Goal: Task Accomplishment & Management: Complete application form

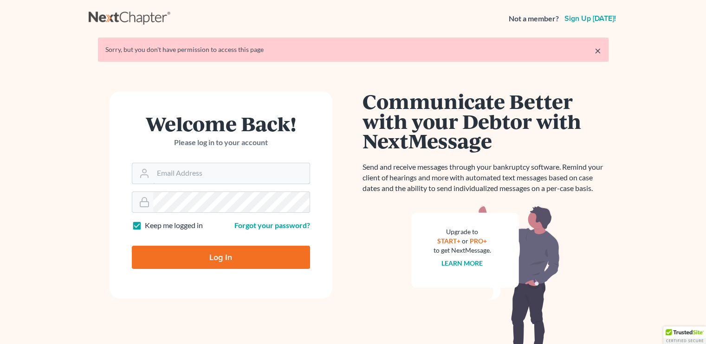
type input "[EMAIL_ADDRESS][DOMAIN_NAME]"
click at [185, 258] on input "Log In" at bounding box center [221, 257] width 178 height 23
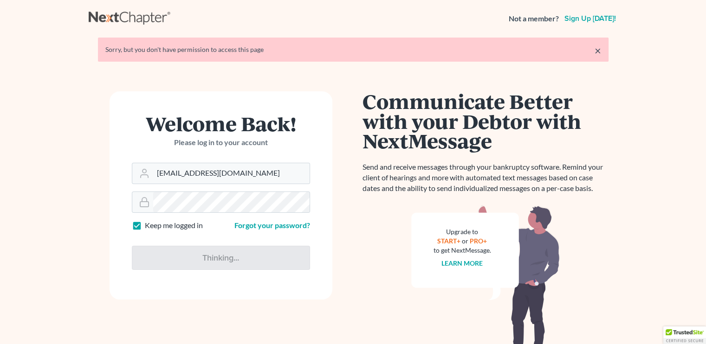
type input "Thinking..."
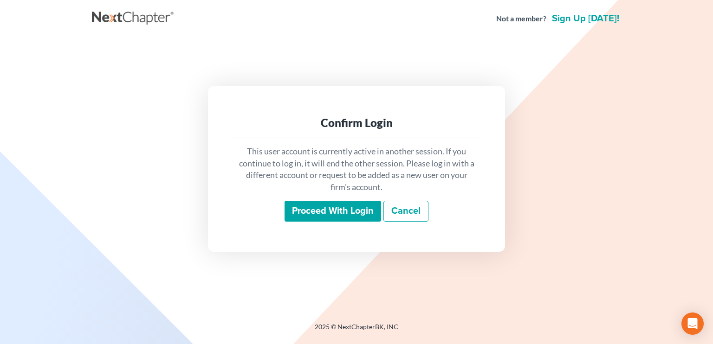
click at [350, 217] on input "Proceed with login" at bounding box center [333, 211] width 97 height 21
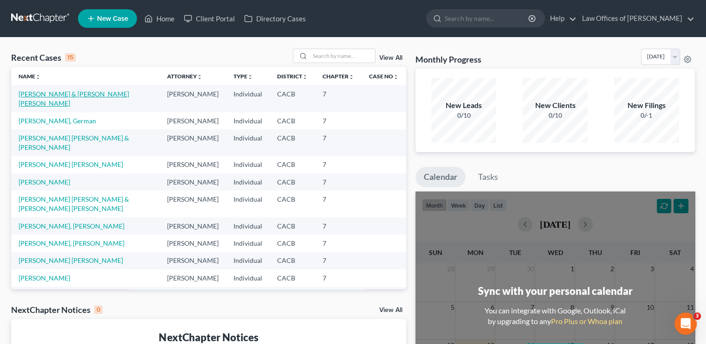
click at [86, 94] on link "[PERSON_NAME] & [PERSON_NAME] [PERSON_NAME]" at bounding box center [74, 98] width 110 height 17
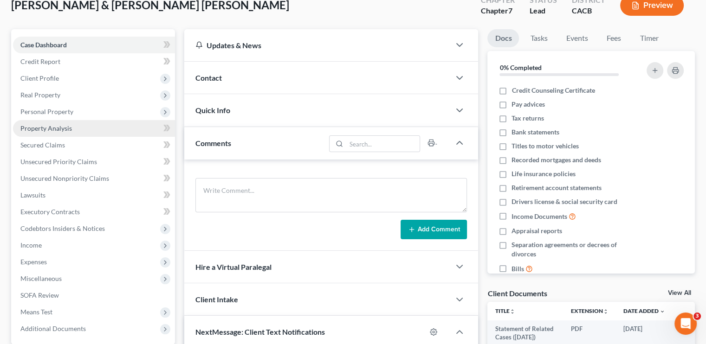
scroll to position [46, 0]
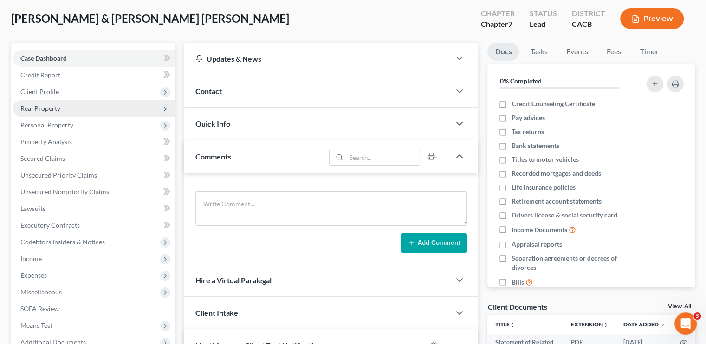
click at [55, 105] on span "Real Property" at bounding box center [40, 108] width 40 height 8
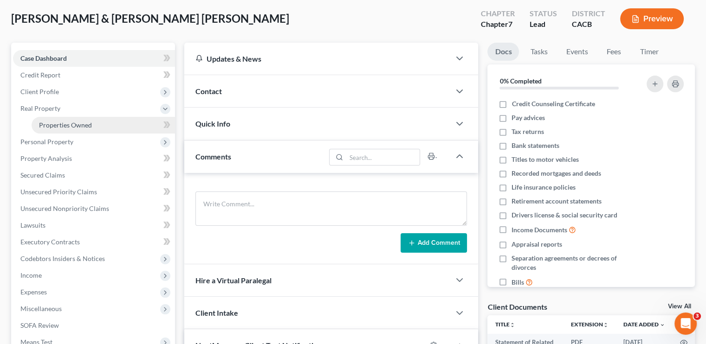
click at [78, 122] on span "Properties Owned" at bounding box center [65, 125] width 53 height 8
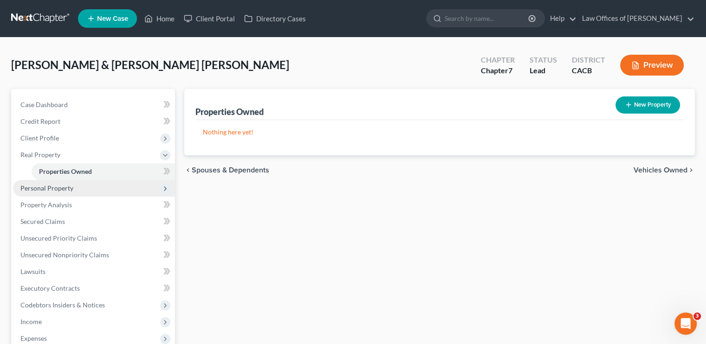
click at [39, 189] on span "Personal Property" at bounding box center [46, 188] width 53 height 8
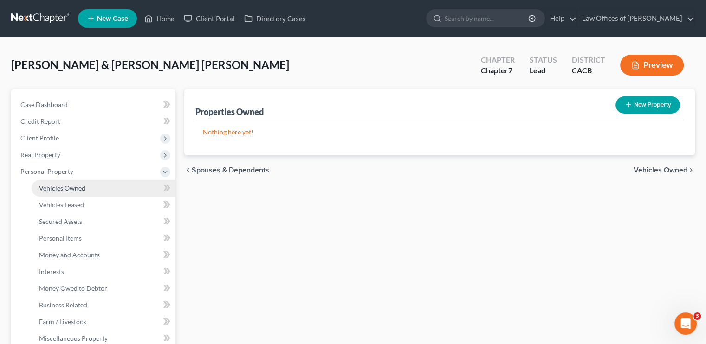
click at [72, 187] on span "Vehicles Owned" at bounding box center [62, 188] width 46 height 8
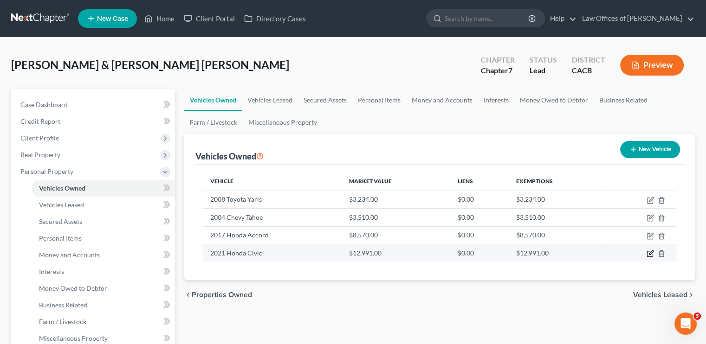
click at [648, 251] on icon "button" at bounding box center [650, 253] width 7 height 7
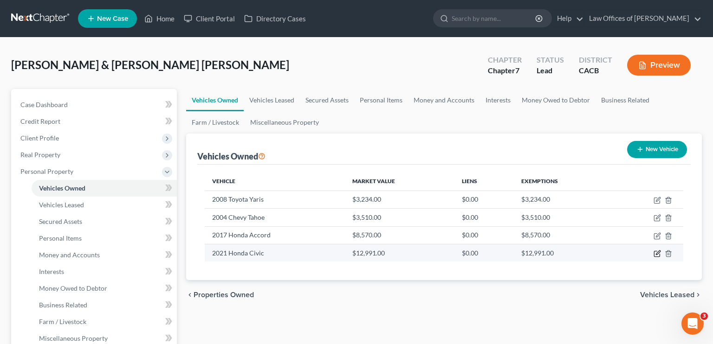
select select "0"
select select "5"
select select "3"
select select "2"
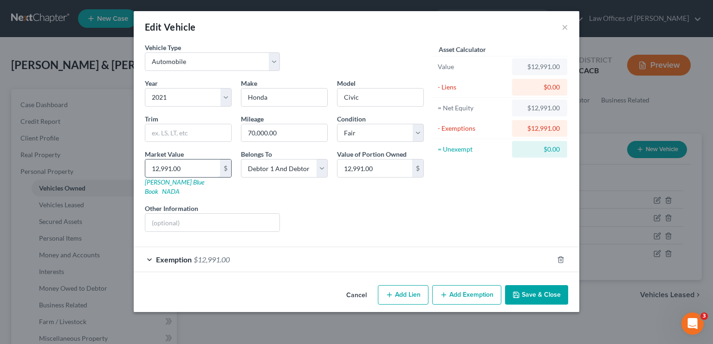
click at [165, 165] on input "12,991.00" at bounding box center [182, 169] width 75 height 18
type input "1"
type input "1.00"
type input "14"
type input "14.00"
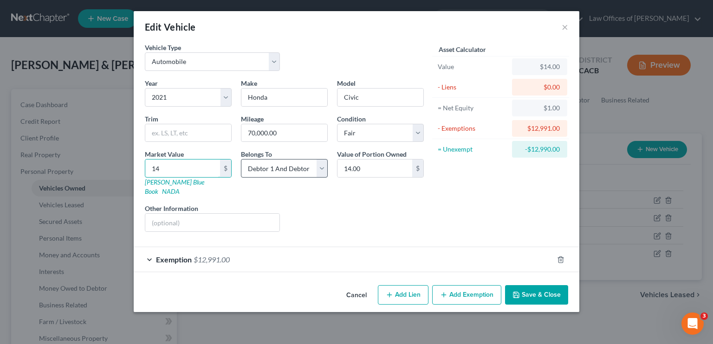
type input "144"
type input "144.00"
type input "1443"
type input "1,443.00"
type input "1,4435"
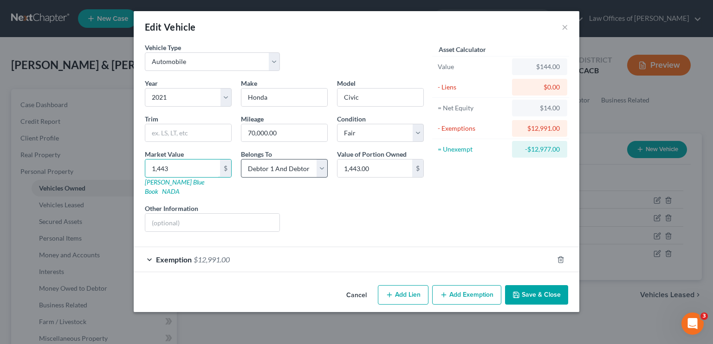
type input "14,435.00"
type input "14,435"
click at [308, 250] on div "Exemption $12,991.00" at bounding box center [344, 259] width 420 height 25
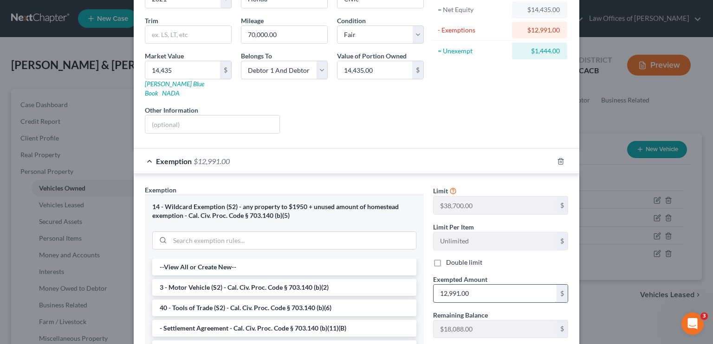
scroll to position [139, 0]
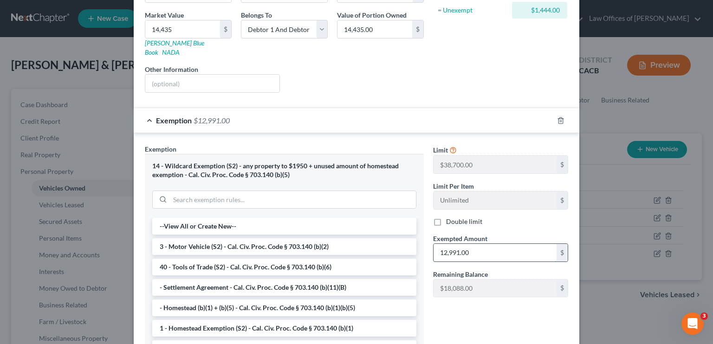
click at [466, 244] on input "12,991.00" at bounding box center [495, 253] width 123 height 18
type input "14,435.00"
click at [477, 296] on div "Limit $38,700.00 $ Limit Per Item Unlimited $ Double limit Exempted Amount * 14…" at bounding box center [500, 259] width 144 height 230
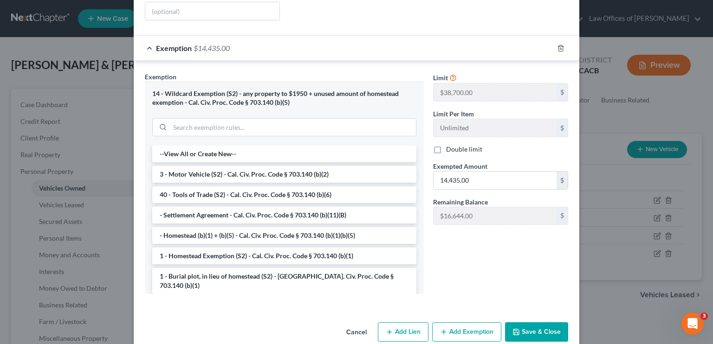
scroll to position [217, 0]
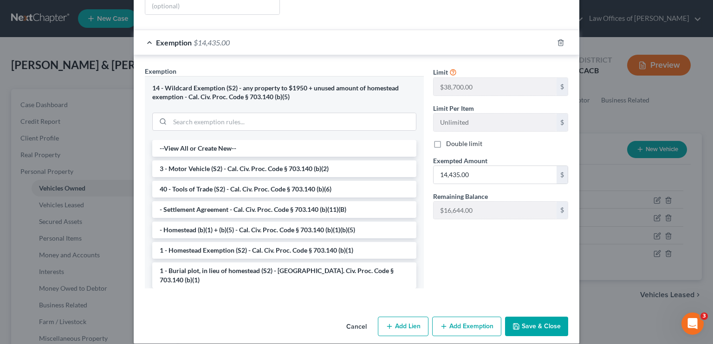
click at [524, 317] on button "Save & Close" at bounding box center [536, 326] width 63 height 19
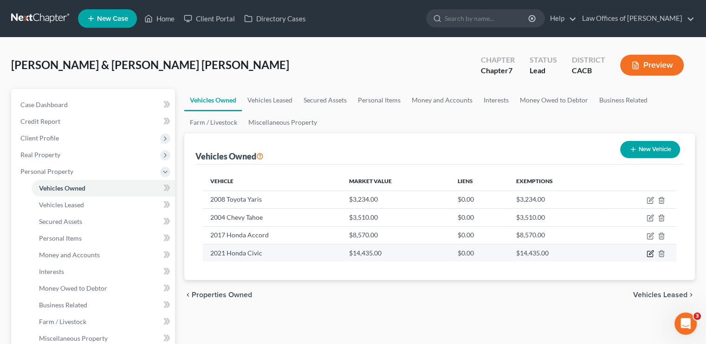
click at [650, 252] on icon "button" at bounding box center [650, 253] width 7 height 7
select select "0"
select select "5"
select select "3"
select select "2"
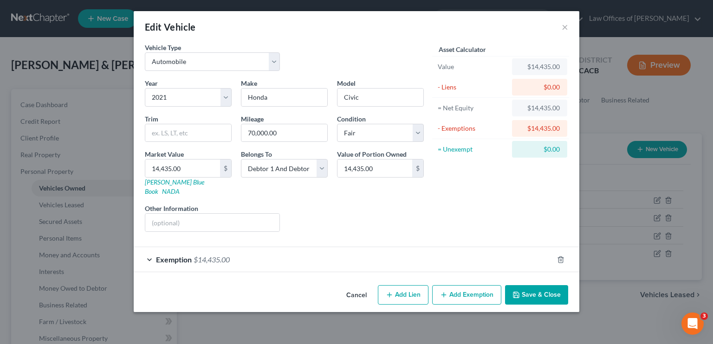
click at [288, 247] on div "Exemption $14,435.00" at bounding box center [344, 259] width 420 height 25
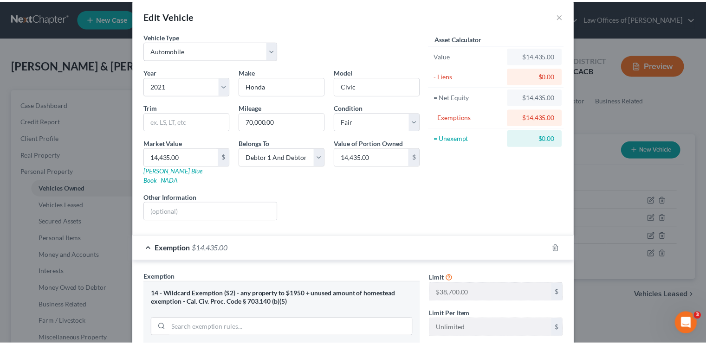
scroll to position [0, 0]
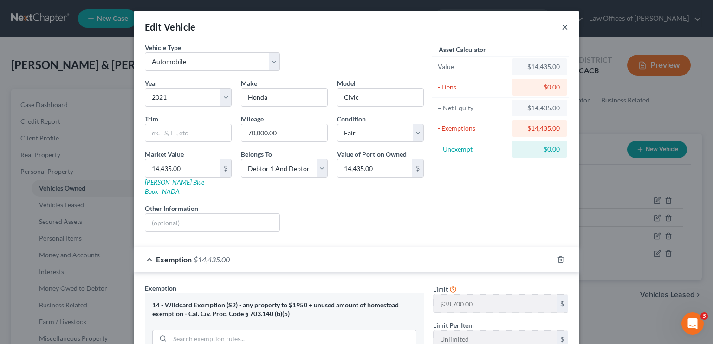
click at [562, 27] on button "×" at bounding box center [565, 26] width 6 height 11
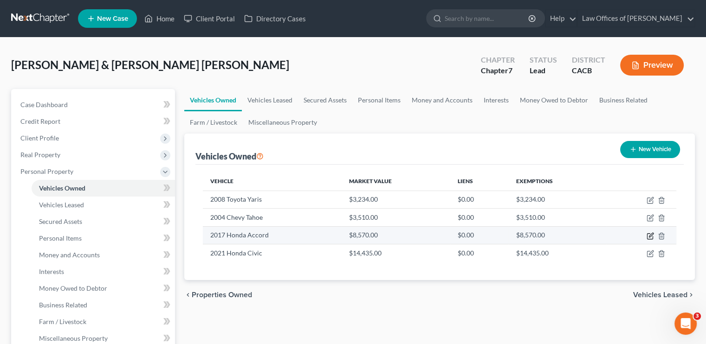
click at [650, 233] on icon "button" at bounding box center [650, 236] width 7 height 7
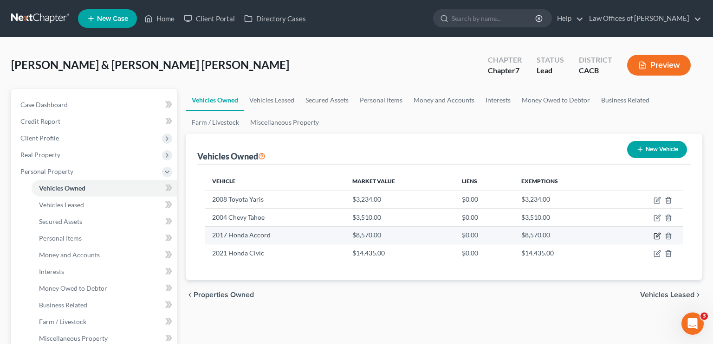
select select "0"
select select "9"
select select "3"
select select "2"
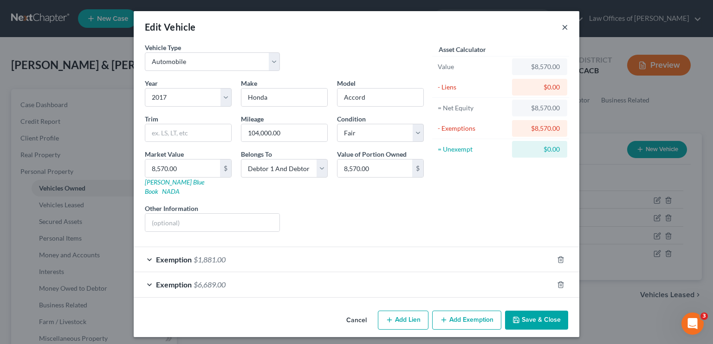
click at [564, 26] on button "×" at bounding box center [565, 26] width 6 height 11
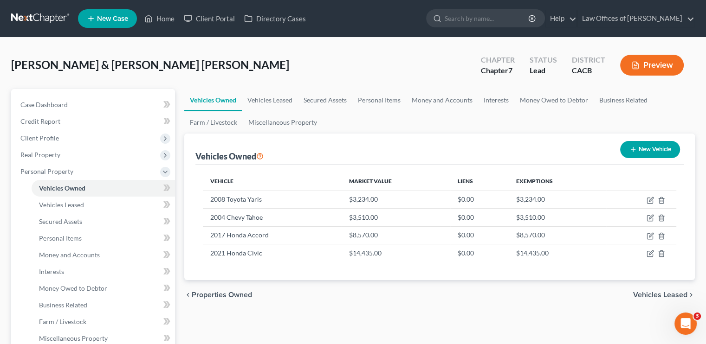
scroll to position [46, 0]
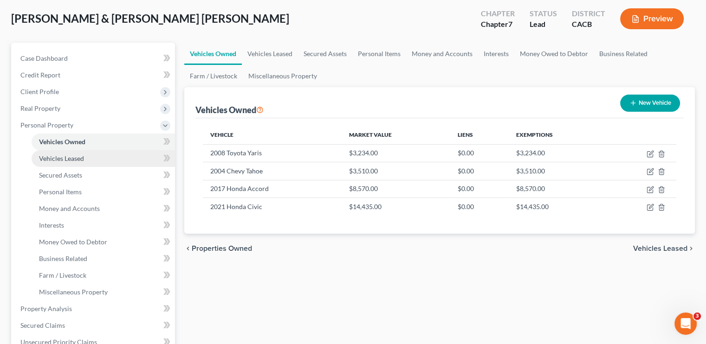
click at [54, 160] on span "Vehicles Leased" at bounding box center [61, 159] width 45 height 8
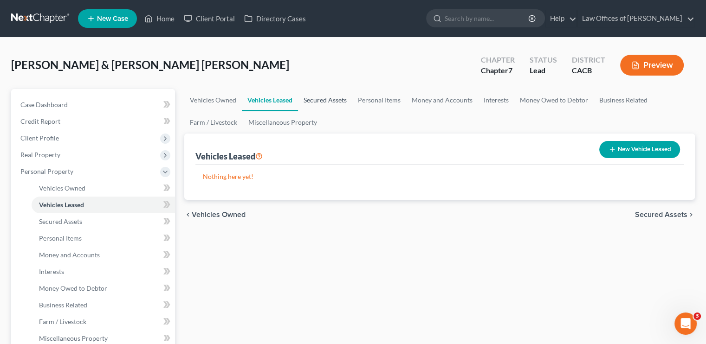
click at [325, 93] on link "Secured Assets" at bounding box center [325, 100] width 54 height 22
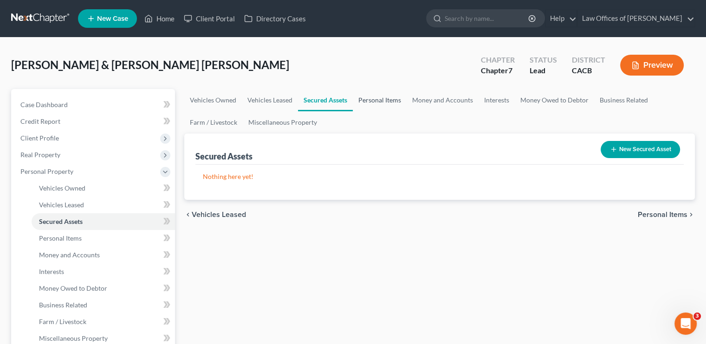
click at [370, 102] on link "Personal Items" at bounding box center [380, 100] width 54 height 22
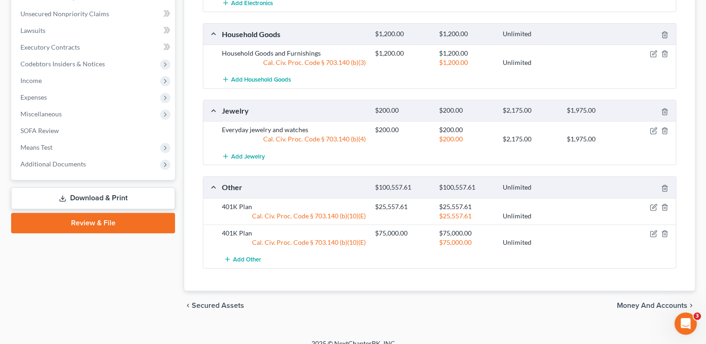
scroll to position [401, 0]
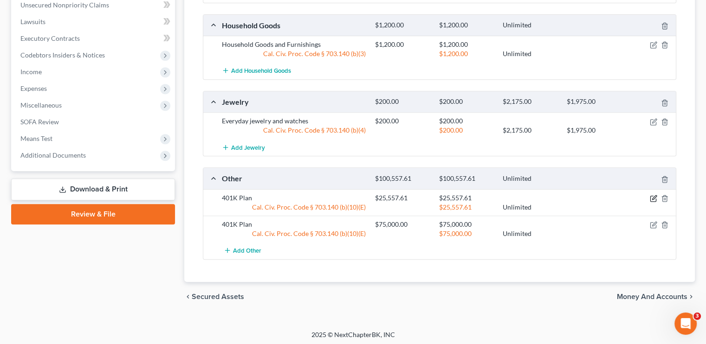
click at [654, 196] on icon "button" at bounding box center [654, 197] width 4 height 4
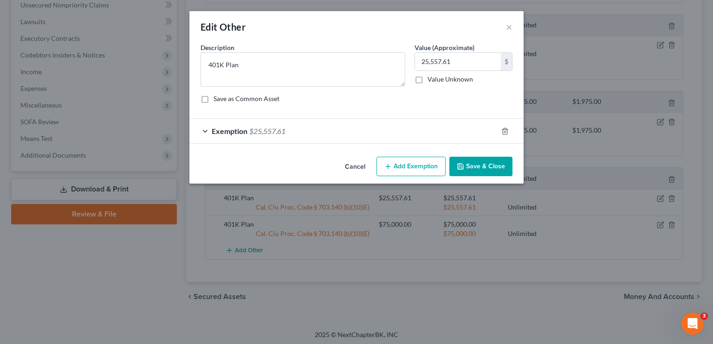
click at [310, 130] on div "Exemption $25,557.61" at bounding box center [343, 131] width 308 height 25
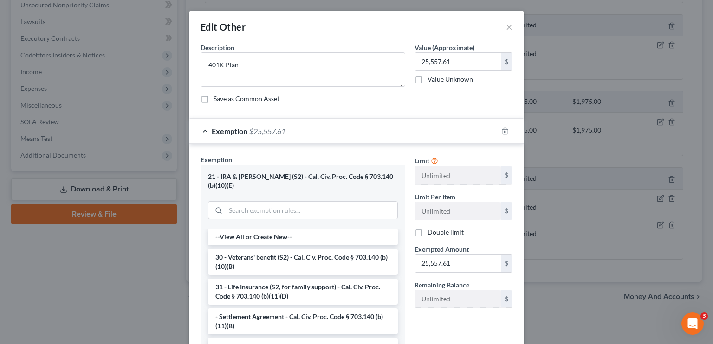
click at [292, 134] on div "Exemption $25,557.61" at bounding box center [343, 131] width 308 height 25
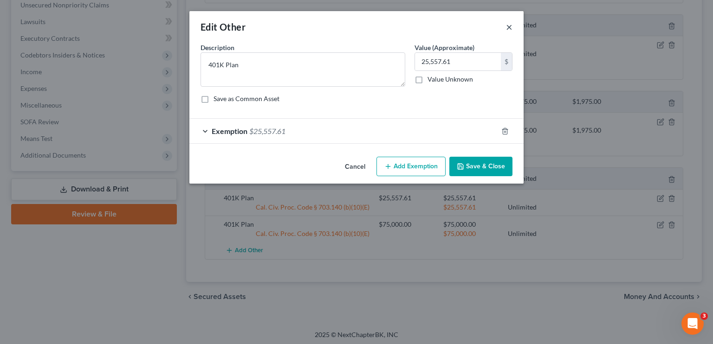
click at [506, 27] on button "×" at bounding box center [509, 26] width 6 height 11
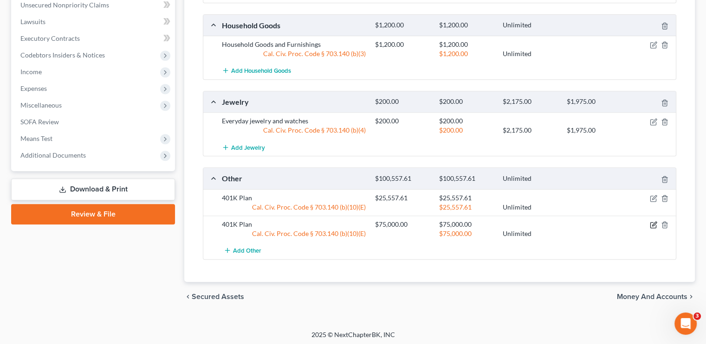
click at [652, 225] on icon "button" at bounding box center [653, 224] width 7 height 7
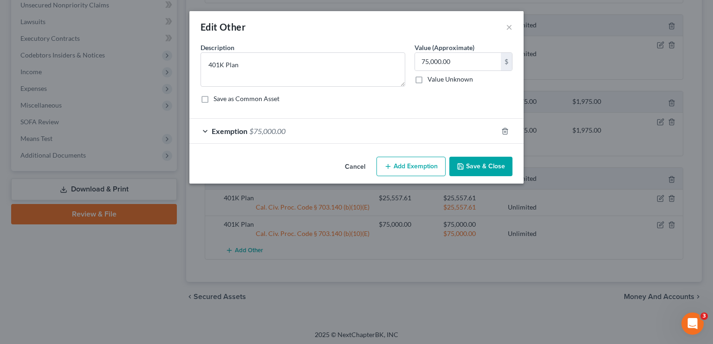
click at [316, 130] on div "Exemption $75,000.00" at bounding box center [343, 131] width 308 height 25
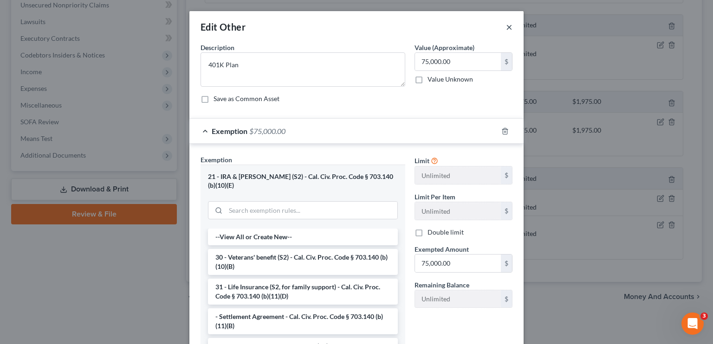
click at [506, 28] on button "×" at bounding box center [509, 26] width 6 height 11
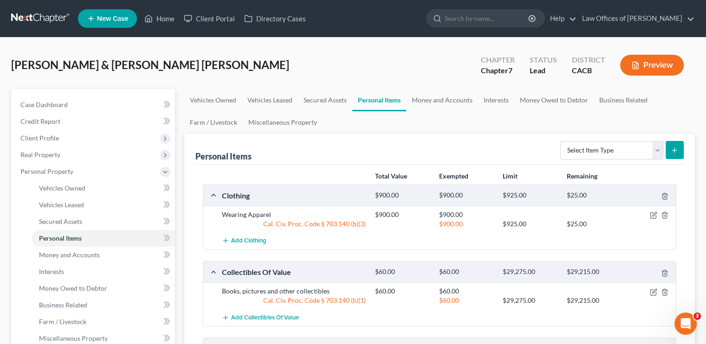
scroll to position [0, 0]
click at [438, 100] on link "Money and Accounts" at bounding box center [442, 100] width 72 height 22
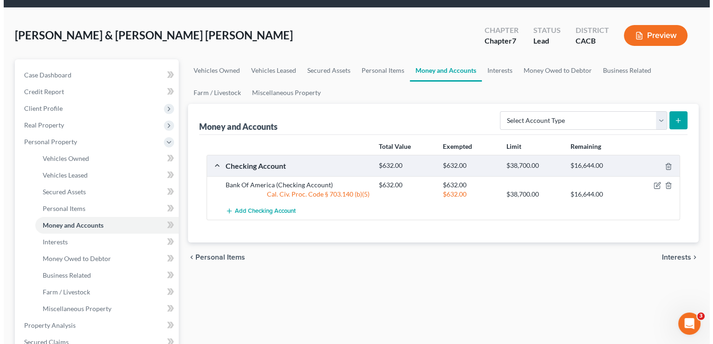
scroll to position [46, 0]
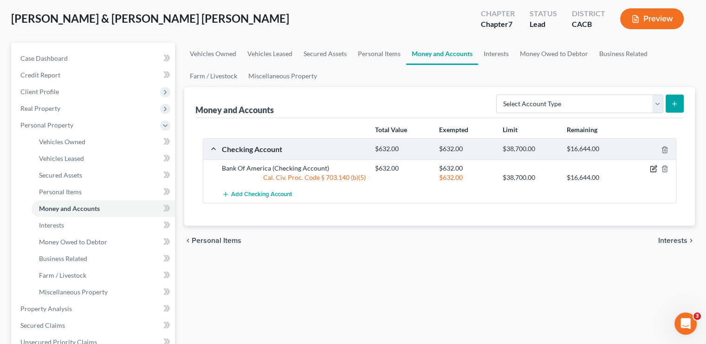
click at [656, 165] on icon "button" at bounding box center [653, 168] width 7 height 7
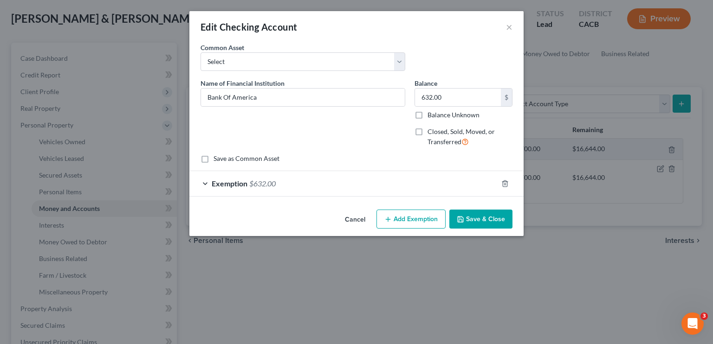
click at [281, 189] on div "Exemption $632.00" at bounding box center [343, 183] width 308 height 25
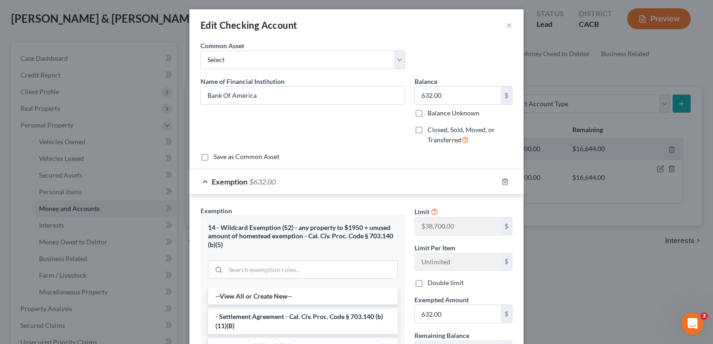
scroll to position [0, 0]
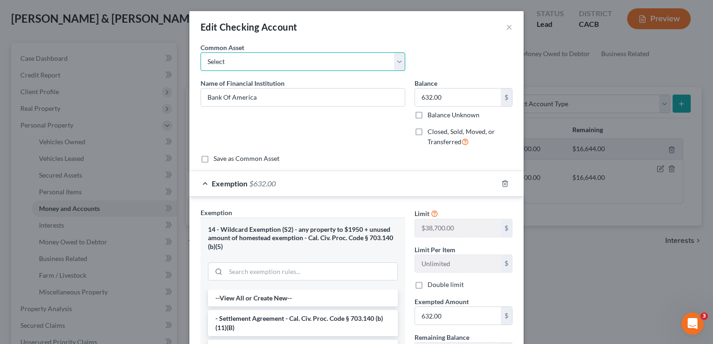
click at [304, 67] on select "Select Chase Bank Wells Fargo Bank" at bounding box center [303, 61] width 205 height 19
click at [506, 22] on button "×" at bounding box center [509, 26] width 6 height 11
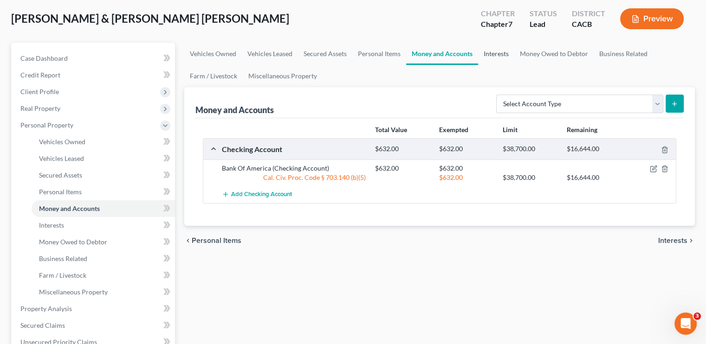
click at [505, 53] on link "Interests" at bounding box center [496, 54] width 36 height 22
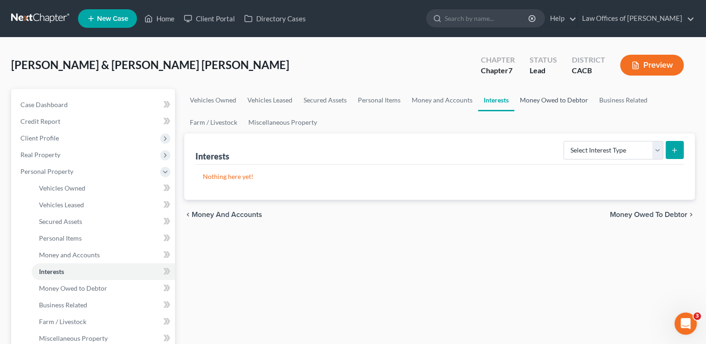
click at [550, 103] on link "Money Owed to Debtor" at bounding box center [553, 100] width 79 height 22
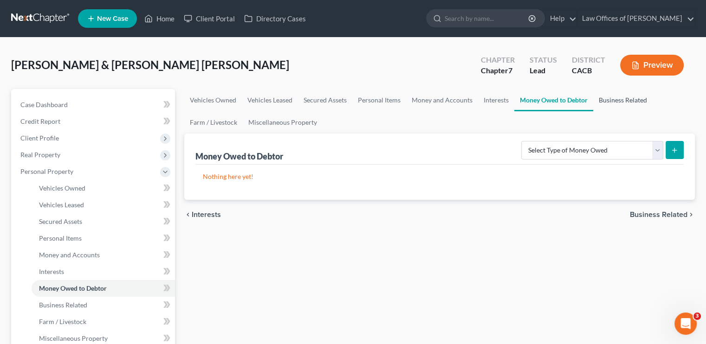
click at [618, 98] on link "Business Related" at bounding box center [622, 100] width 59 height 22
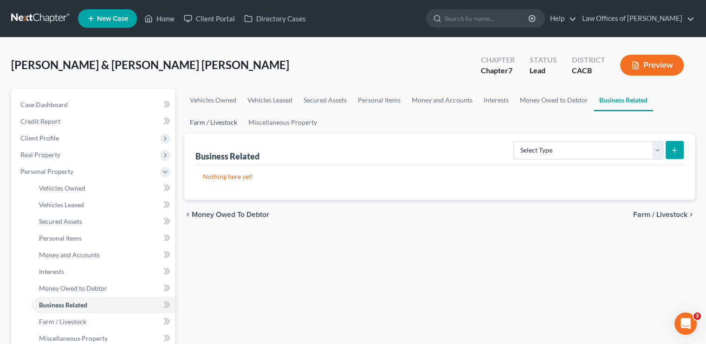
click at [228, 123] on link "Farm / Livestock" at bounding box center [213, 122] width 58 height 22
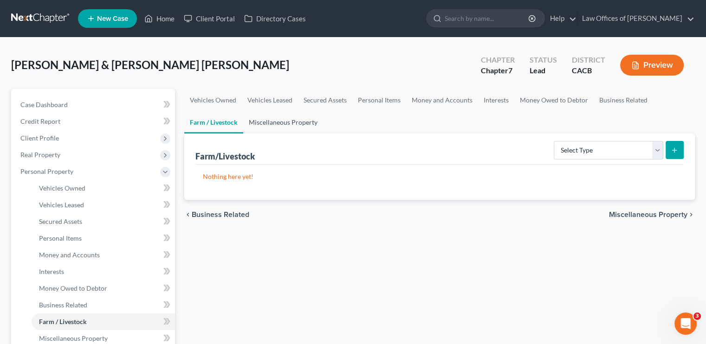
click at [275, 120] on link "Miscellaneous Property" at bounding box center [283, 122] width 80 height 22
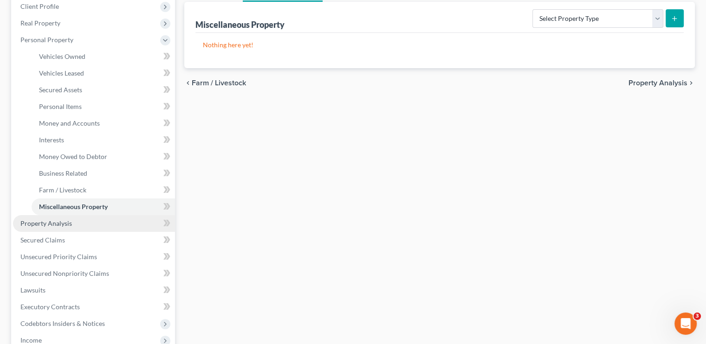
scroll to position [139, 0]
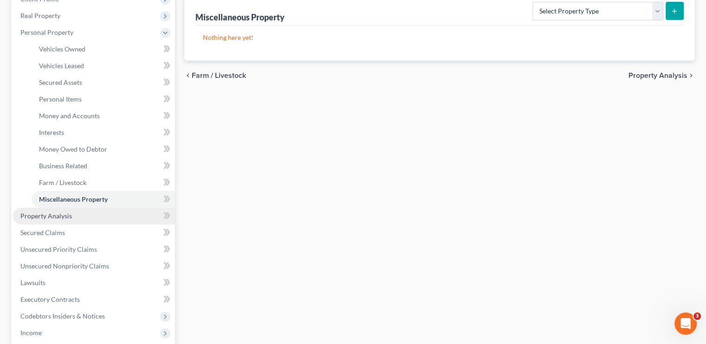
click at [50, 213] on span "Property Analysis" at bounding box center [46, 216] width 52 height 8
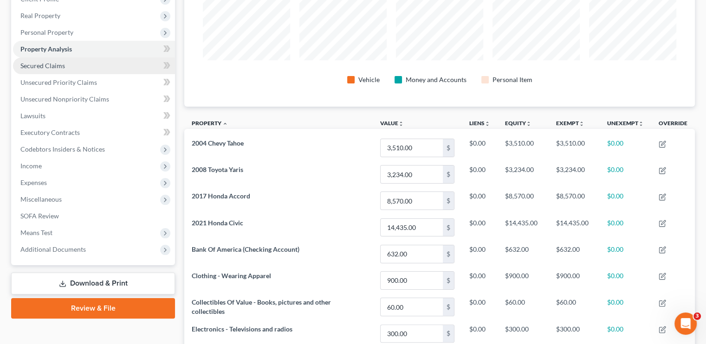
click at [74, 64] on link "Secured Claims" at bounding box center [94, 66] width 162 height 17
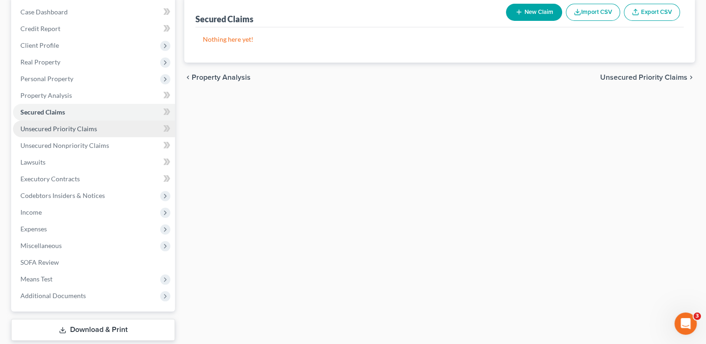
click at [35, 129] on span "Unsecured Priority Claims" at bounding box center [58, 129] width 77 height 8
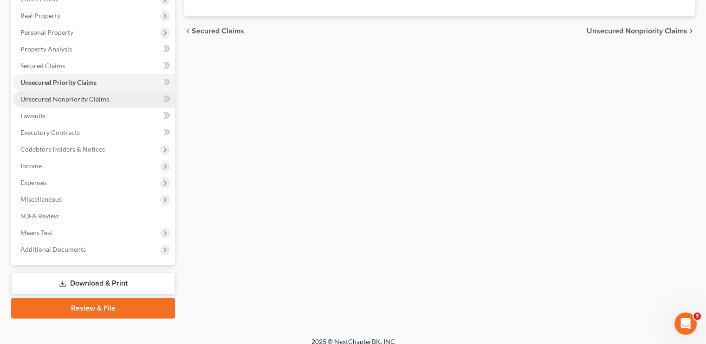
click at [65, 98] on span "Unsecured Nonpriority Claims" at bounding box center [64, 99] width 89 height 8
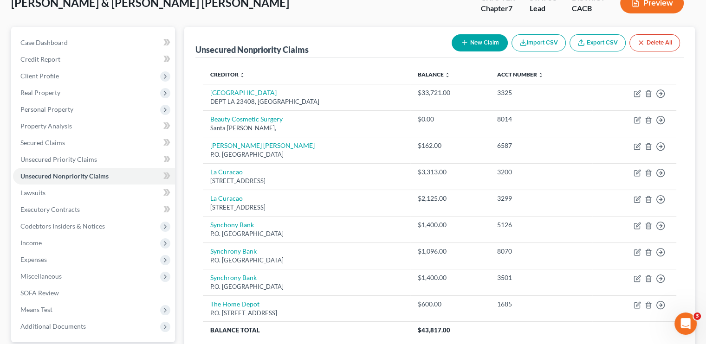
scroll to position [46, 0]
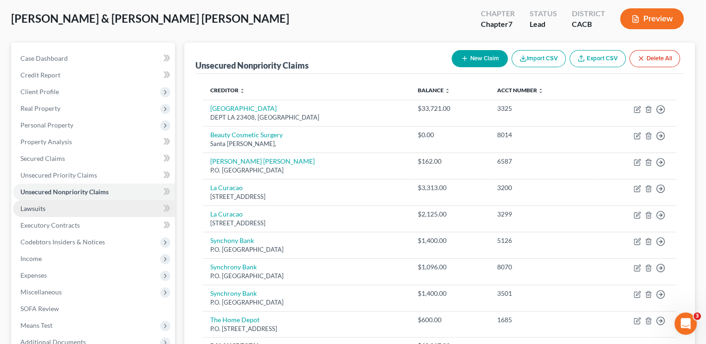
click at [76, 207] on link "Lawsuits" at bounding box center [94, 209] width 162 height 17
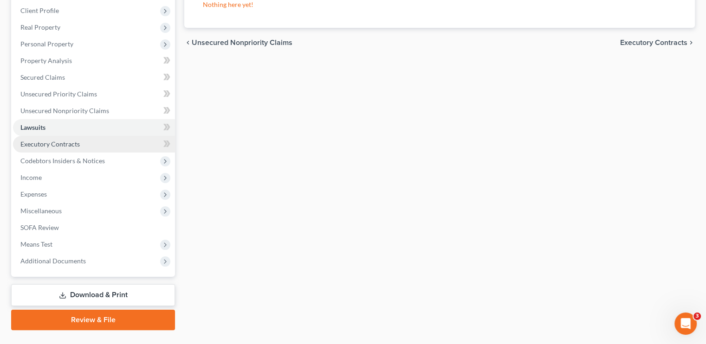
scroll to position [93, 0]
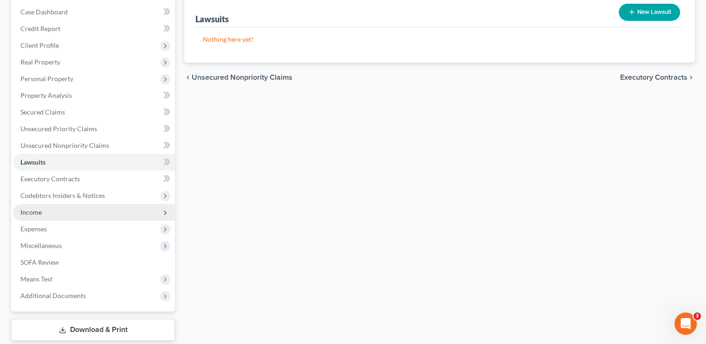
click at [48, 217] on span "Income" at bounding box center [94, 212] width 162 height 17
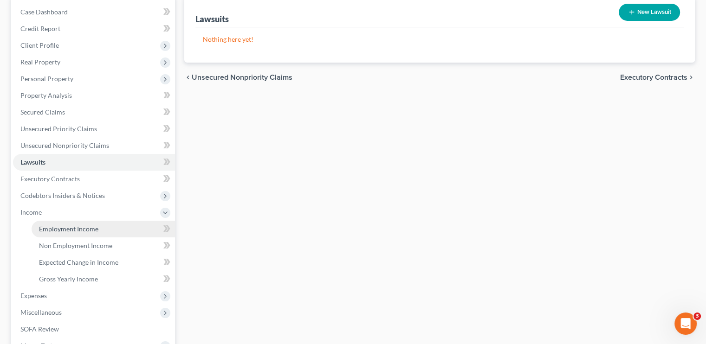
click at [58, 228] on span "Employment Income" at bounding box center [68, 229] width 59 height 8
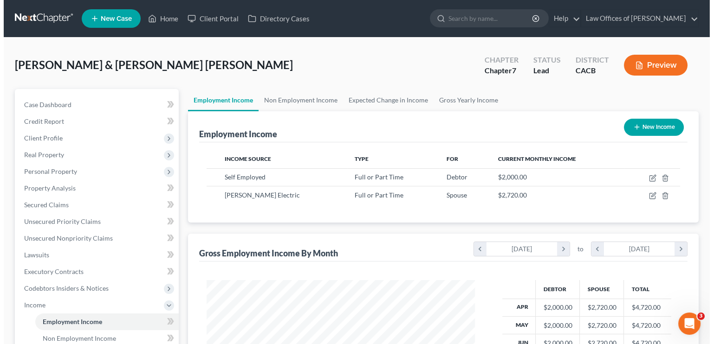
scroll to position [165, 286]
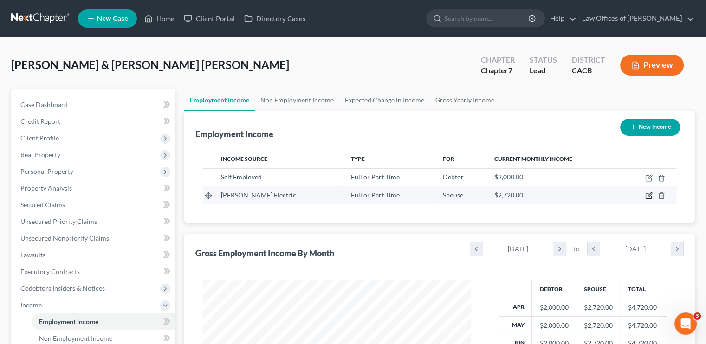
click at [651, 193] on icon "button" at bounding box center [649, 195] width 4 height 4
select select "0"
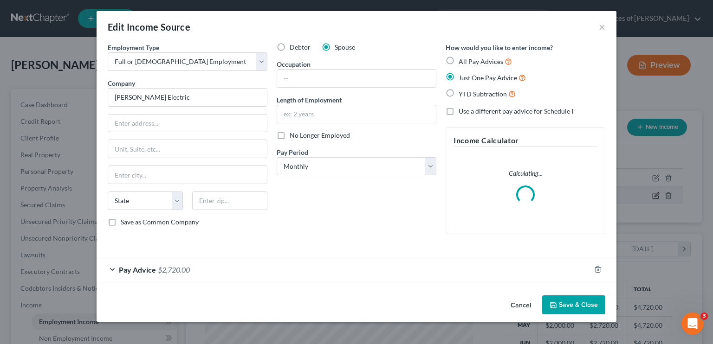
scroll to position [165, 290]
click at [208, 274] on div "Pay Advice $2,720.00" at bounding box center [344, 270] width 494 height 25
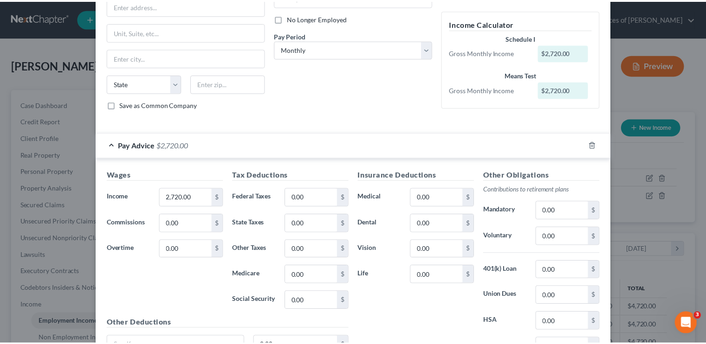
scroll to position [0, 0]
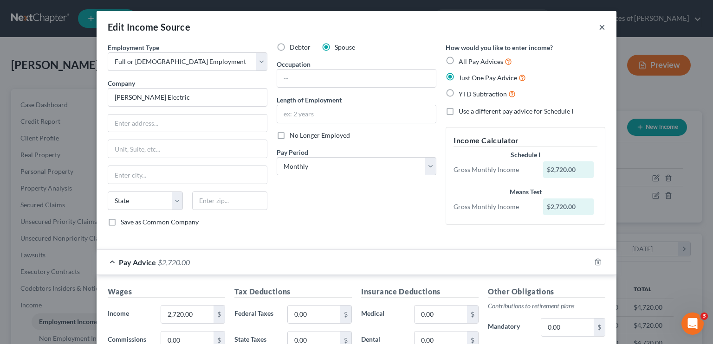
click at [602, 27] on div "Edit Income Source ×" at bounding box center [357, 27] width 520 height 32
click at [600, 28] on button "×" at bounding box center [602, 26] width 6 height 11
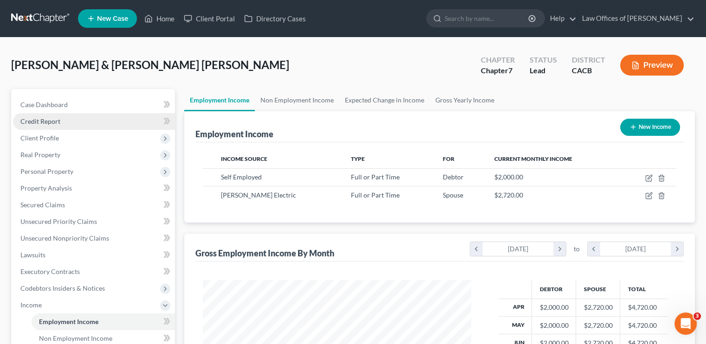
click at [49, 122] on span "Credit Report" at bounding box center [40, 121] width 40 height 8
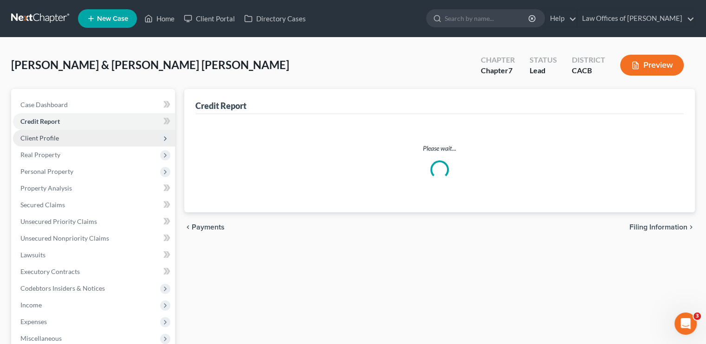
click at [59, 137] on span "Client Profile" at bounding box center [94, 138] width 162 height 17
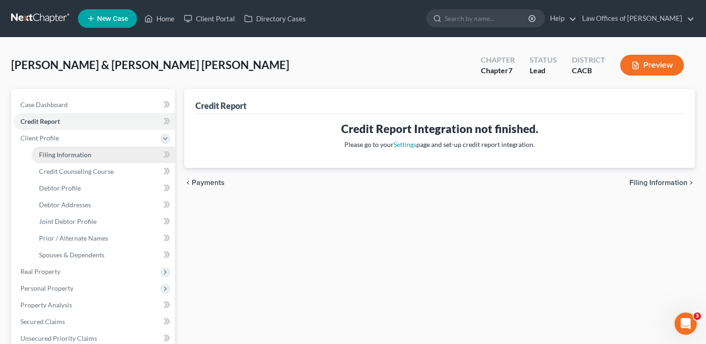
click at [47, 161] on link "Filing Information" at bounding box center [103, 155] width 143 height 17
select select "1"
select select "0"
select select "4"
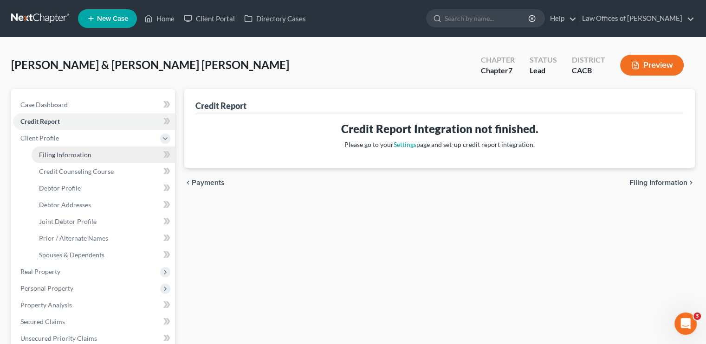
select select "0"
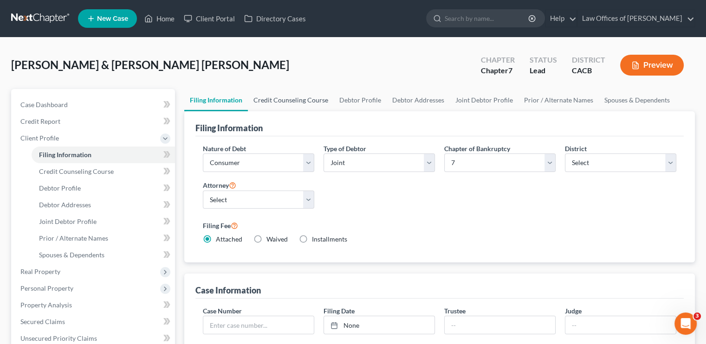
click at [291, 96] on link "Credit Counseling Course" at bounding box center [291, 100] width 86 height 22
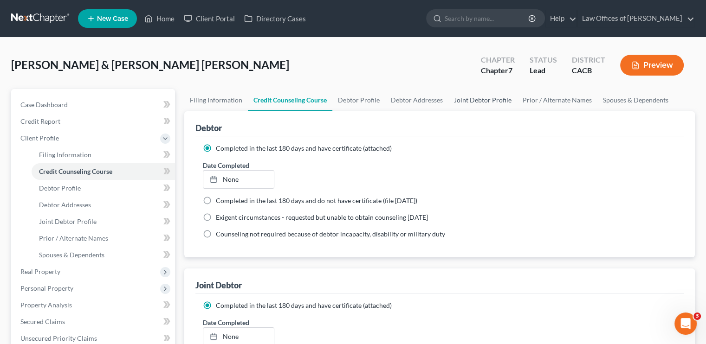
click at [482, 99] on link "Joint Debtor Profile" at bounding box center [482, 100] width 69 height 22
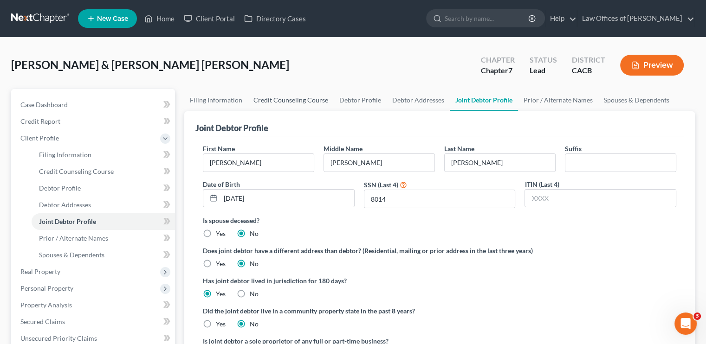
click at [282, 98] on link "Credit Counseling Course" at bounding box center [291, 100] width 86 height 22
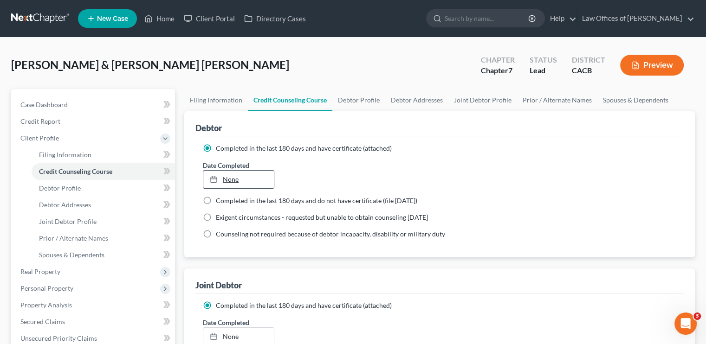
drag, startPoint x: 235, startPoint y: 168, endPoint x: 232, endPoint y: 176, distance: 8.1
click at [235, 170] on div "Date Completed None close Date Time chevron_left October 2025 chevron_right Su …" at bounding box center [238, 175] width 80 height 28
click at [229, 181] on link "None" at bounding box center [238, 180] width 70 height 18
type input "10/13/2025"
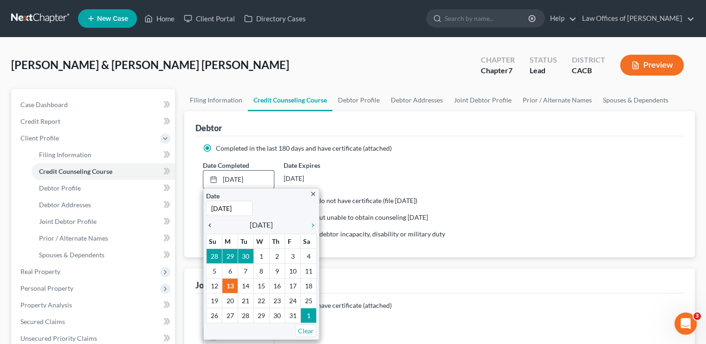
click at [210, 224] on icon "chevron_left" at bounding box center [212, 225] width 12 height 7
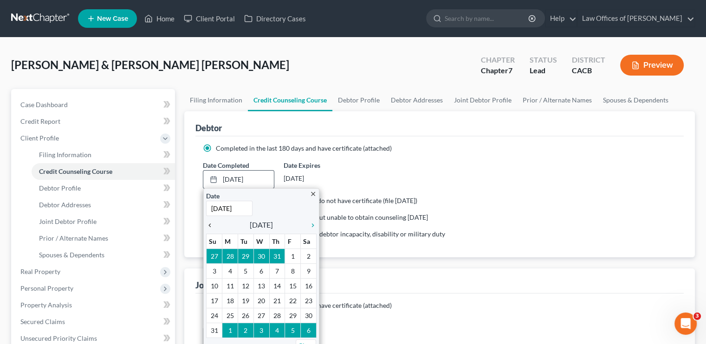
click at [210, 224] on icon "chevron_left" at bounding box center [212, 225] width 12 height 7
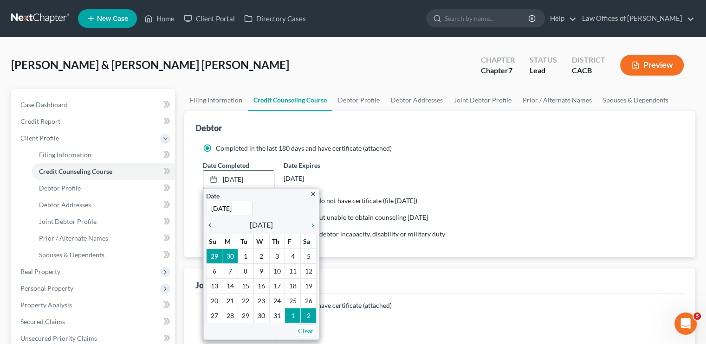
click at [210, 224] on icon "chevron_left" at bounding box center [212, 225] width 12 height 7
click at [313, 226] on icon "chevron_right" at bounding box center [310, 225] width 12 height 7
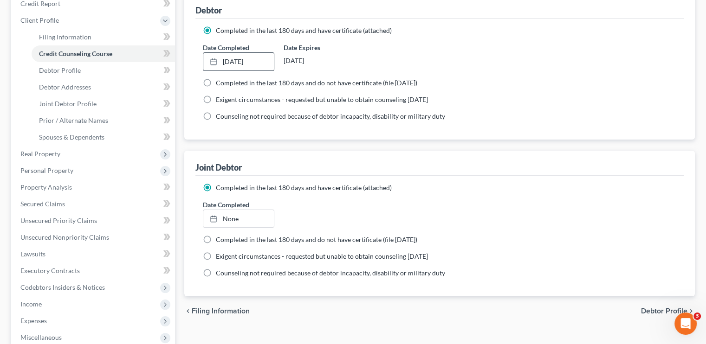
scroll to position [139, 0]
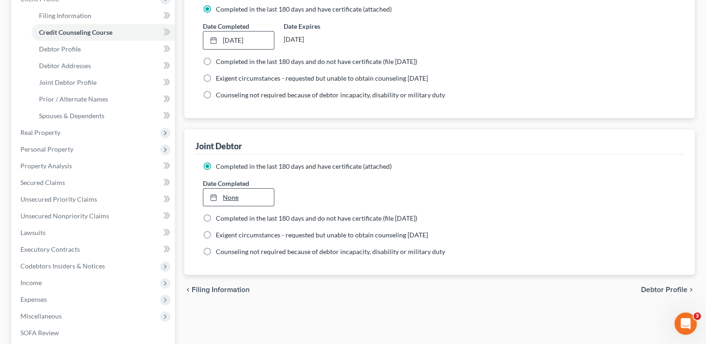
type input "10/13/2025"
click at [231, 199] on link "10/13/2025" at bounding box center [238, 198] width 70 height 18
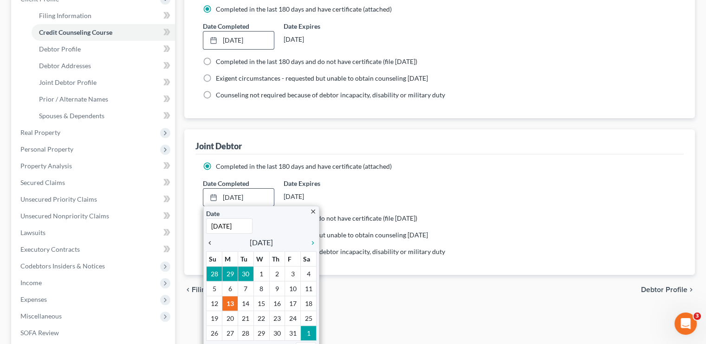
click at [209, 244] on icon "chevron_left" at bounding box center [212, 242] width 12 height 7
click at [211, 239] on icon "chevron_left" at bounding box center [212, 242] width 12 height 7
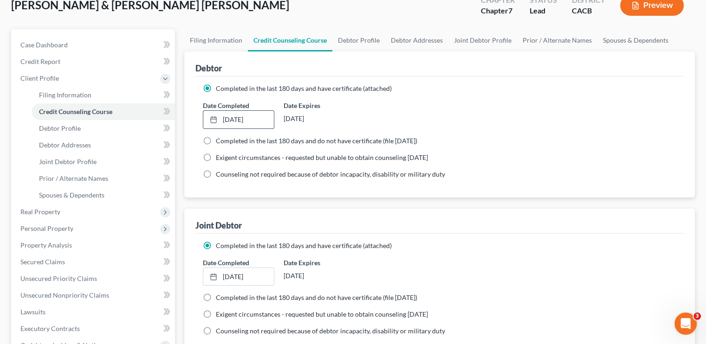
scroll to position [0, 0]
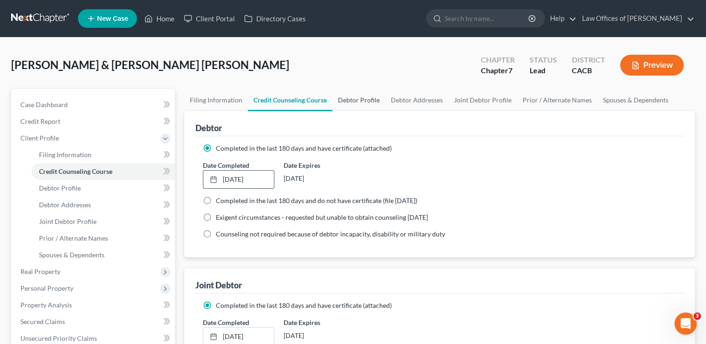
click at [373, 97] on link "Debtor Profile" at bounding box center [358, 100] width 53 height 22
select select "1"
select select "3"
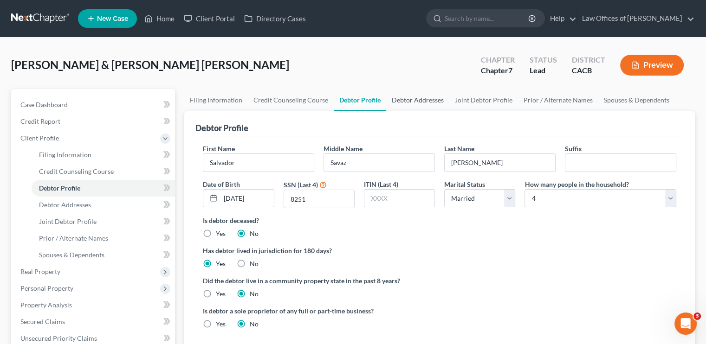
click at [405, 99] on link "Debtor Addresses" at bounding box center [417, 100] width 63 height 22
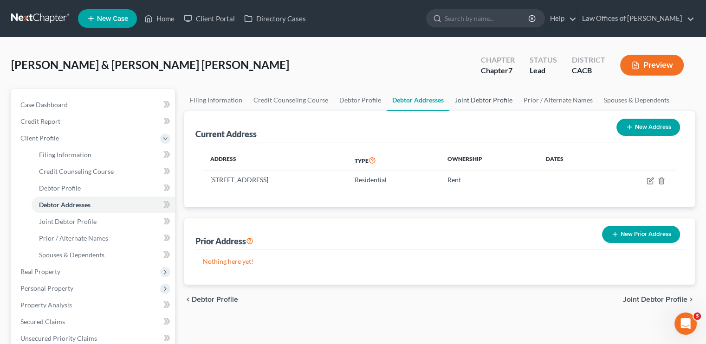
click at [494, 99] on link "Joint Debtor Profile" at bounding box center [483, 100] width 69 height 22
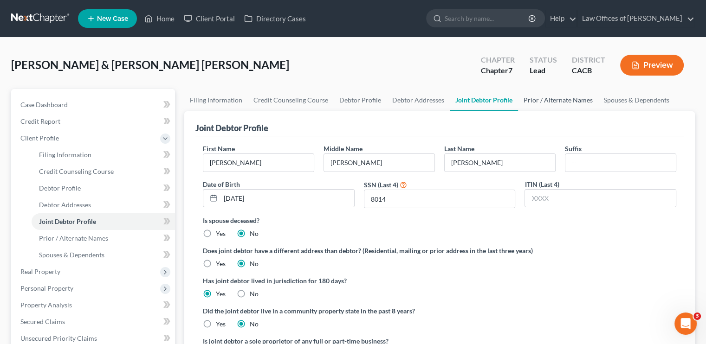
click at [557, 102] on link "Prior / Alternate Names" at bounding box center [558, 100] width 80 height 22
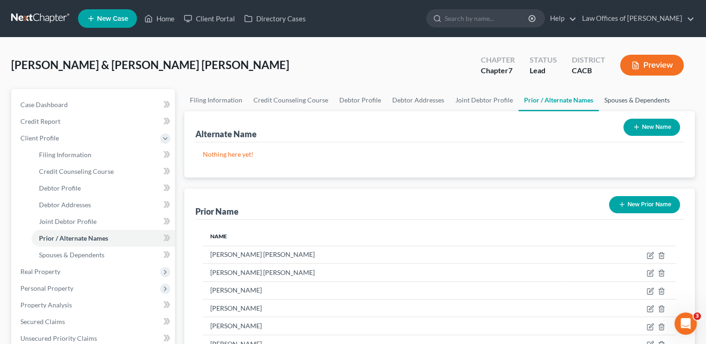
click at [626, 101] on link "Spouses & Dependents" at bounding box center [637, 100] width 77 height 22
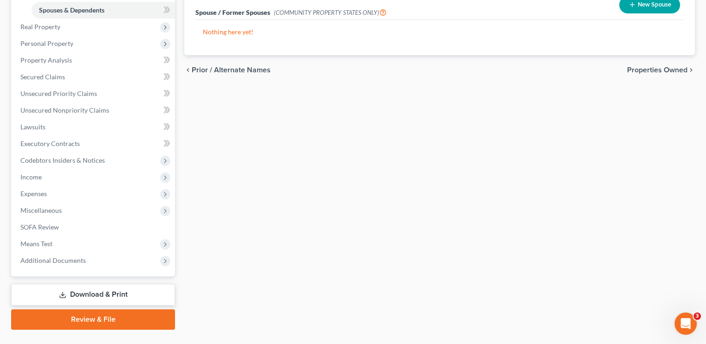
scroll to position [265, 0]
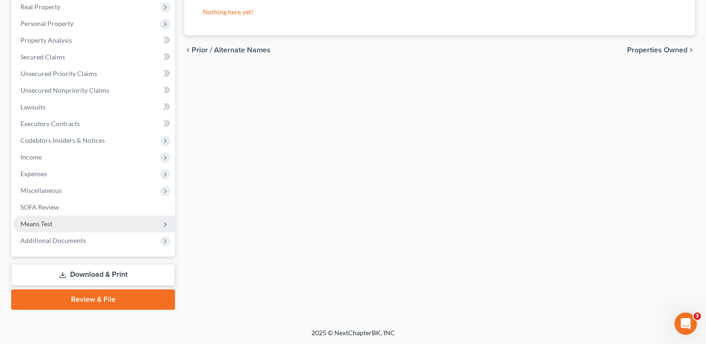
click at [47, 223] on span "Means Test" at bounding box center [36, 224] width 32 height 8
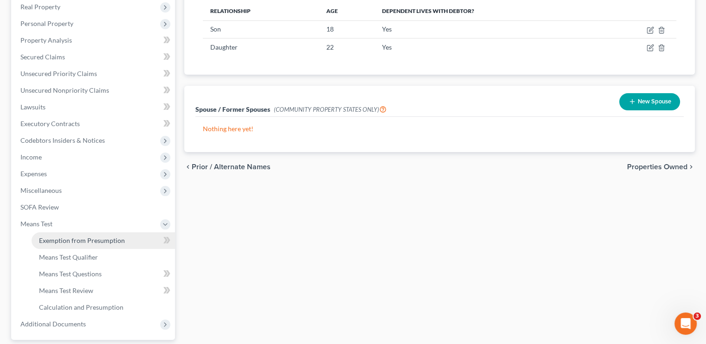
click at [60, 242] on span "Exemption from Presumption" at bounding box center [82, 241] width 86 height 8
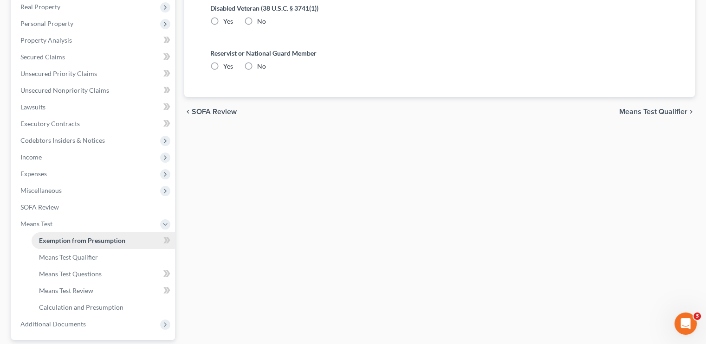
radio input "true"
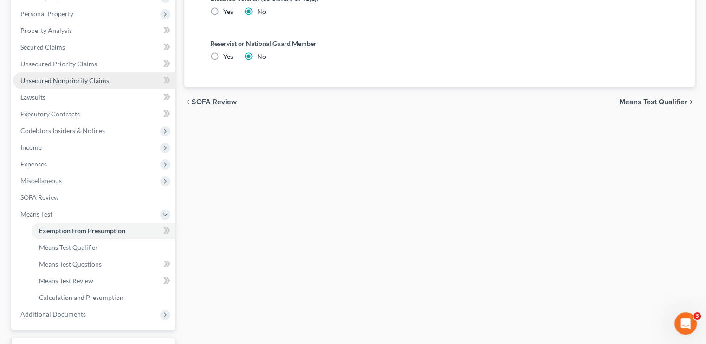
scroll to position [186, 0]
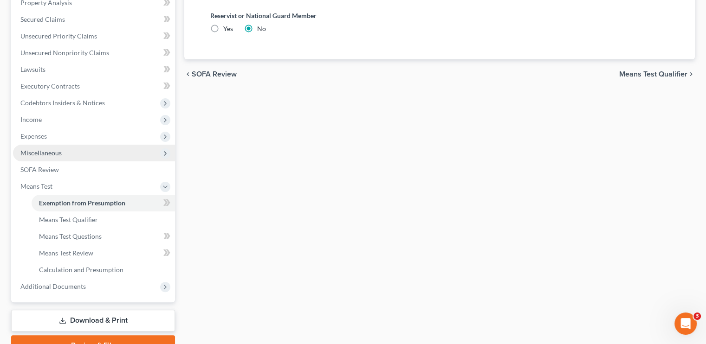
click at [51, 156] on span "Miscellaneous" at bounding box center [40, 153] width 41 height 8
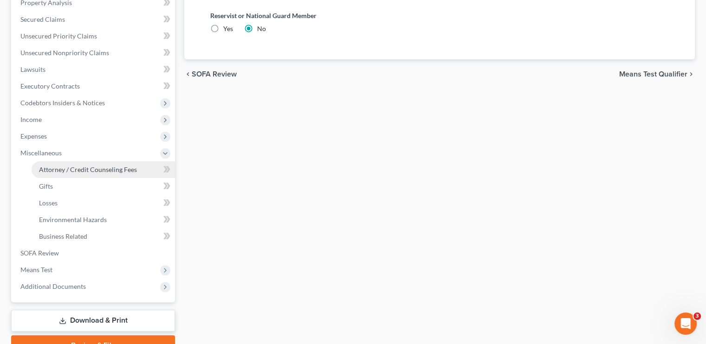
click at [59, 168] on span "Attorney / Credit Counseling Fees" at bounding box center [88, 170] width 98 height 8
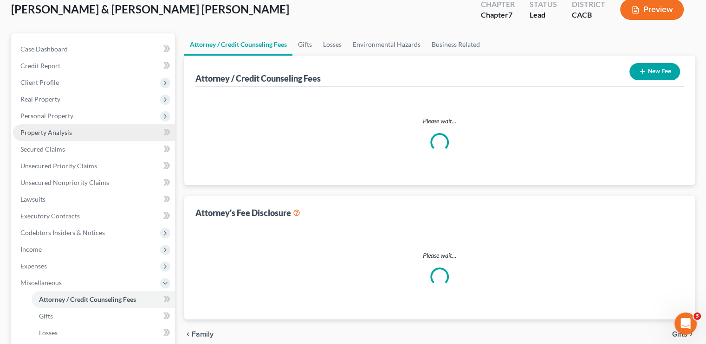
select select "0"
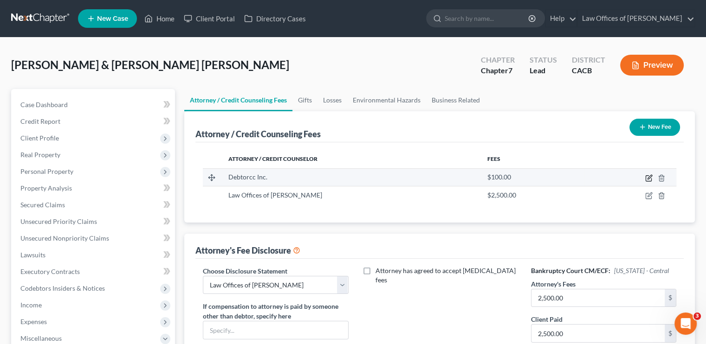
click at [652, 178] on icon "button" at bounding box center [648, 178] width 7 height 7
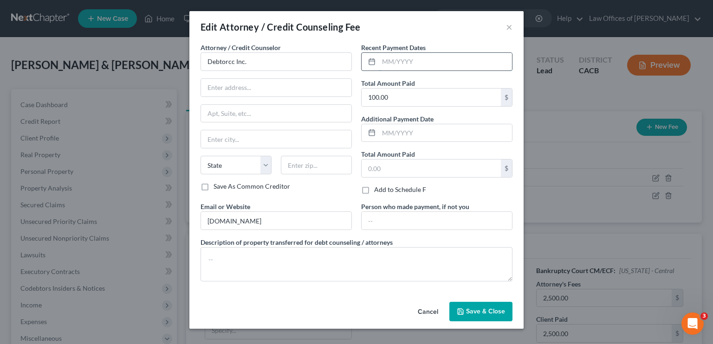
click at [414, 65] on input "text" at bounding box center [445, 62] width 133 height 18
type input "07/22/2025"
click at [499, 308] on span "Save & Close" at bounding box center [485, 312] width 39 height 8
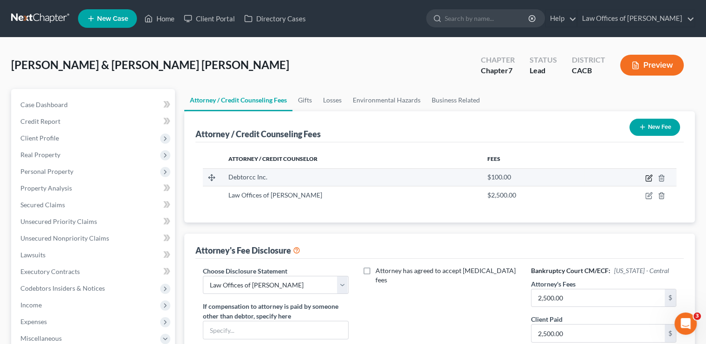
click at [652, 178] on icon "button" at bounding box center [648, 178] width 7 height 7
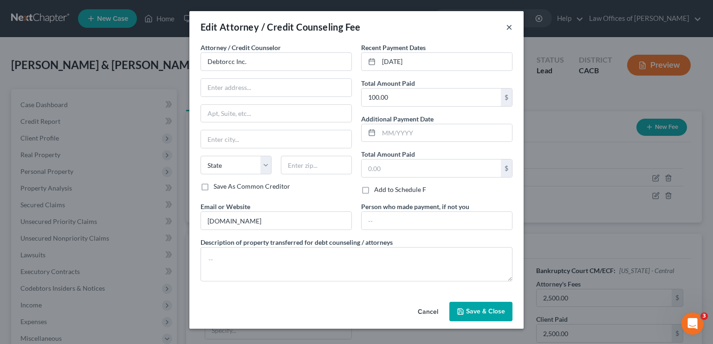
click at [509, 32] on button "×" at bounding box center [509, 26] width 6 height 11
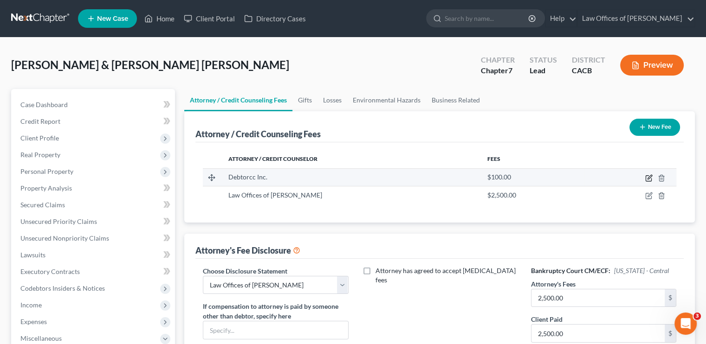
click at [648, 177] on icon "button" at bounding box center [649, 177] width 4 height 4
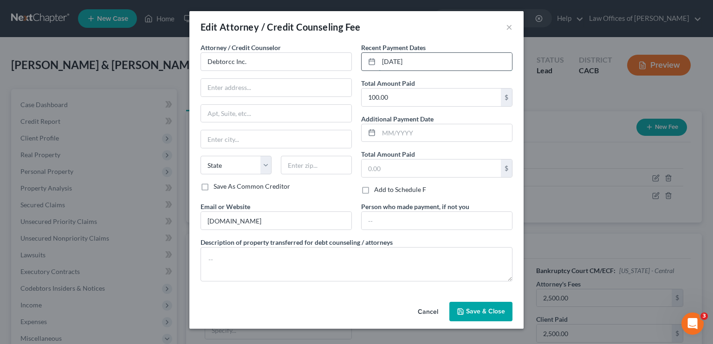
drag, startPoint x: 417, startPoint y: 63, endPoint x: 382, endPoint y: 67, distance: 35.5
click at [382, 67] on input "07/22/2025" at bounding box center [445, 62] width 133 height 18
click at [501, 314] on span "Save & Close" at bounding box center [485, 312] width 39 height 8
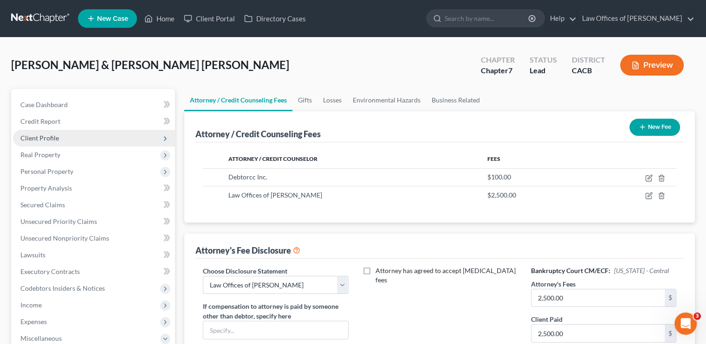
click at [40, 137] on span "Client Profile" at bounding box center [39, 138] width 39 height 8
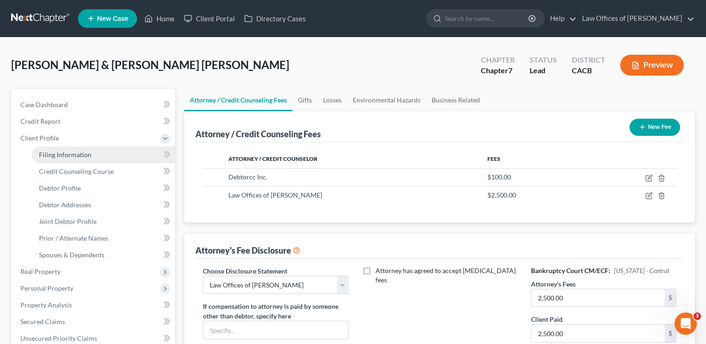
click at [77, 152] on span "Filing Information" at bounding box center [65, 155] width 52 height 8
select select "1"
select select "0"
select select "7"
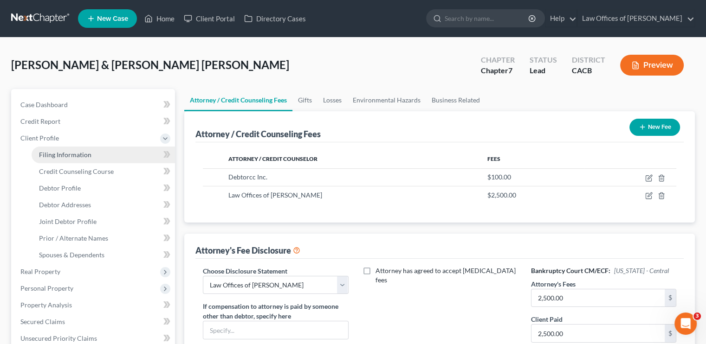
select select "0"
select select "4"
select select "0"
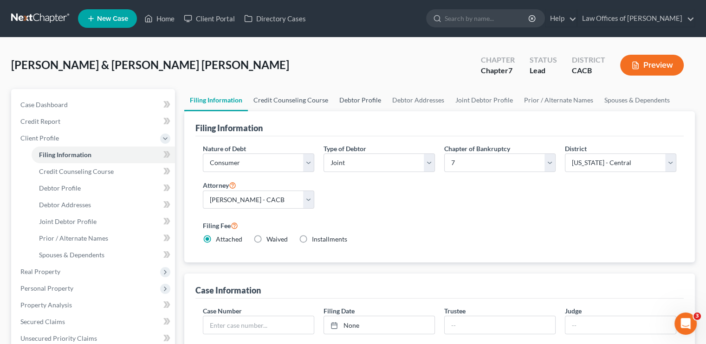
click at [292, 98] on link "Credit Counseling Course" at bounding box center [291, 100] width 86 height 22
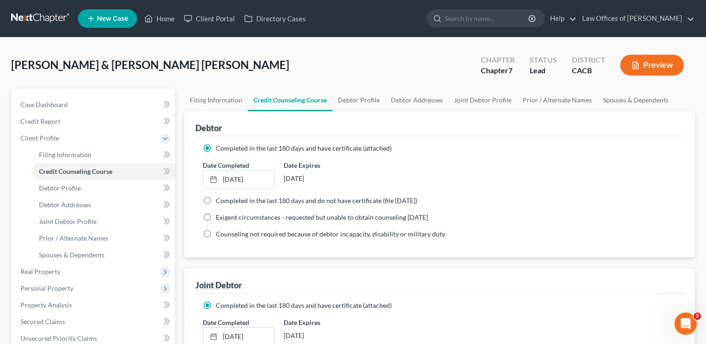
drag, startPoint x: 238, startPoint y: 175, endPoint x: 518, endPoint y: 183, distance: 280.0
click at [518, 183] on div "Date Completed 7/22/2025 close Date 7/22/2025 Time 12:00 AM chevron_left July 2…" at bounding box center [439, 175] width 483 height 28
click at [243, 176] on link "7/22/2025" at bounding box center [238, 180] width 70 height 18
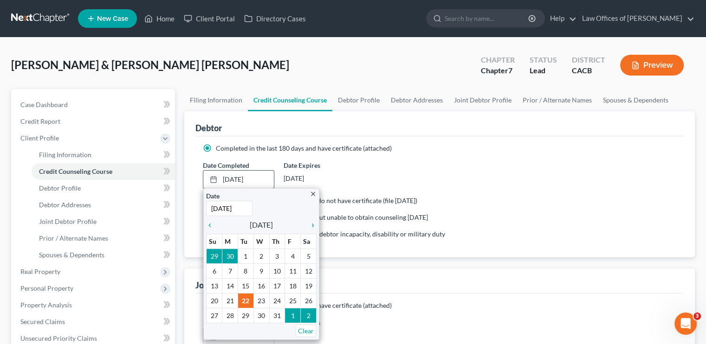
click at [311, 192] on icon "close" at bounding box center [313, 194] width 7 height 7
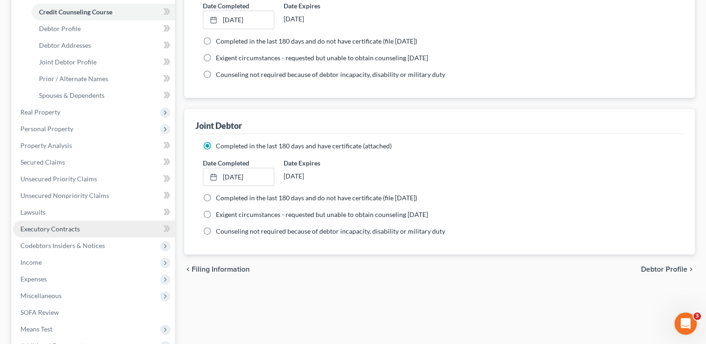
scroll to position [126, 0]
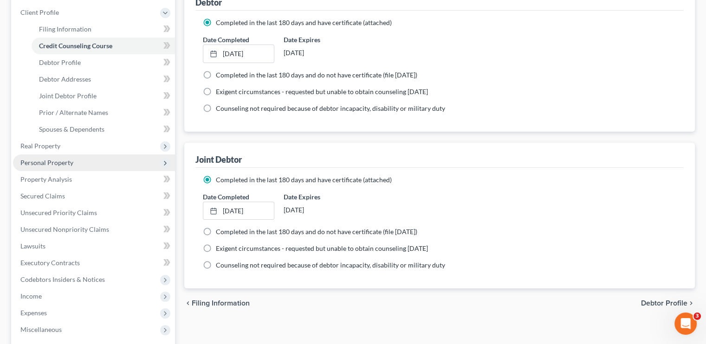
click at [55, 163] on span "Personal Property" at bounding box center [46, 163] width 53 height 8
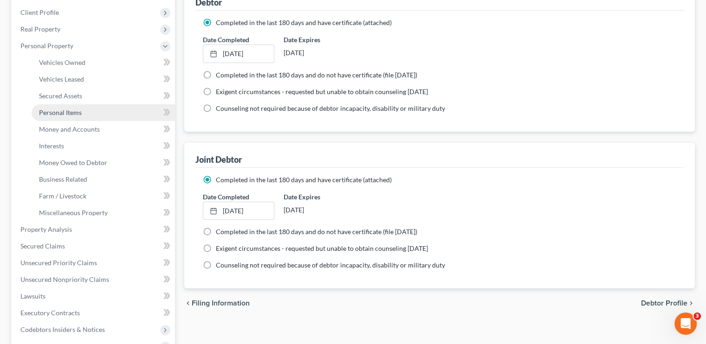
click at [75, 110] on span "Personal Items" at bounding box center [60, 113] width 43 height 8
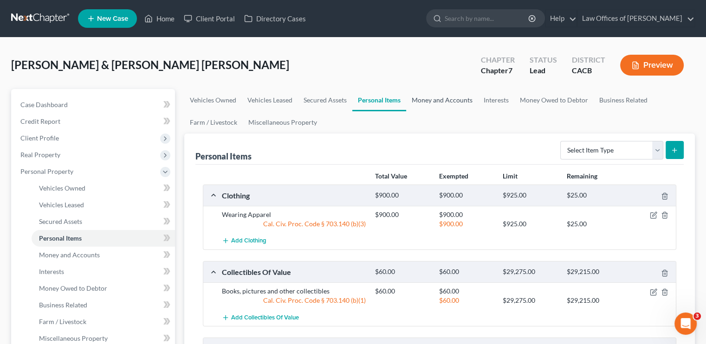
click at [454, 104] on link "Money and Accounts" at bounding box center [442, 100] width 72 height 22
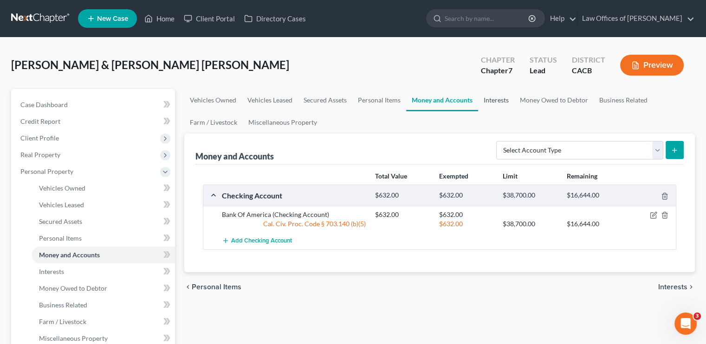
click at [498, 99] on link "Interests" at bounding box center [496, 100] width 36 height 22
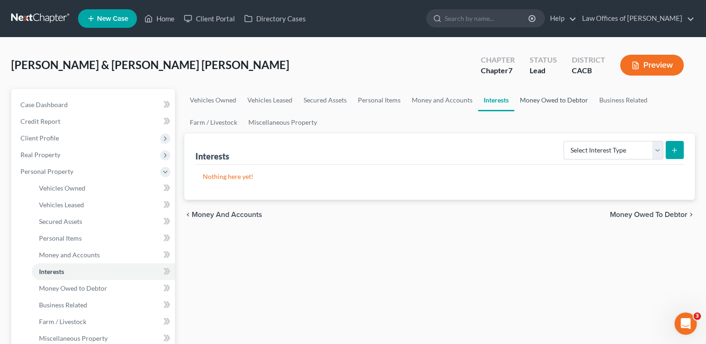
click at [553, 104] on link "Money Owed to Debtor" at bounding box center [553, 100] width 79 height 22
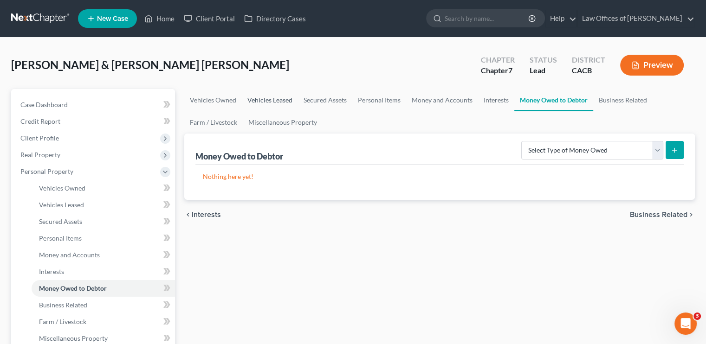
click at [275, 102] on link "Vehicles Leased" at bounding box center [270, 100] width 56 height 22
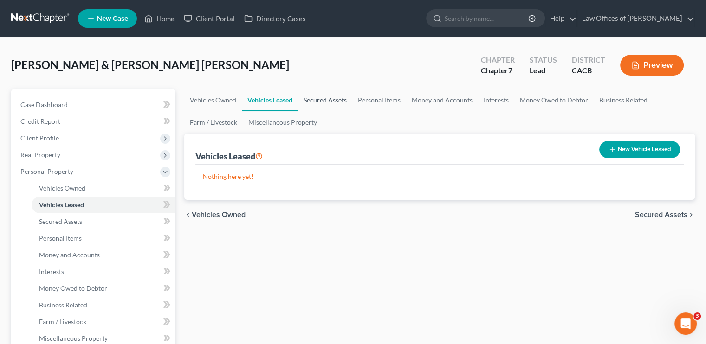
click at [316, 100] on link "Secured Assets" at bounding box center [325, 100] width 54 height 22
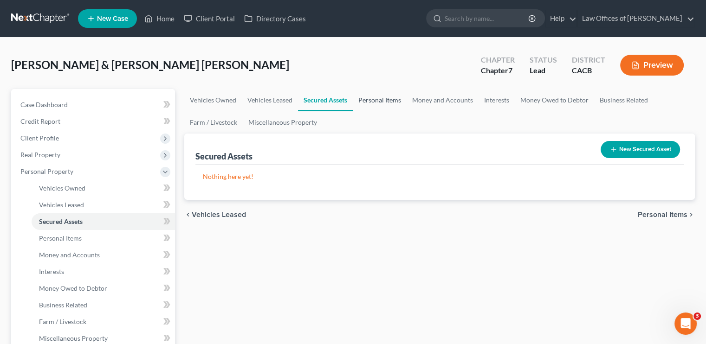
click at [368, 105] on link "Personal Items" at bounding box center [380, 100] width 54 height 22
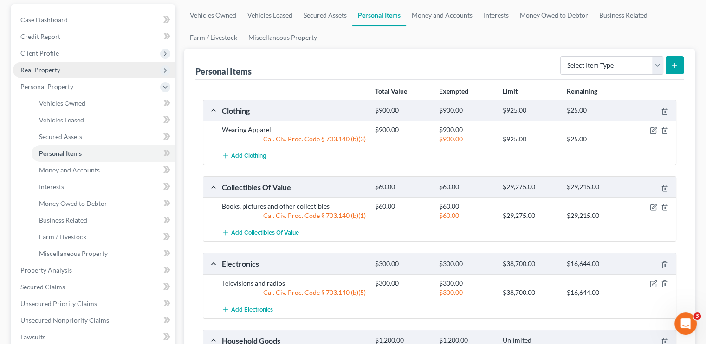
scroll to position [29, 0]
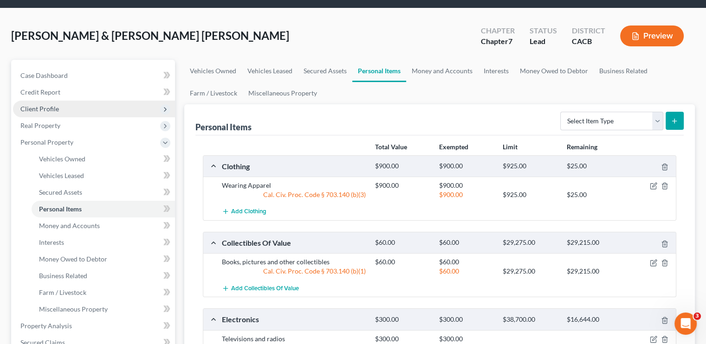
click at [45, 109] on span "Client Profile" at bounding box center [39, 109] width 39 height 8
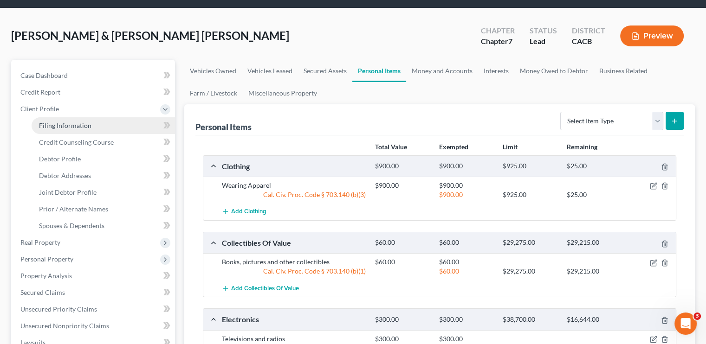
click at [71, 126] on span "Filing Information" at bounding box center [65, 126] width 52 height 8
select select "1"
select select "0"
select select "7"
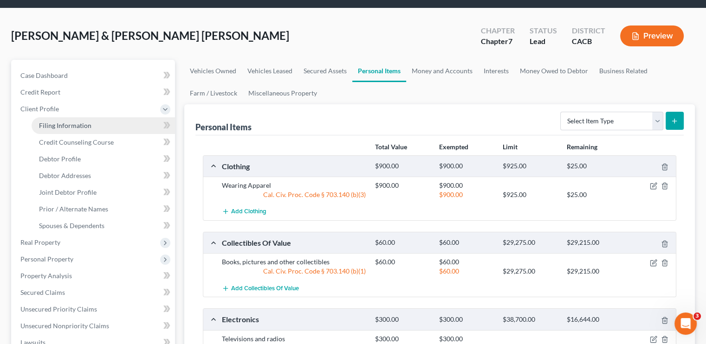
select select "0"
select select "4"
select select "0"
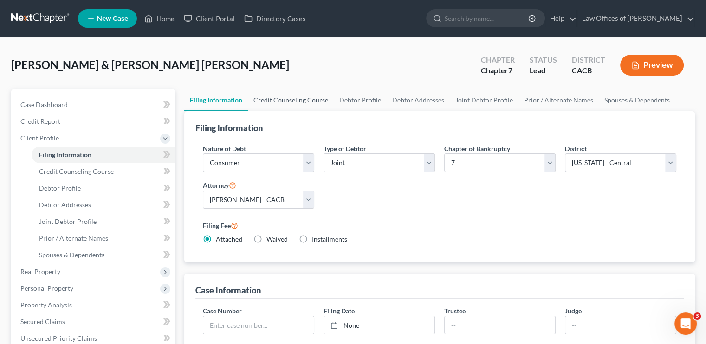
click at [287, 100] on link "Credit Counseling Course" at bounding box center [291, 100] width 86 height 22
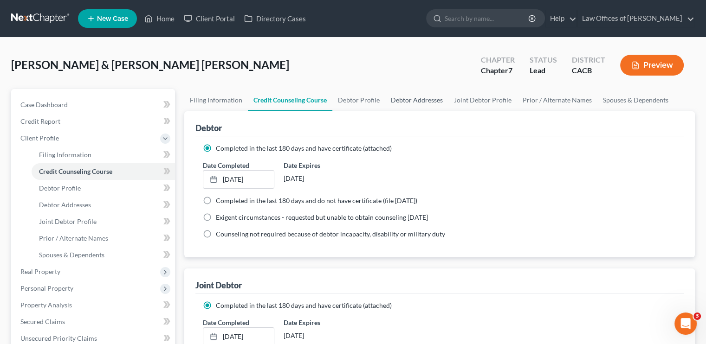
click at [410, 102] on link "Debtor Addresses" at bounding box center [416, 100] width 63 height 22
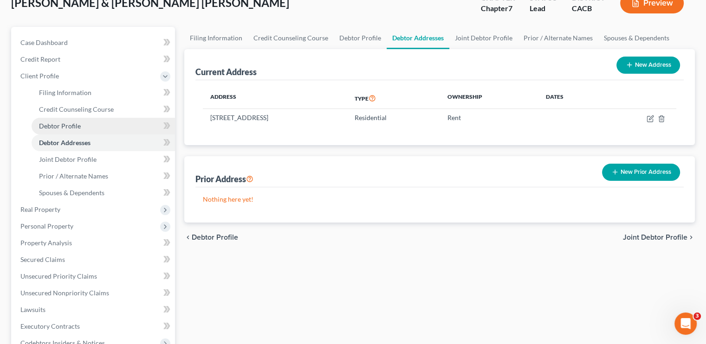
scroll to position [46, 0]
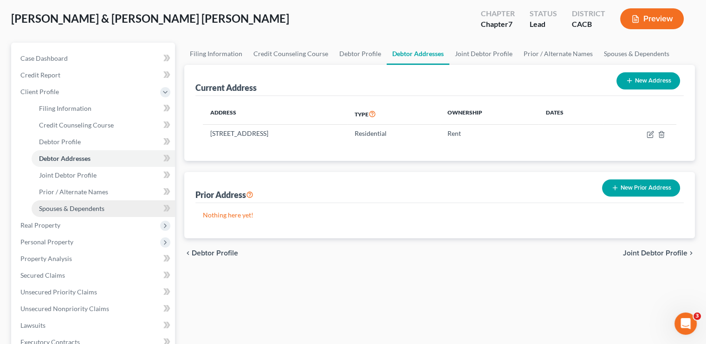
click at [58, 201] on link "Spouses & Dependents" at bounding box center [103, 209] width 143 height 17
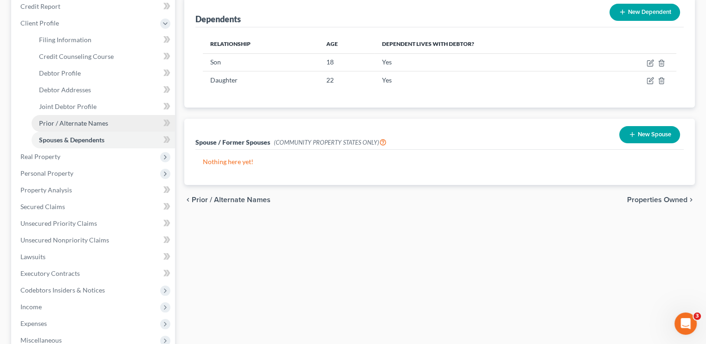
scroll to position [93, 0]
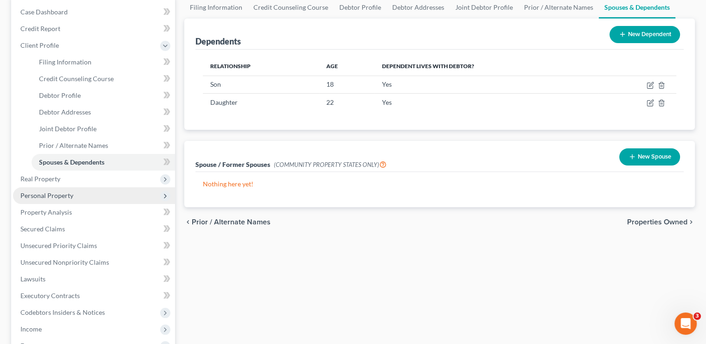
click at [52, 200] on span "Personal Property" at bounding box center [94, 196] width 162 height 17
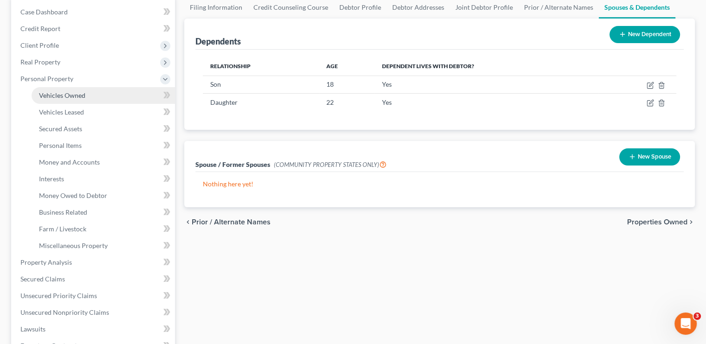
click at [59, 95] on span "Vehicles Owned" at bounding box center [62, 95] width 46 height 8
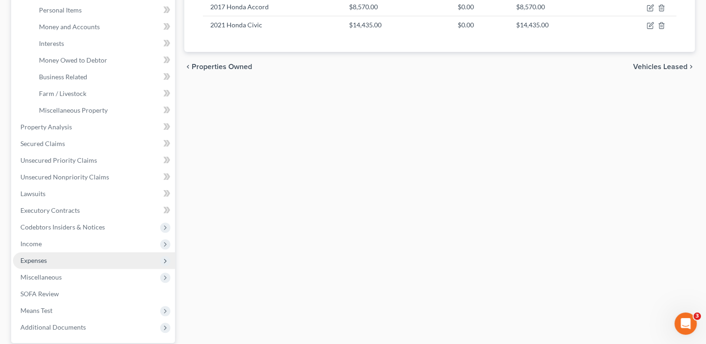
scroll to position [232, 0]
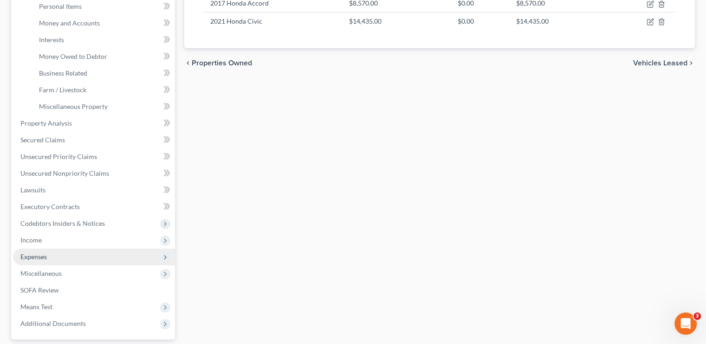
click at [46, 256] on span "Expenses" at bounding box center [33, 257] width 26 height 8
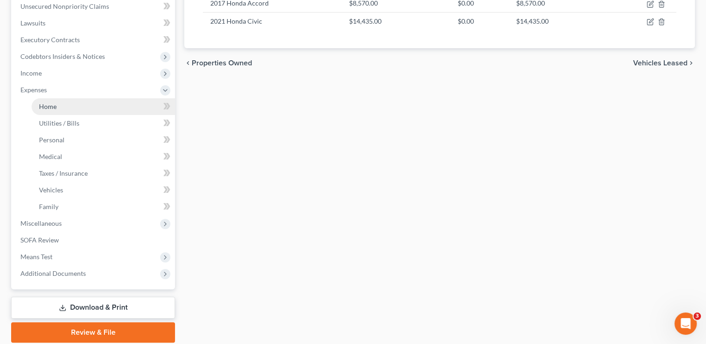
click at [66, 105] on link "Home" at bounding box center [103, 106] width 143 height 17
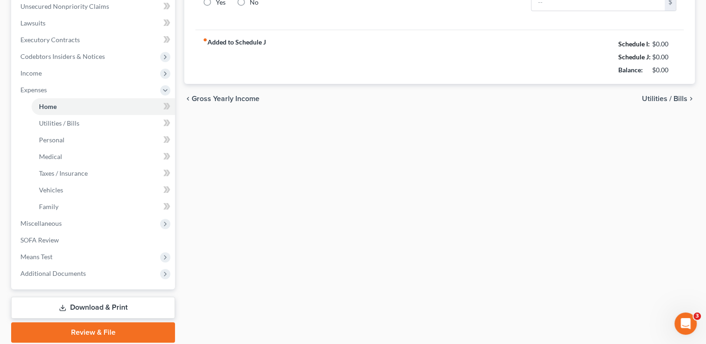
scroll to position [36, 0]
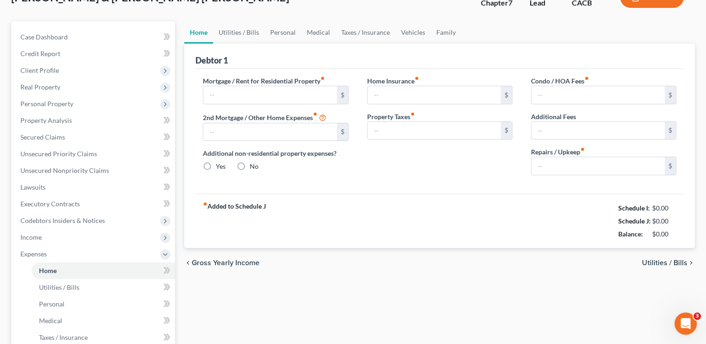
type input "2,830.00"
type input "0.00"
radio input "true"
type input "0.00"
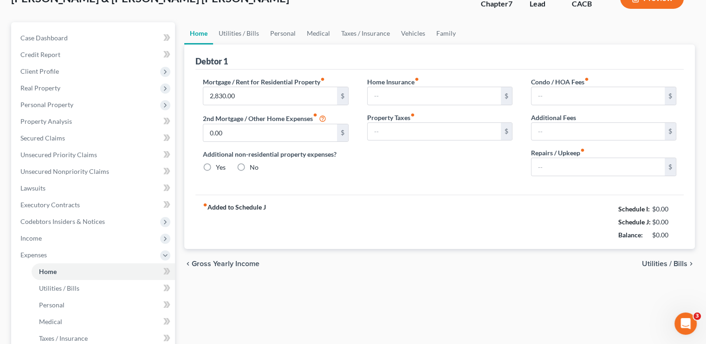
type input "0.00"
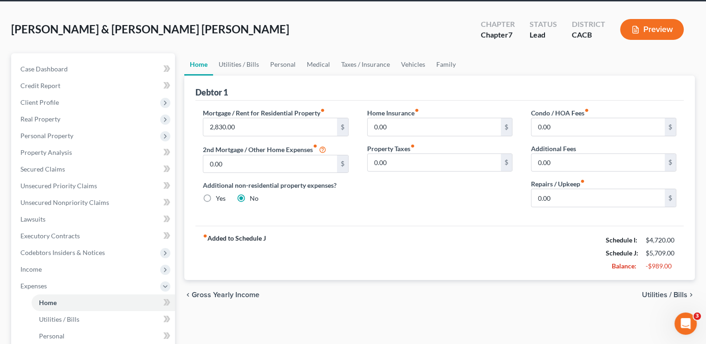
scroll to position [0, 0]
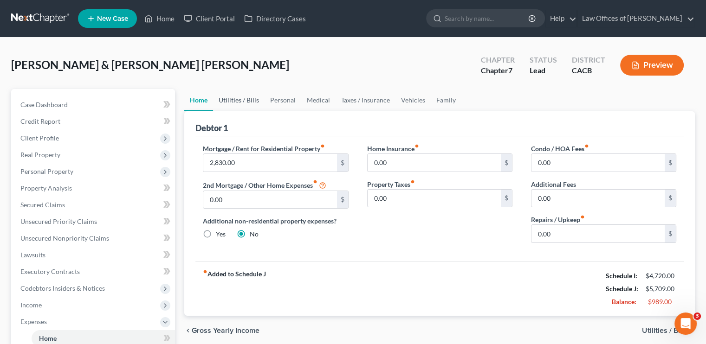
click at [250, 102] on link "Utilities / Bills" at bounding box center [239, 100] width 52 height 22
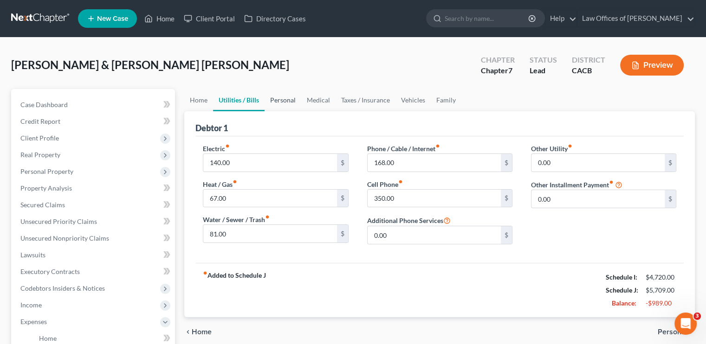
click at [285, 97] on link "Personal" at bounding box center [283, 100] width 37 height 22
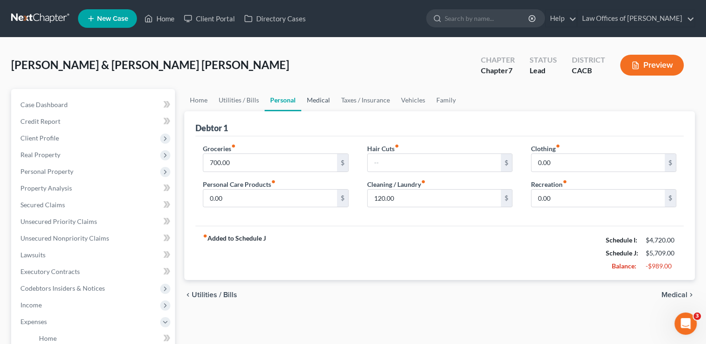
click at [315, 100] on link "Medical" at bounding box center [318, 100] width 34 height 22
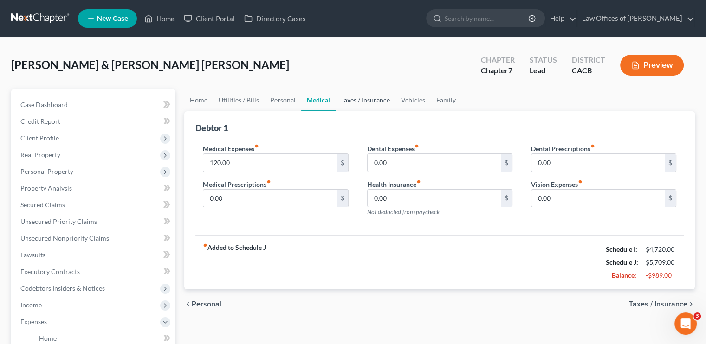
click at [350, 102] on link "Taxes / Insurance" at bounding box center [366, 100] width 60 height 22
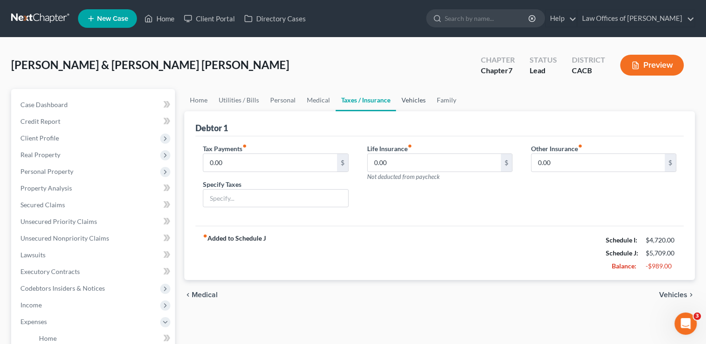
click at [410, 103] on link "Vehicles" at bounding box center [413, 100] width 35 height 22
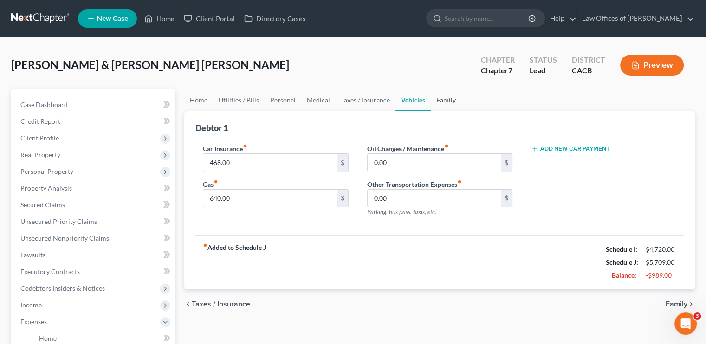
click at [447, 103] on link "Family" at bounding box center [446, 100] width 31 height 22
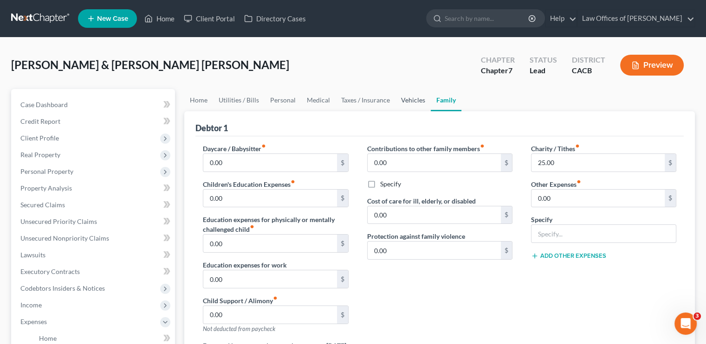
click at [414, 98] on link "Vehicles" at bounding box center [412, 100] width 35 height 22
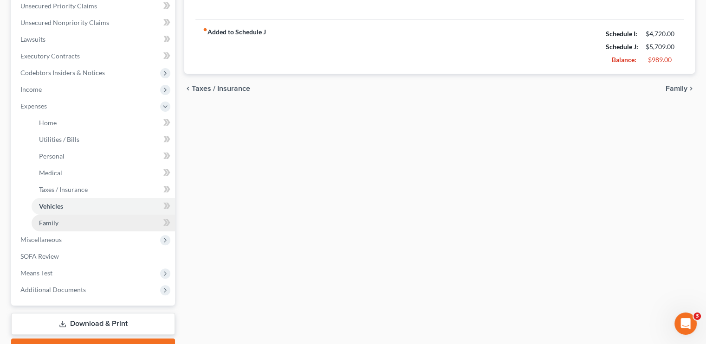
scroll to position [232, 0]
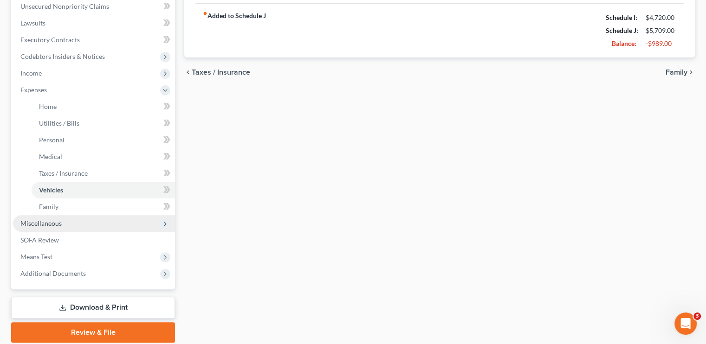
click at [48, 219] on span "Miscellaneous" at bounding box center [94, 223] width 162 height 17
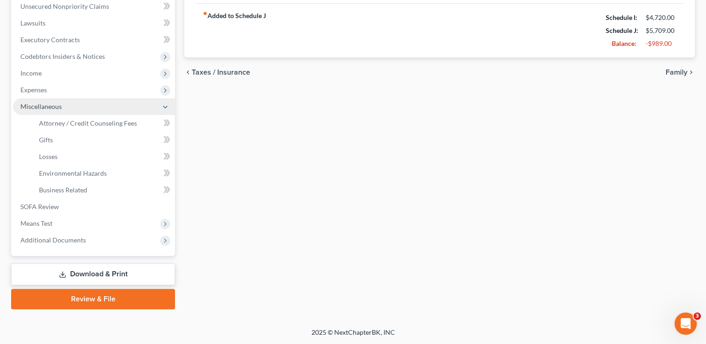
scroll to position [232, 0]
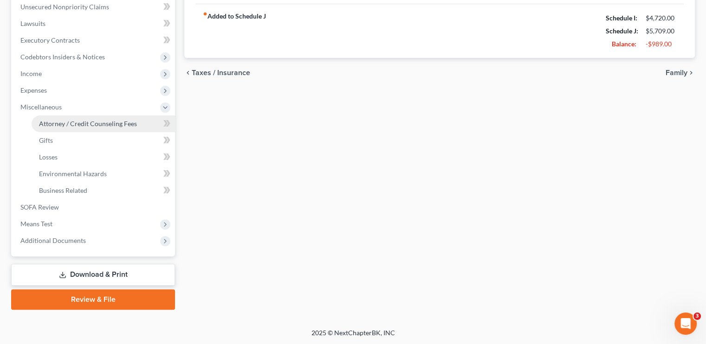
click at [95, 126] on span "Attorney / Credit Counseling Fees" at bounding box center [88, 124] width 98 height 8
select select "0"
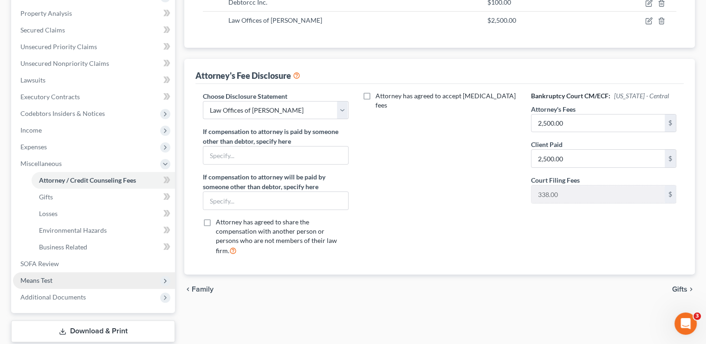
scroll to position [232, 0]
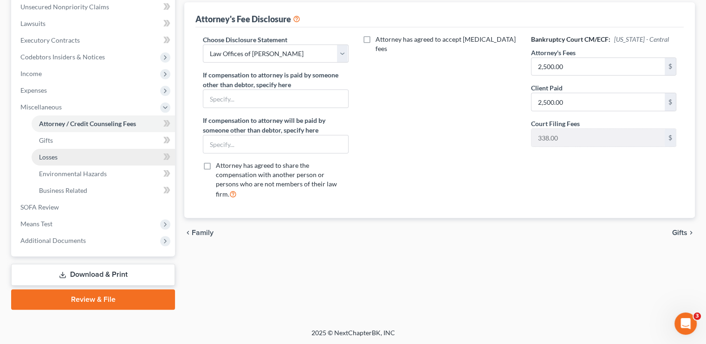
click at [95, 161] on link "Losses" at bounding box center [103, 157] width 143 height 17
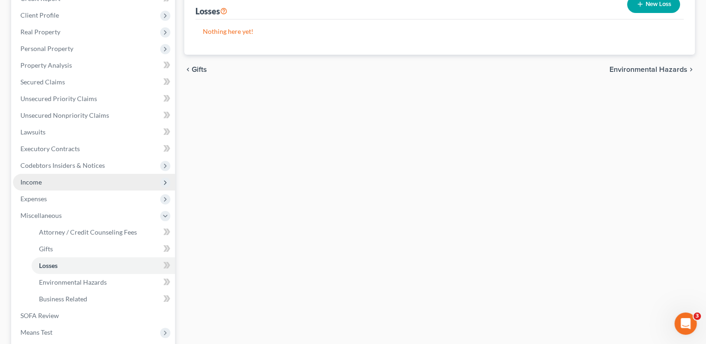
scroll to position [139, 0]
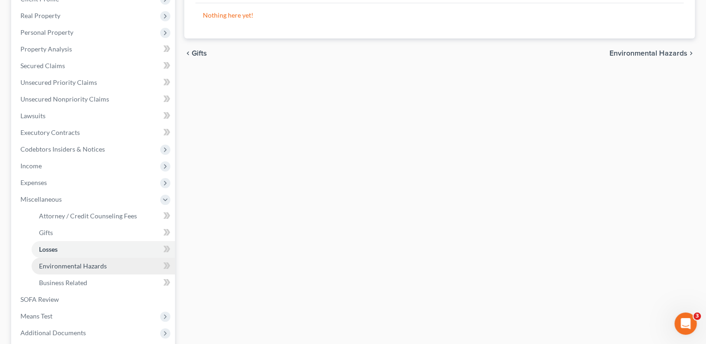
click at [101, 265] on span "Environmental Hazards" at bounding box center [73, 266] width 68 height 8
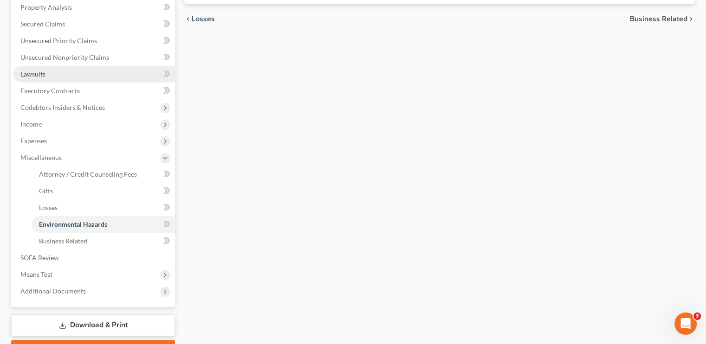
scroll to position [186, 0]
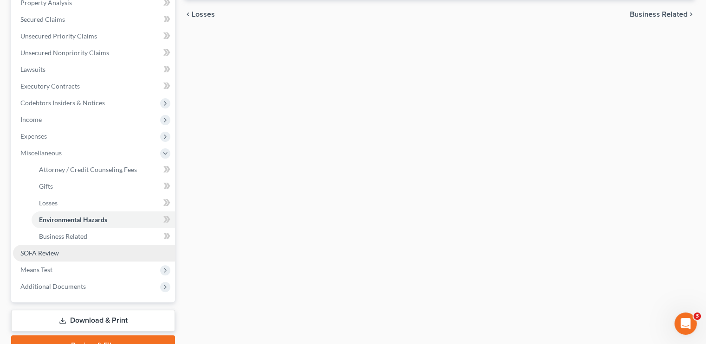
click at [93, 245] on link "SOFA Review" at bounding box center [94, 253] width 162 height 17
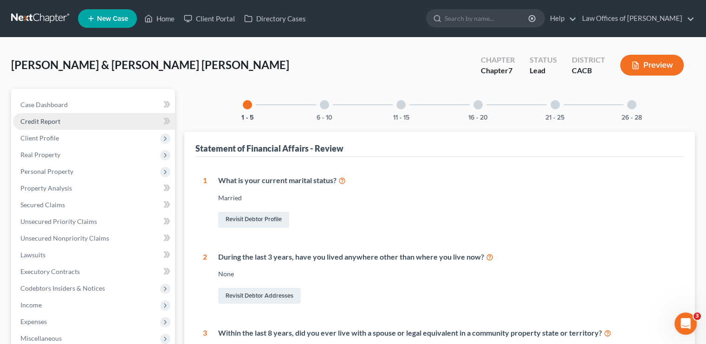
click at [65, 119] on link "Credit Report" at bounding box center [94, 121] width 162 height 17
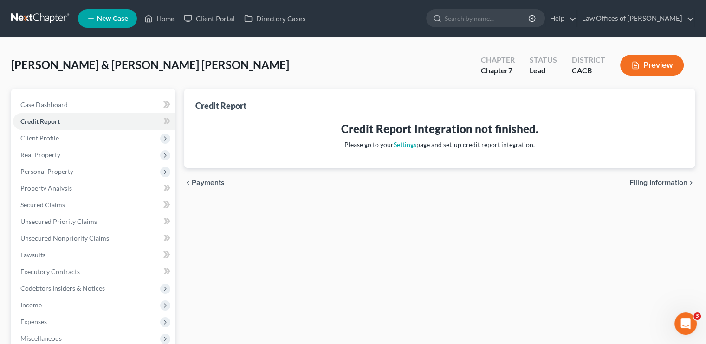
click at [657, 62] on button "Preview" at bounding box center [652, 65] width 64 height 21
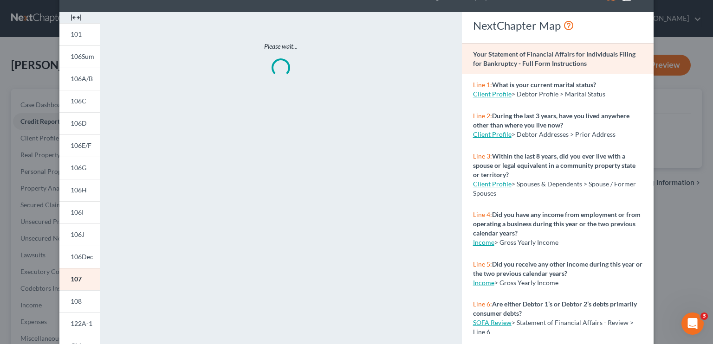
scroll to position [46, 0]
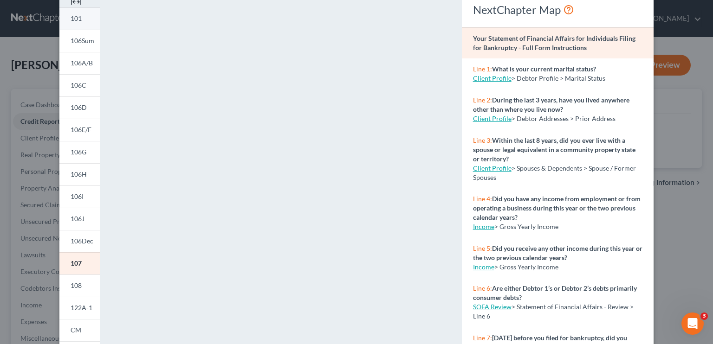
click at [88, 21] on link "101" at bounding box center [79, 18] width 41 height 22
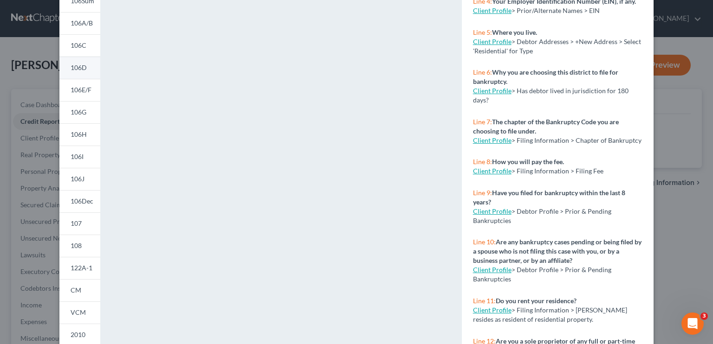
scroll to position [39, 0]
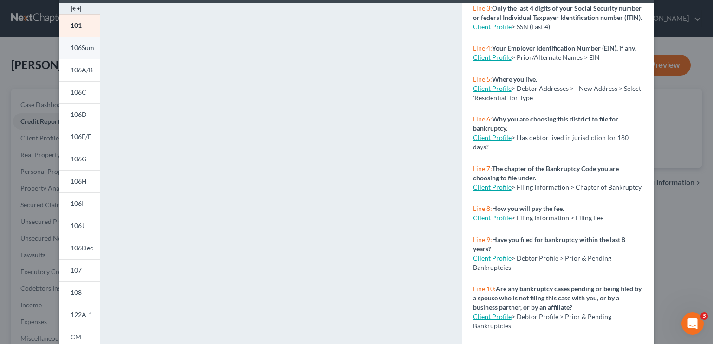
click at [78, 46] on span "106Sum" at bounding box center [83, 48] width 24 height 8
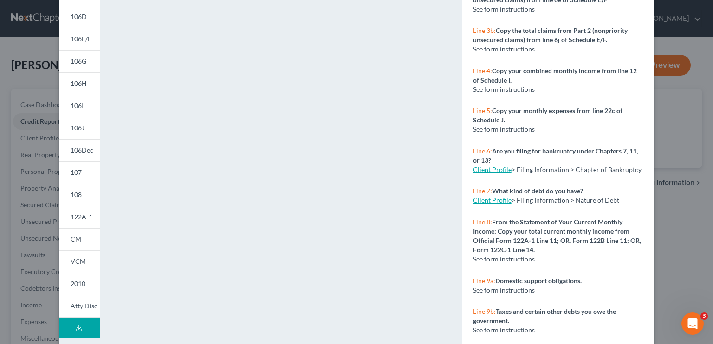
scroll to position [0, 0]
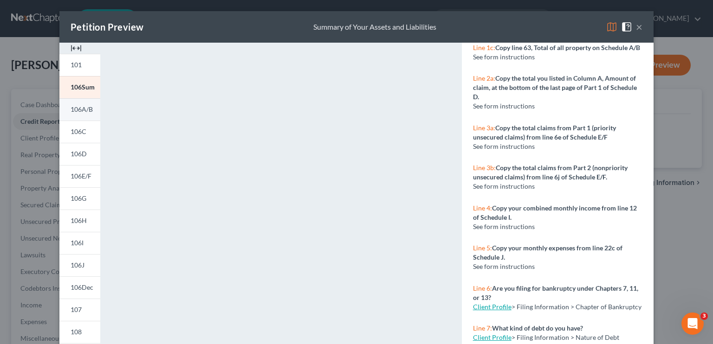
click at [80, 110] on span "106A/B" at bounding box center [82, 109] width 22 height 8
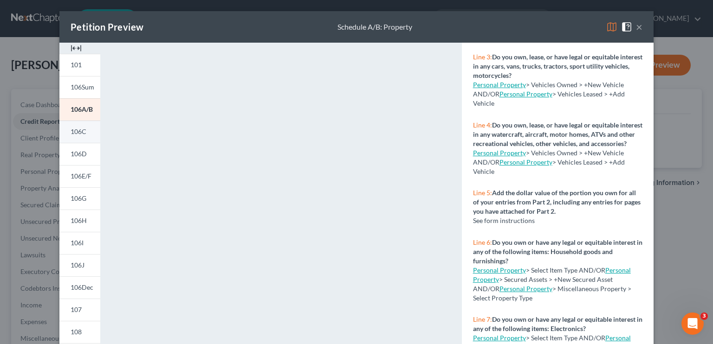
click at [71, 127] on link "106C" at bounding box center [79, 132] width 41 height 22
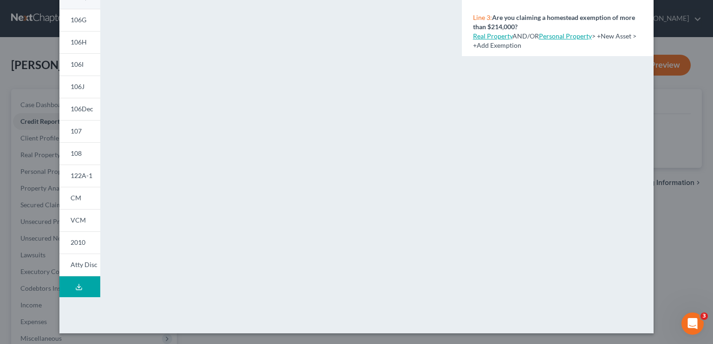
scroll to position [86, 0]
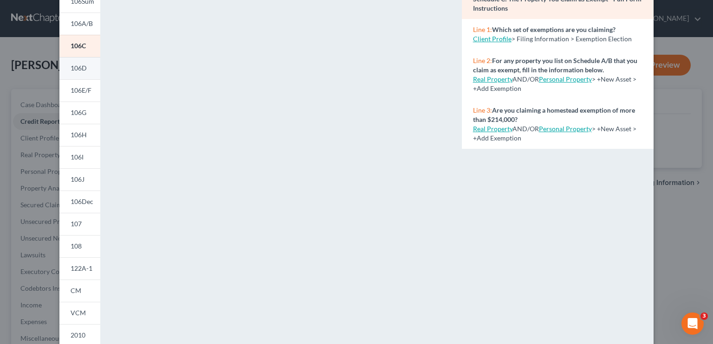
click at [78, 72] on link "106D" at bounding box center [79, 68] width 41 height 22
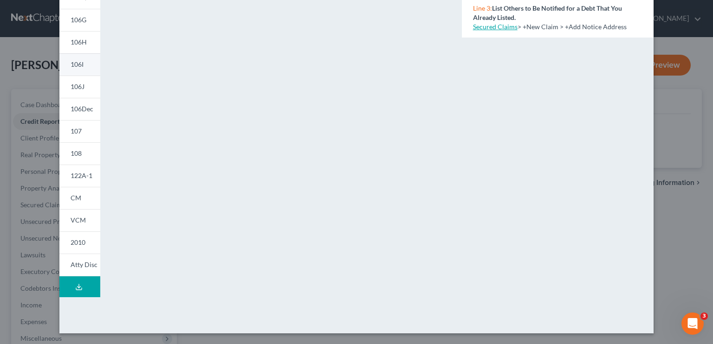
scroll to position [132, 0]
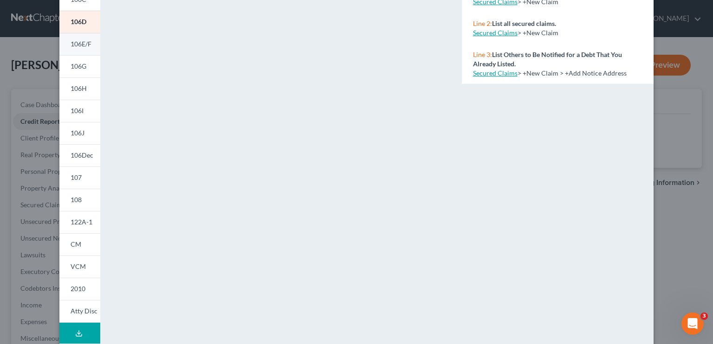
click at [73, 48] on link "106E/F" at bounding box center [79, 44] width 41 height 22
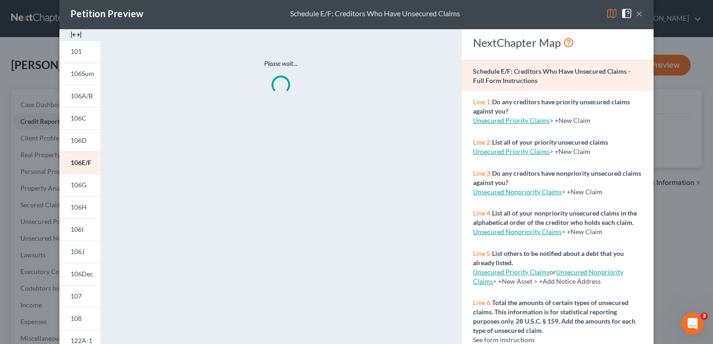
scroll to position [0, 0]
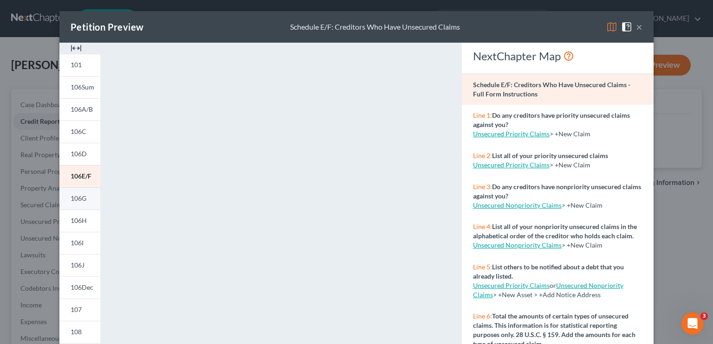
click at [84, 194] on link "106G" at bounding box center [79, 199] width 41 height 22
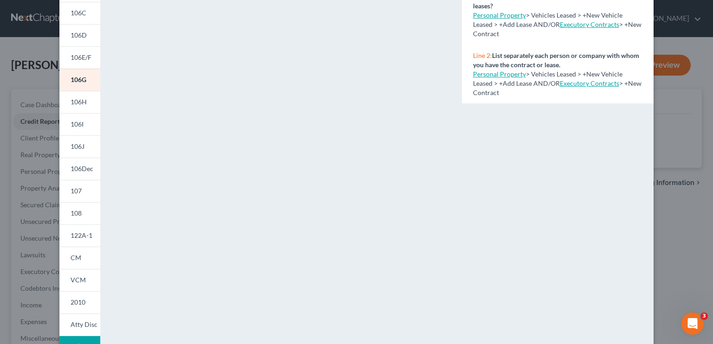
scroll to position [139, 0]
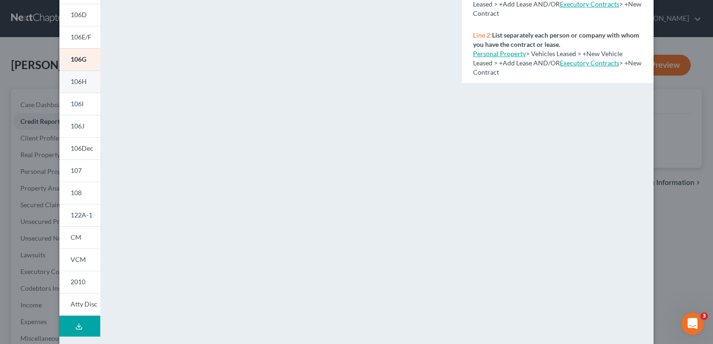
click at [64, 72] on link "106H" at bounding box center [79, 82] width 41 height 22
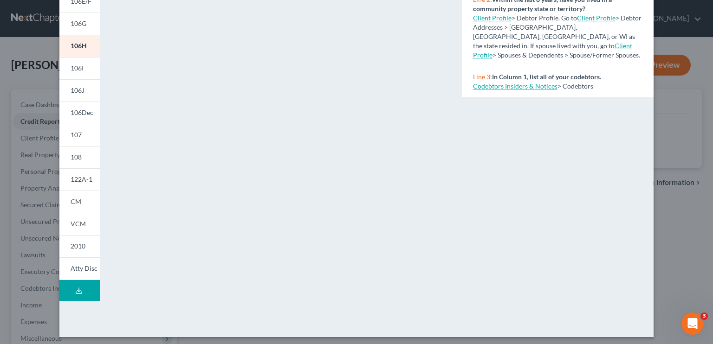
scroll to position [179, 0]
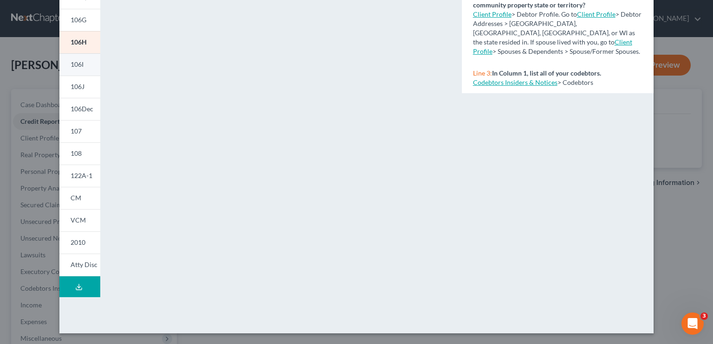
click at [74, 69] on link "106I" at bounding box center [79, 64] width 41 height 22
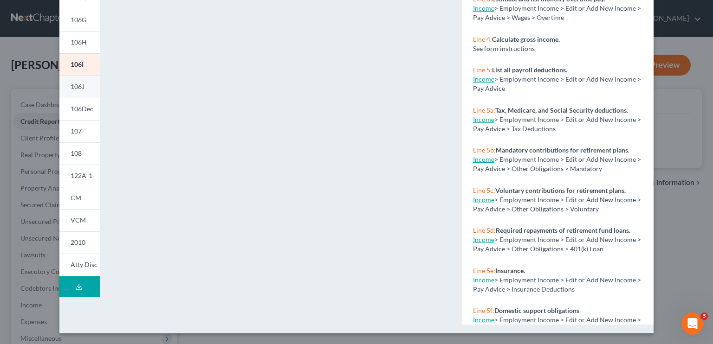
click at [66, 88] on link "106J" at bounding box center [79, 87] width 41 height 22
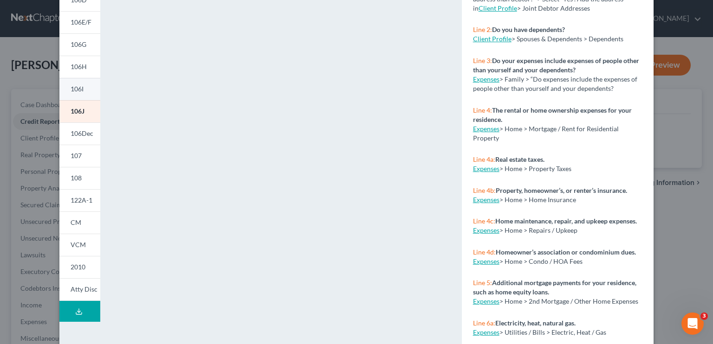
scroll to position [132, 0]
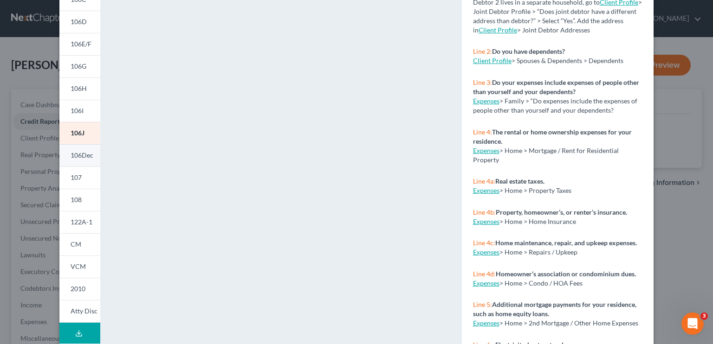
click at [82, 157] on span "106Dec" at bounding box center [82, 155] width 23 height 8
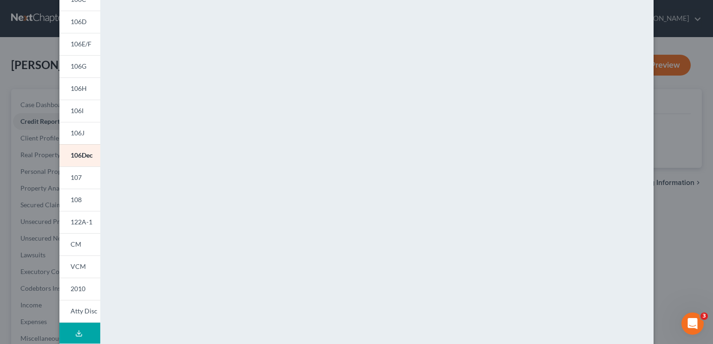
scroll to position [179, 0]
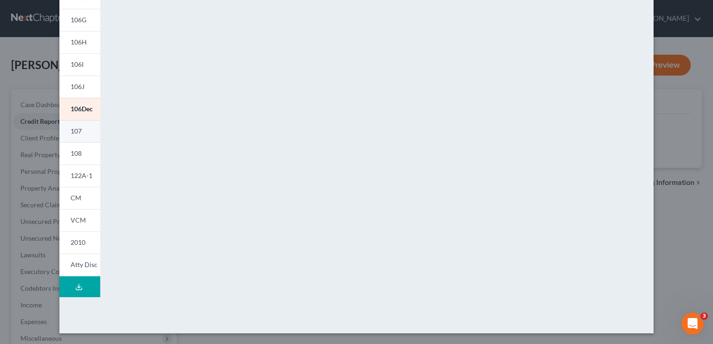
click at [71, 134] on span "107" at bounding box center [76, 131] width 11 height 8
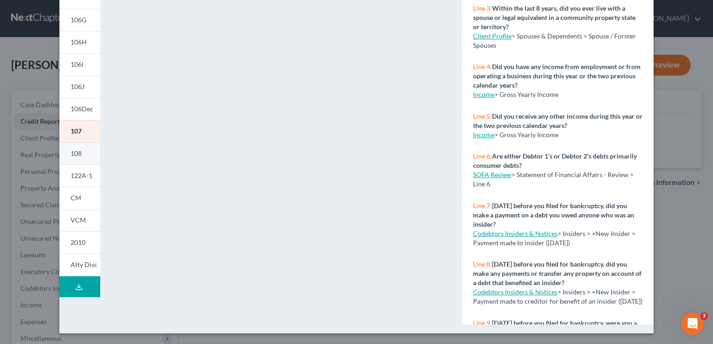
click at [72, 155] on span "108" at bounding box center [76, 153] width 11 height 8
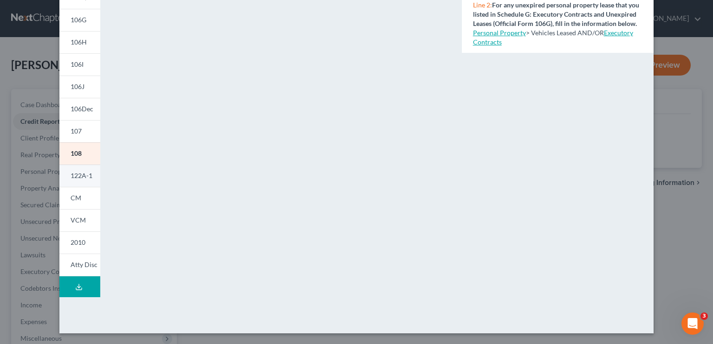
click at [71, 177] on span "122A-1" at bounding box center [82, 176] width 22 height 8
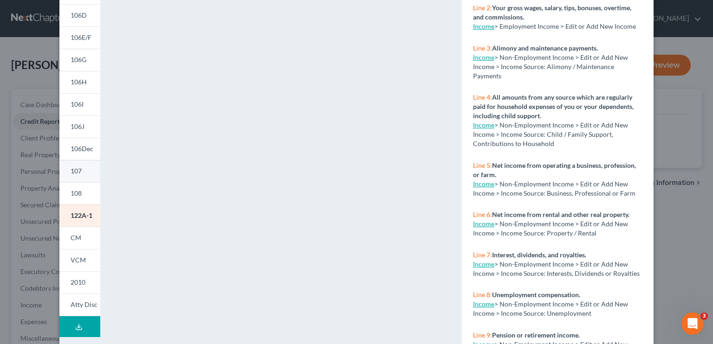
scroll to position [139, 0]
click at [77, 234] on span "CM" at bounding box center [76, 237] width 11 height 8
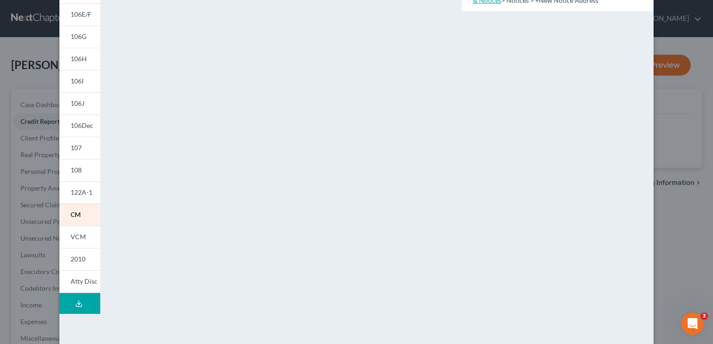
scroll to position [179, 0]
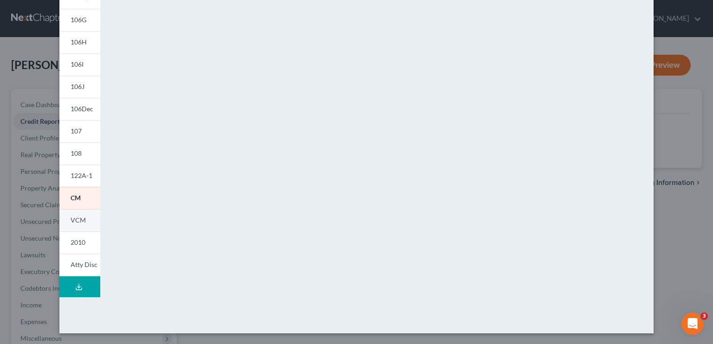
click at [71, 220] on span "VCM" at bounding box center [78, 220] width 15 height 8
click at [78, 241] on span "2010" at bounding box center [78, 243] width 15 height 8
click at [91, 261] on span "Atty Disc" at bounding box center [84, 265] width 27 height 8
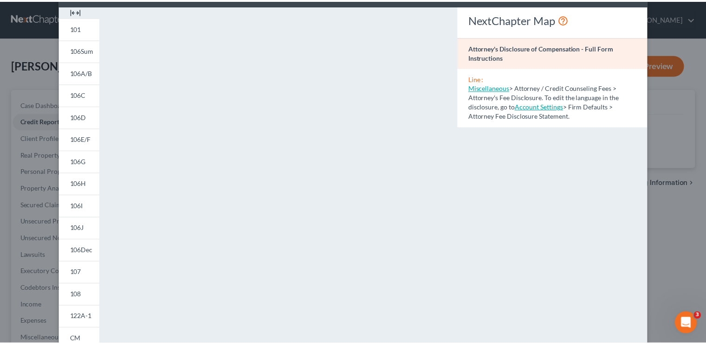
scroll to position [0, 0]
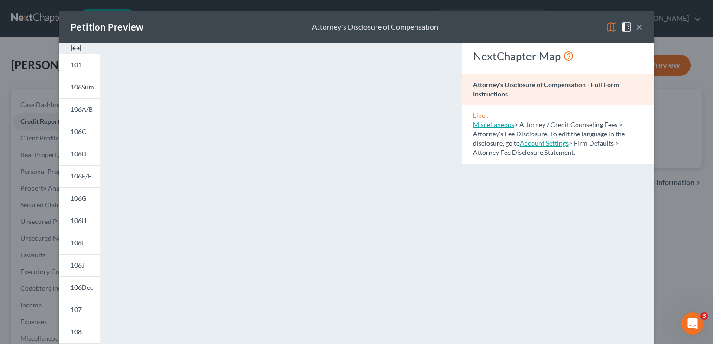
click at [632, 26] on span at bounding box center [628, 26] width 15 height 8
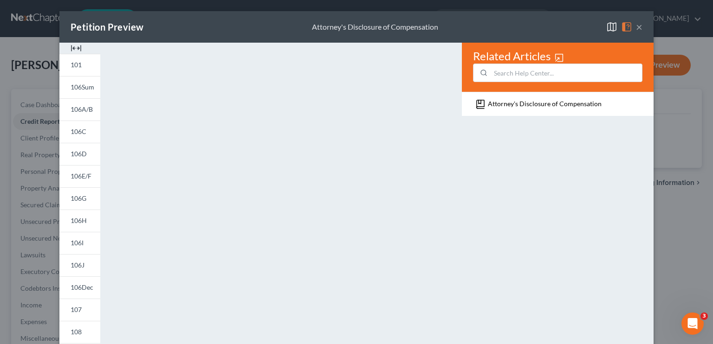
click at [636, 28] on button "×" at bounding box center [639, 26] width 6 height 11
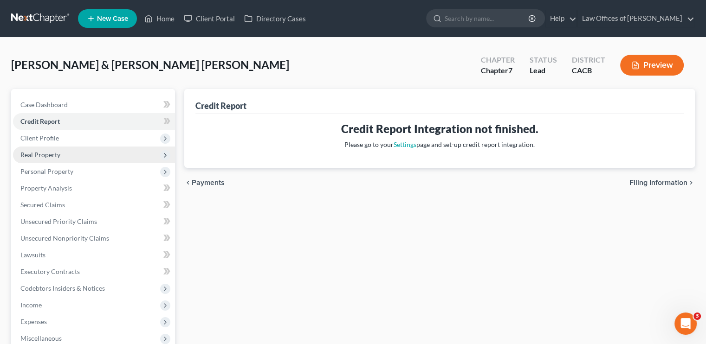
click at [44, 147] on span "Real Property" at bounding box center [94, 155] width 162 height 17
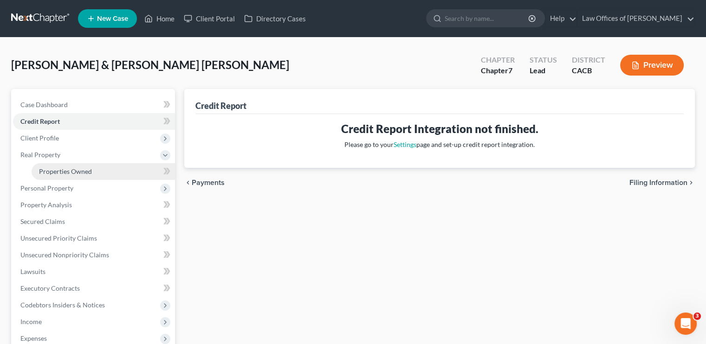
click at [71, 168] on span "Properties Owned" at bounding box center [65, 172] width 53 height 8
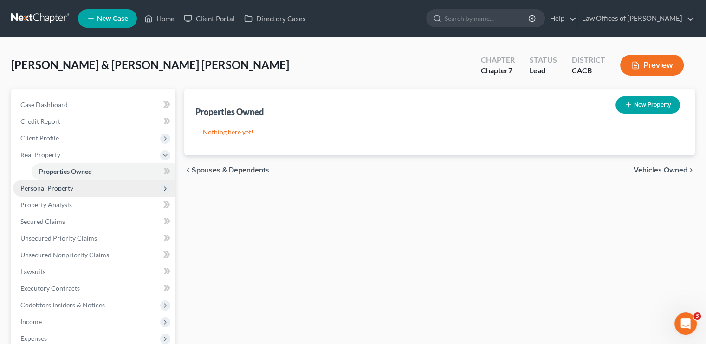
click at [52, 188] on span "Personal Property" at bounding box center [46, 188] width 53 height 8
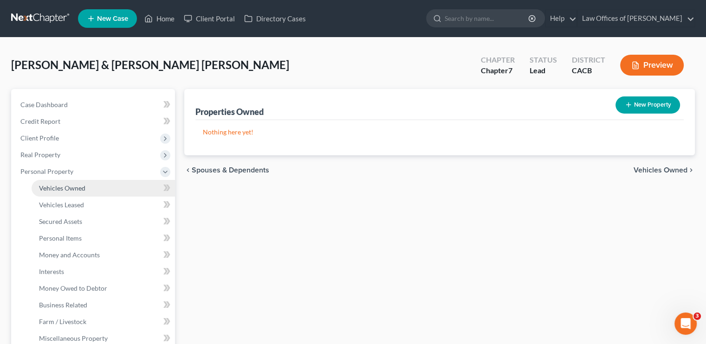
click at [81, 188] on span "Vehicles Owned" at bounding box center [62, 188] width 46 height 8
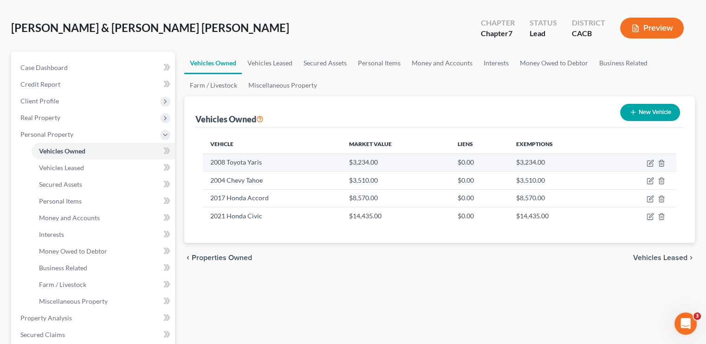
scroll to position [139, 0]
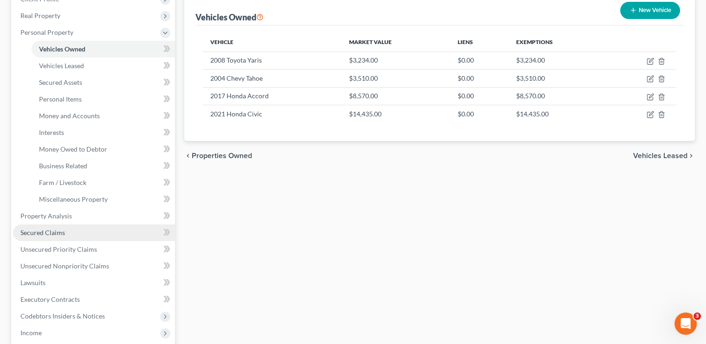
click at [63, 233] on span "Secured Claims" at bounding box center [42, 233] width 45 height 8
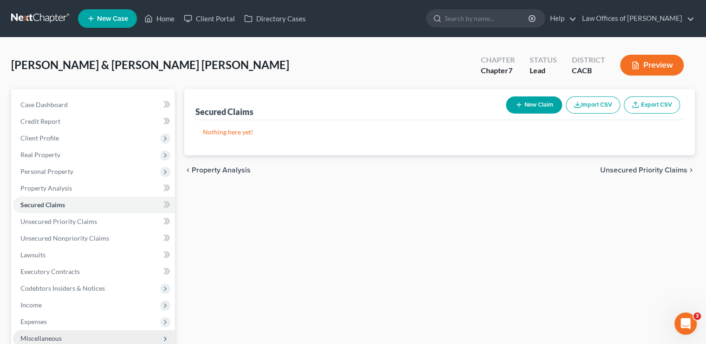
click at [78, 342] on span "Miscellaneous" at bounding box center [94, 338] width 162 height 17
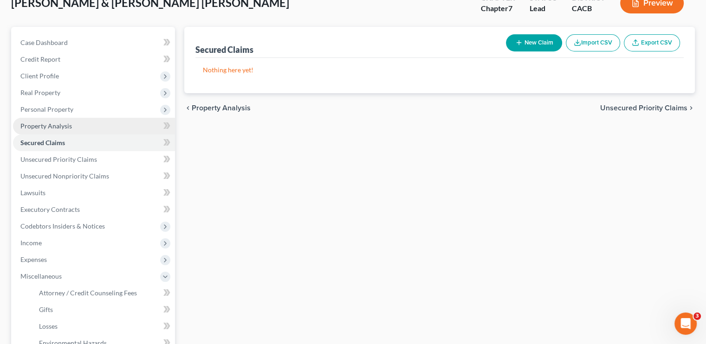
scroll to position [46, 0]
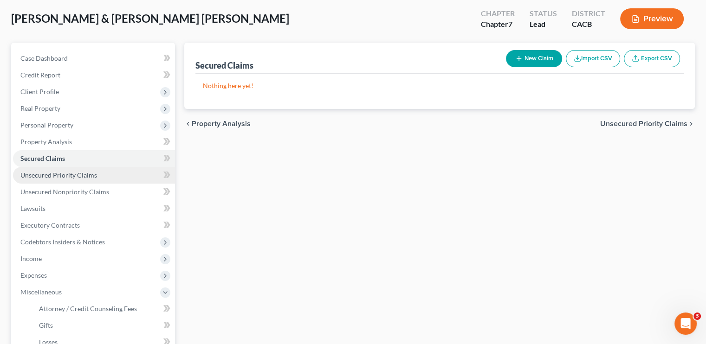
click at [35, 175] on span "Unsecured Priority Claims" at bounding box center [58, 175] width 77 height 8
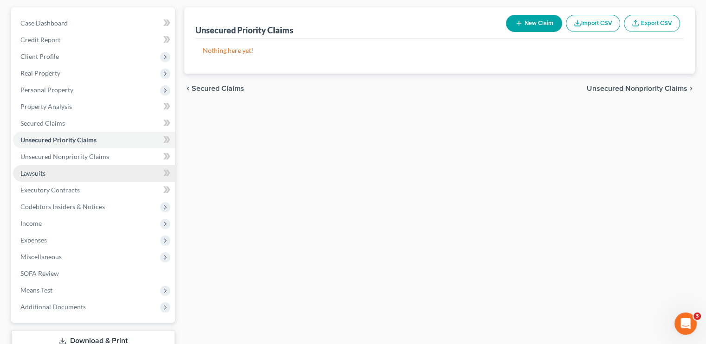
scroll to position [93, 0]
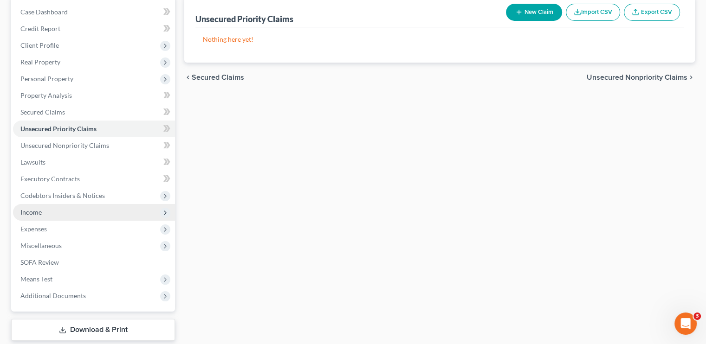
click at [52, 216] on span "Income" at bounding box center [94, 212] width 162 height 17
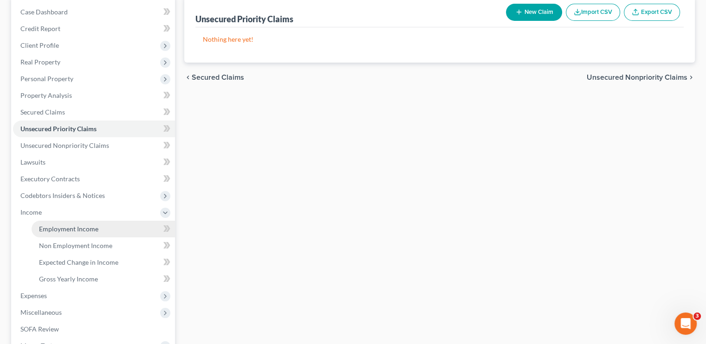
click at [49, 232] on span "Employment Income" at bounding box center [68, 229] width 59 height 8
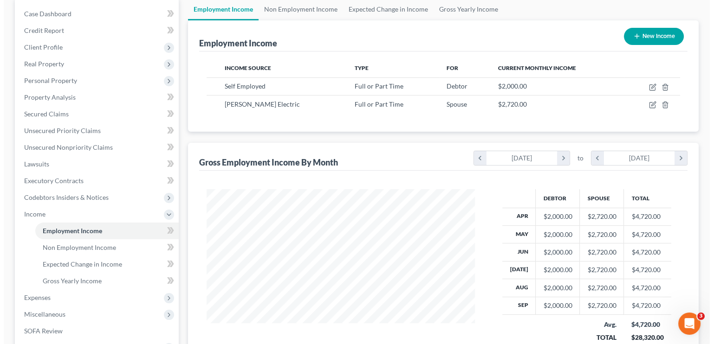
scroll to position [93, 0]
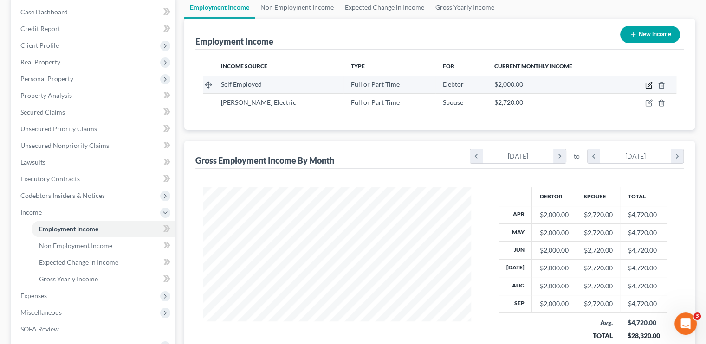
click at [647, 84] on icon "button" at bounding box center [648, 85] width 7 height 7
select select "0"
select select "4"
select select "0"
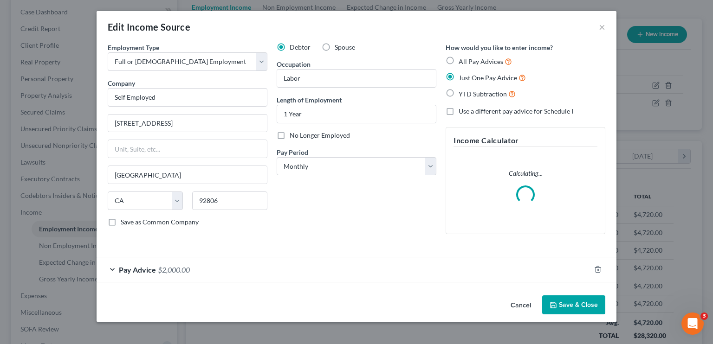
scroll to position [165, 290]
click at [265, 267] on div "Pay Advice $2,000.00" at bounding box center [344, 270] width 494 height 25
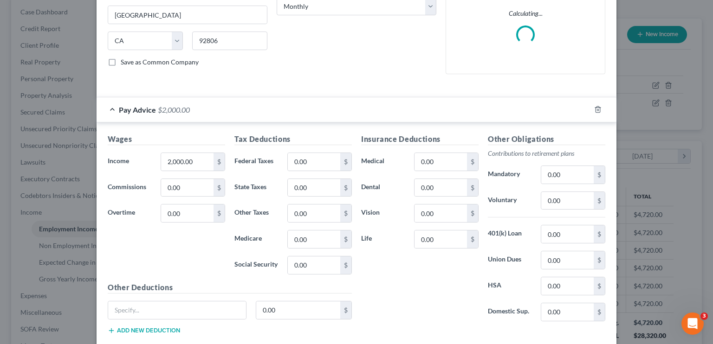
scroll to position [186, 0]
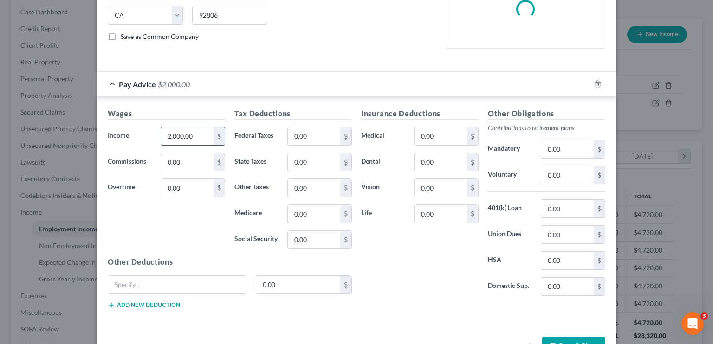
drag, startPoint x: 182, startPoint y: 142, endPoint x: 207, endPoint y: 140, distance: 24.8
click at [182, 142] on input "2,000.00" at bounding box center [187, 137] width 52 height 18
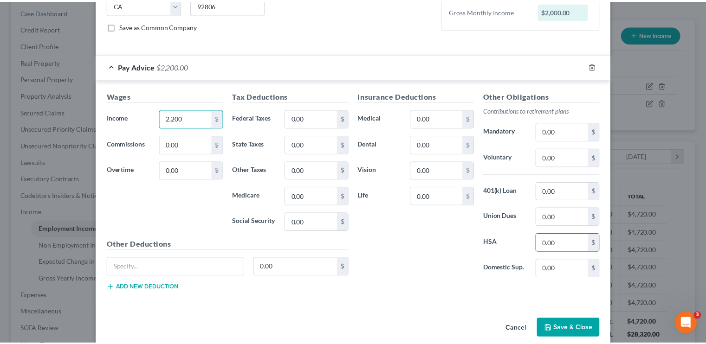
scroll to position [206, 0]
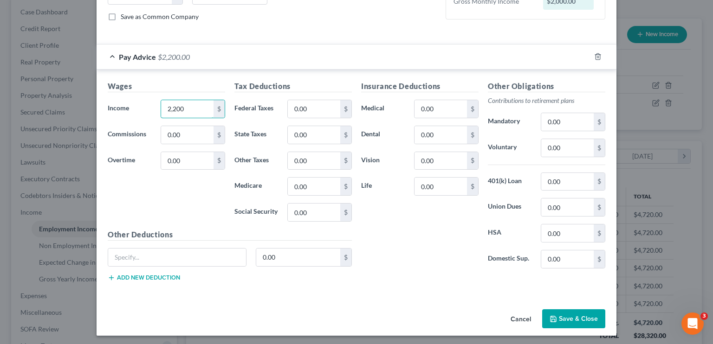
type input "2,200"
click at [561, 319] on button "Save & Close" at bounding box center [573, 319] width 63 height 19
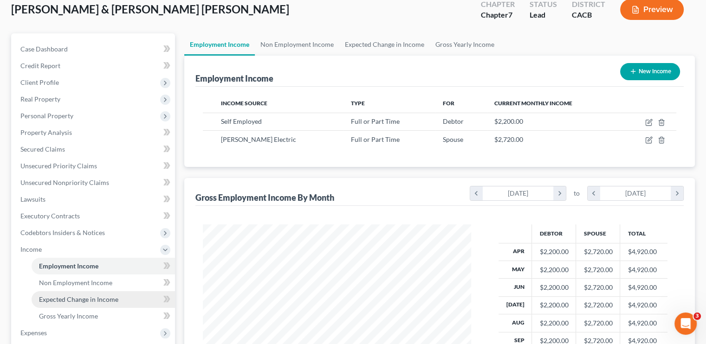
scroll to position [139, 0]
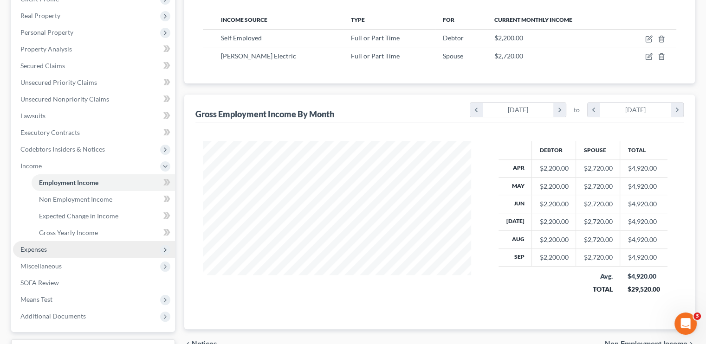
click at [39, 252] on span "Expenses" at bounding box center [33, 250] width 26 height 8
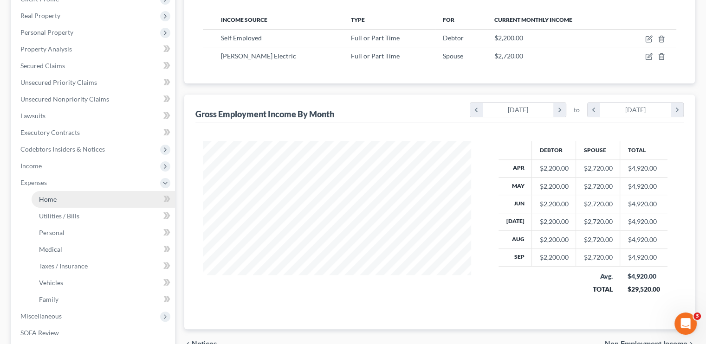
click at [60, 197] on link "Home" at bounding box center [103, 199] width 143 height 17
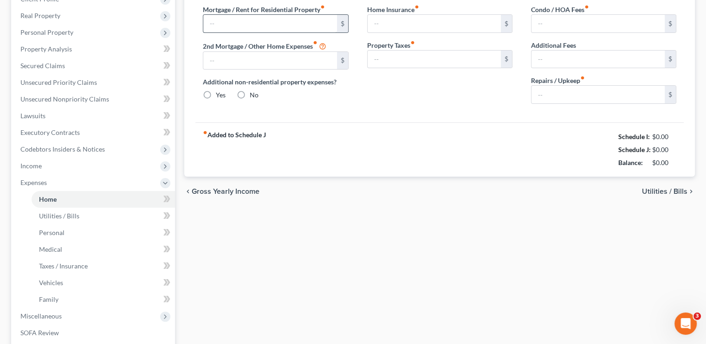
type input "2,830.00"
type input "0.00"
radio input "true"
type input "0.00"
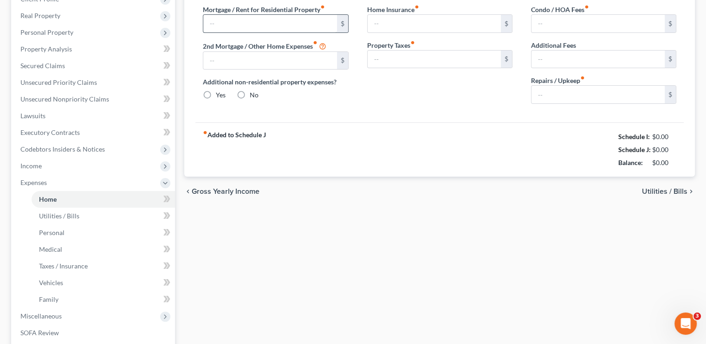
type input "0.00"
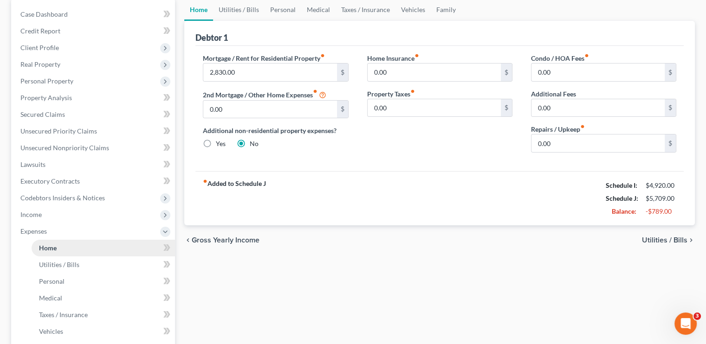
scroll to position [139, 0]
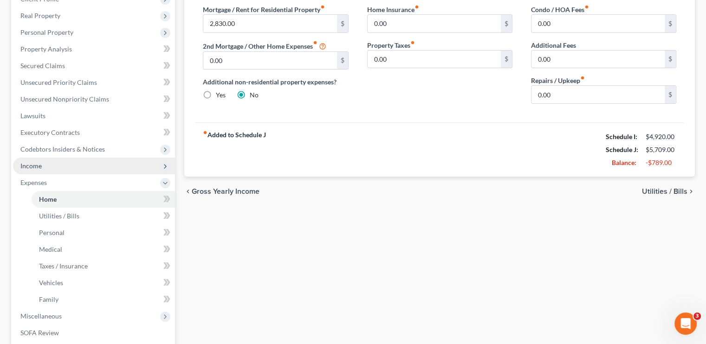
click at [50, 166] on span "Income" at bounding box center [94, 166] width 162 height 17
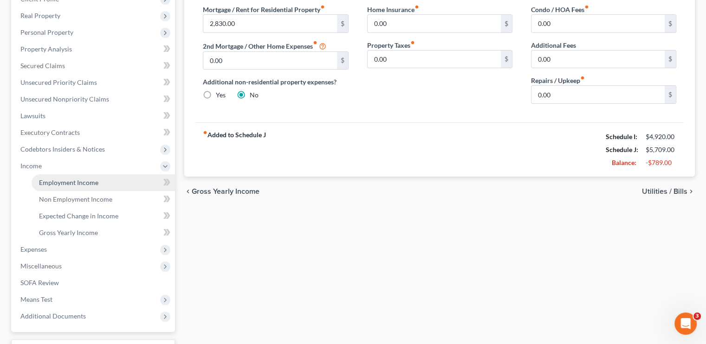
click at [65, 185] on span "Employment Income" at bounding box center [68, 183] width 59 height 8
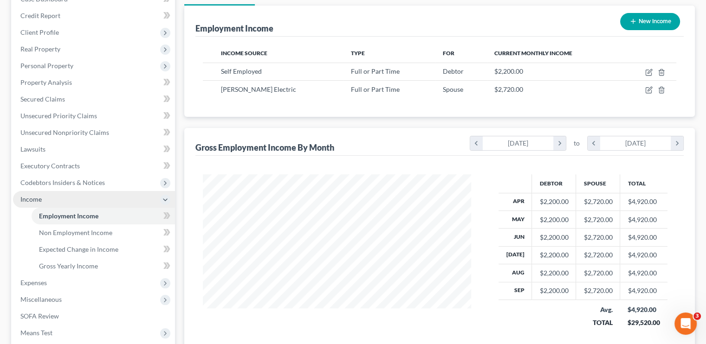
scroll to position [122, 0]
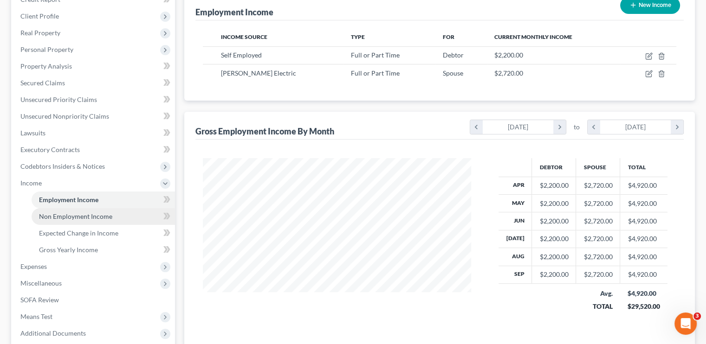
click at [76, 214] on span "Non Employment Income" at bounding box center [75, 217] width 73 height 8
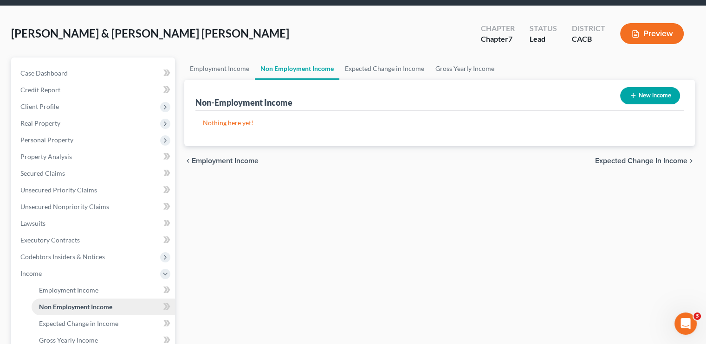
scroll to position [2, 0]
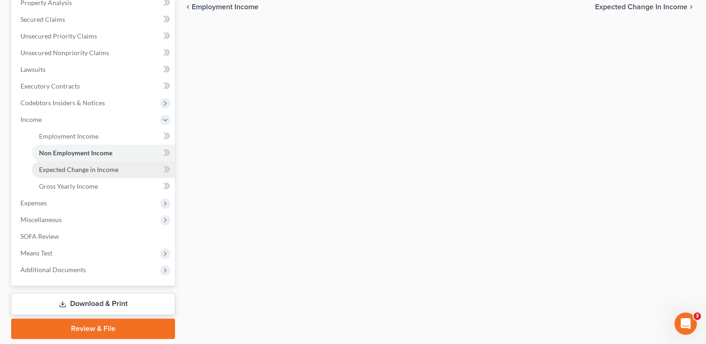
click at [89, 171] on span "Expected Change in Income" at bounding box center [78, 170] width 79 height 8
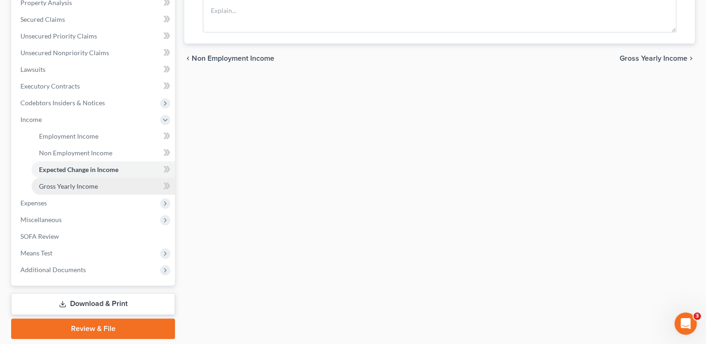
click at [94, 185] on span "Gross Yearly Income" at bounding box center [68, 186] width 59 height 8
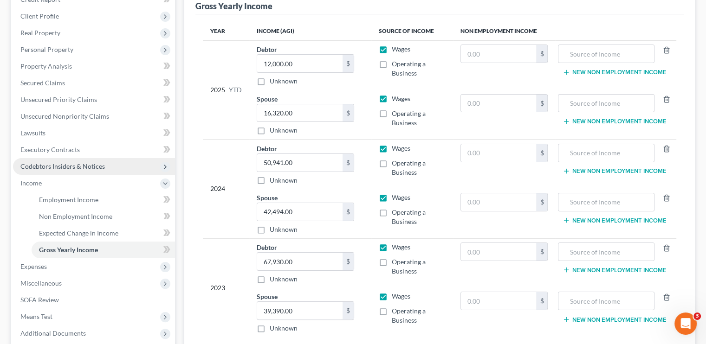
click at [61, 170] on span "Codebtors Insiders & Notices" at bounding box center [94, 166] width 162 height 17
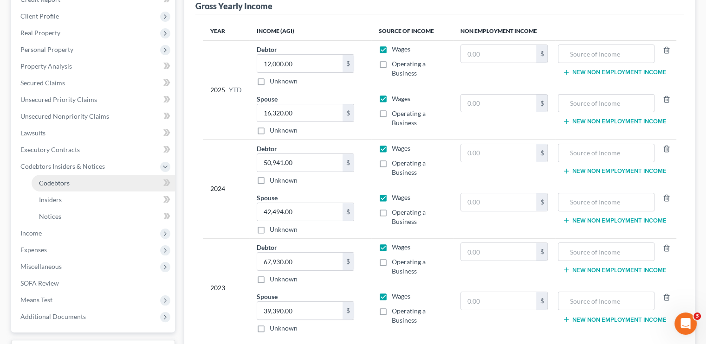
click at [56, 185] on span "Codebtors" at bounding box center [54, 183] width 31 height 8
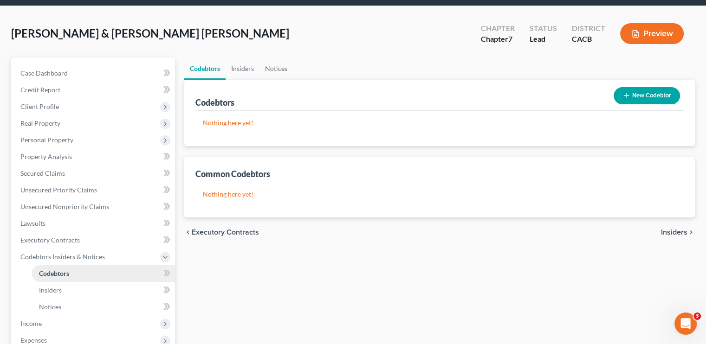
scroll to position [6, 0]
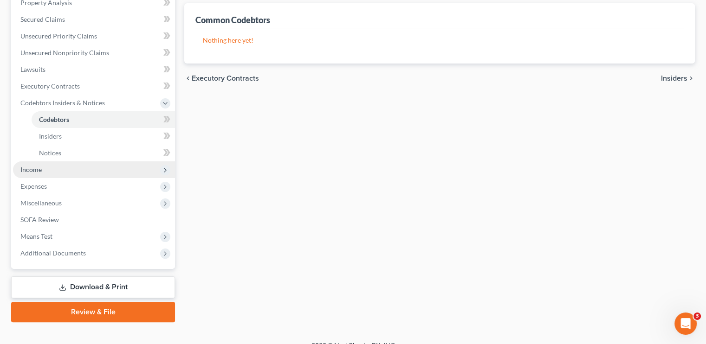
click at [45, 163] on span "Income" at bounding box center [94, 170] width 162 height 17
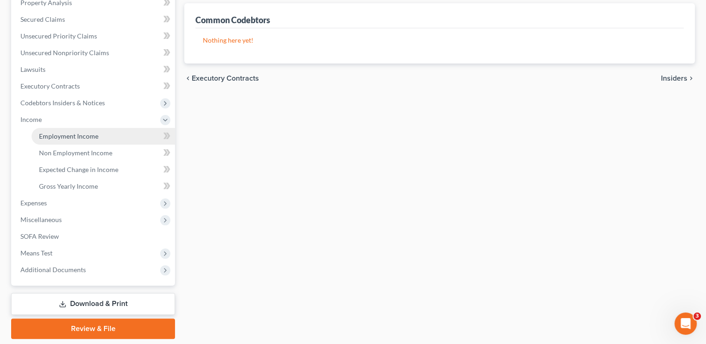
click at [63, 136] on span "Employment Income" at bounding box center [68, 136] width 59 height 8
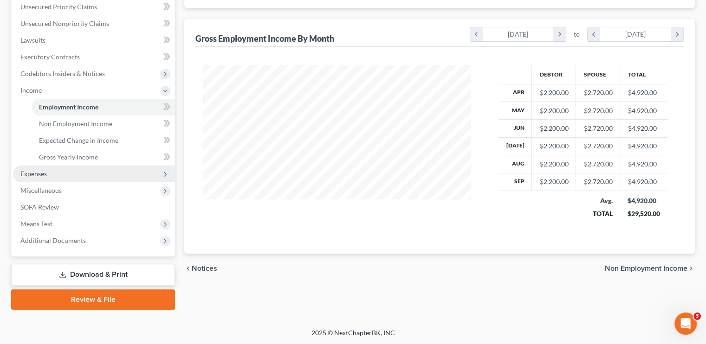
click at [77, 177] on span "Expenses" at bounding box center [94, 174] width 162 height 17
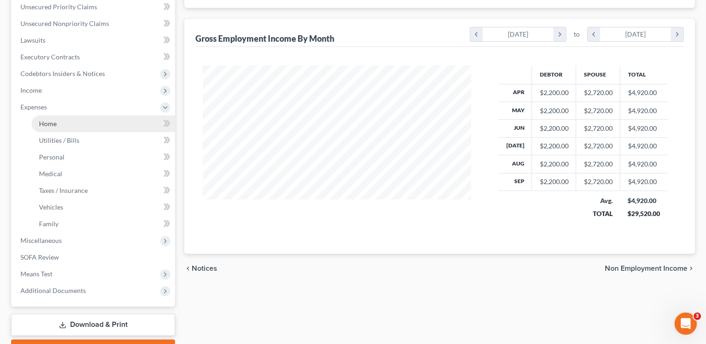
click at [53, 129] on link "Home" at bounding box center [103, 124] width 143 height 17
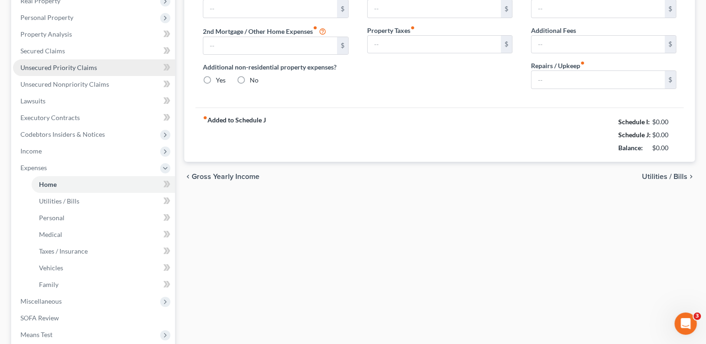
type input "2,830.00"
type input "0.00"
radio input "true"
type input "0.00"
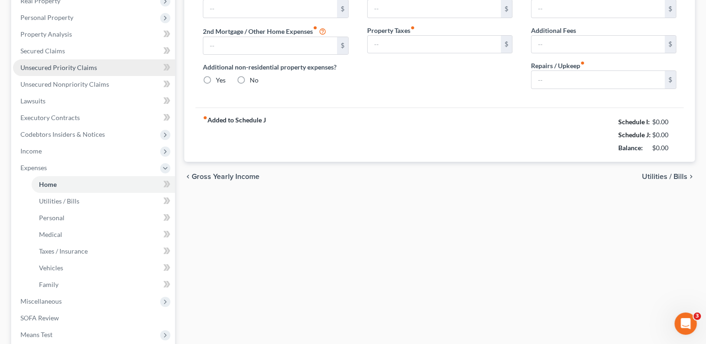
type input "0.00"
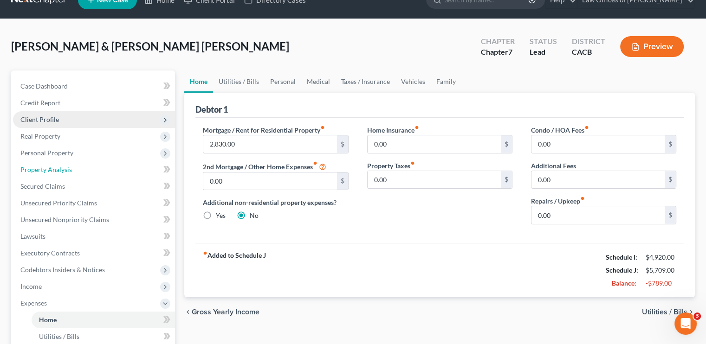
click at [74, 127] on ul "Case Dashboard Payments Invoices Payments Payments Credit Report Client Profile" at bounding box center [94, 287] width 162 height 418
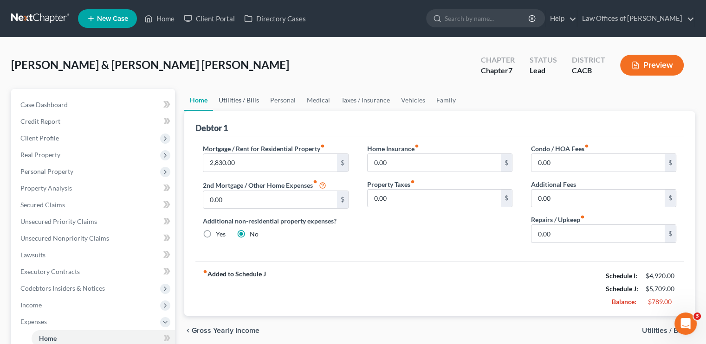
click at [229, 101] on link "Utilities / Bills" at bounding box center [239, 100] width 52 height 22
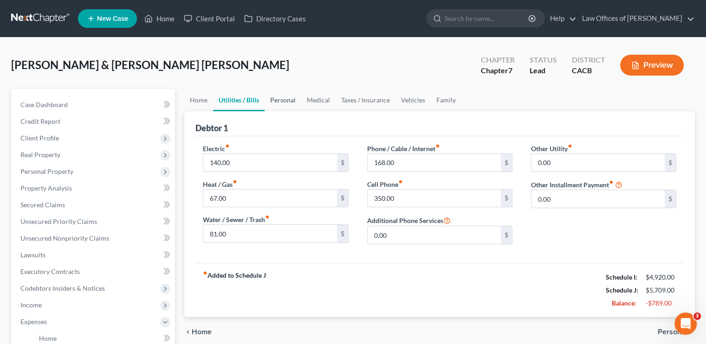
click at [280, 100] on link "Personal" at bounding box center [283, 100] width 37 height 22
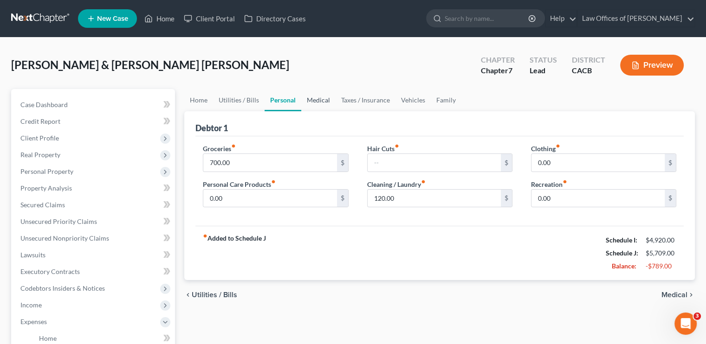
click at [316, 102] on link "Medical" at bounding box center [318, 100] width 34 height 22
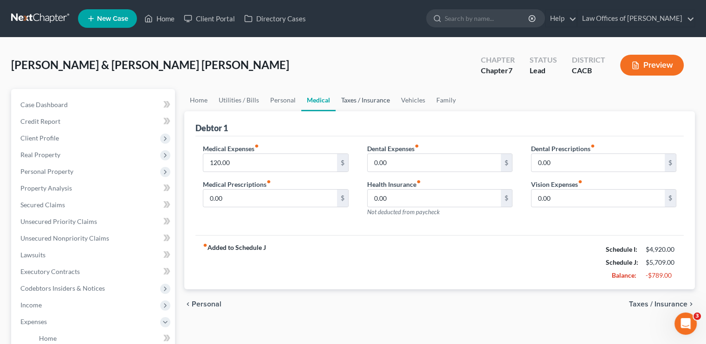
click at [353, 100] on link "Taxes / Insurance" at bounding box center [366, 100] width 60 height 22
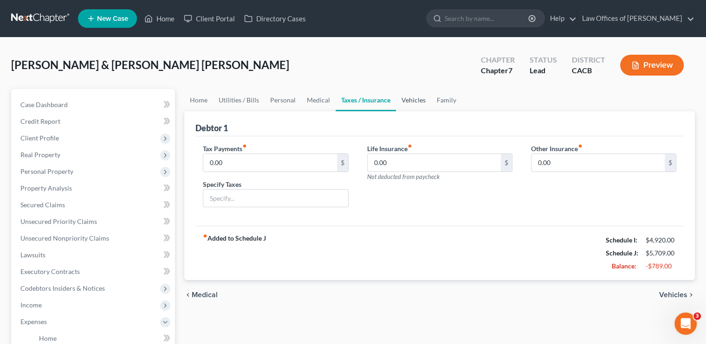
click at [405, 100] on link "Vehicles" at bounding box center [413, 100] width 35 height 22
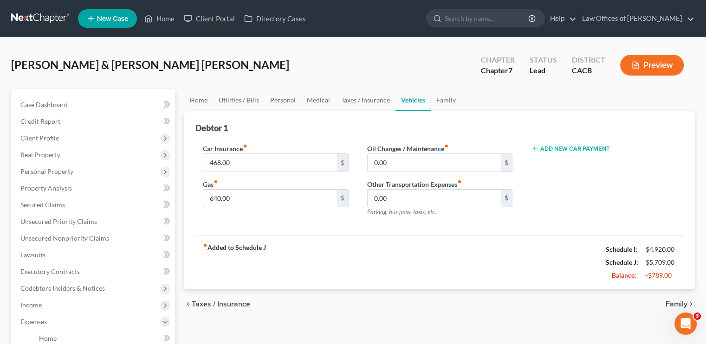
click at [460, 98] on ul "Home Utilities / Bills Personal Medical Taxes / Insurance Vehicles Family" at bounding box center [439, 100] width 511 height 22
drag, startPoint x: 460, startPoint y: 98, endPoint x: 429, endPoint y: 99, distance: 31.6
click at [440, 99] on ul "Home Utilities / Bills Personal Medical Taxes / Insurance Vehicles Family" at bounding box center [439, 100] width 511 height 22
click at [431, 99] on link "Family" at bounding box center [446, 100] width 31 height 22
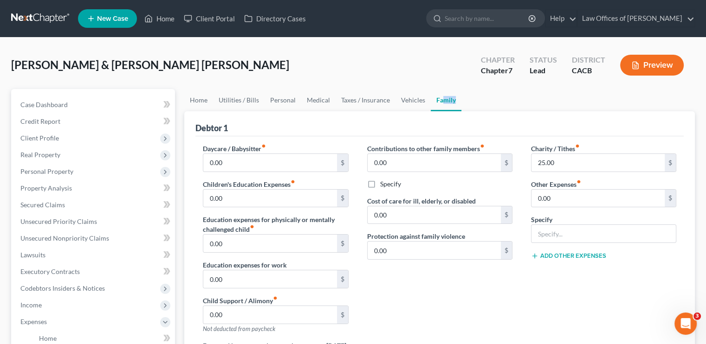
click at [431, 99] on link "Family" at bounding box center [446, 100] width 31 height 22
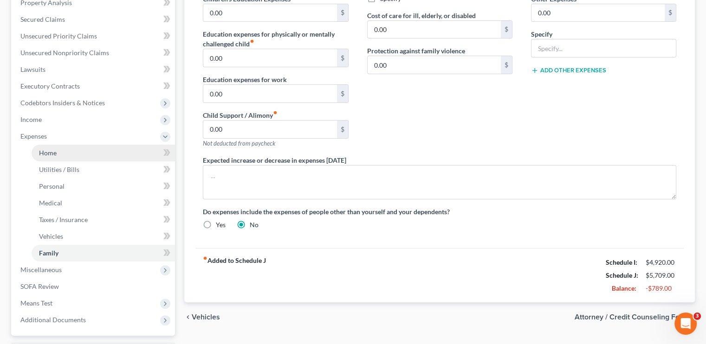
scroll to position [139, 0]
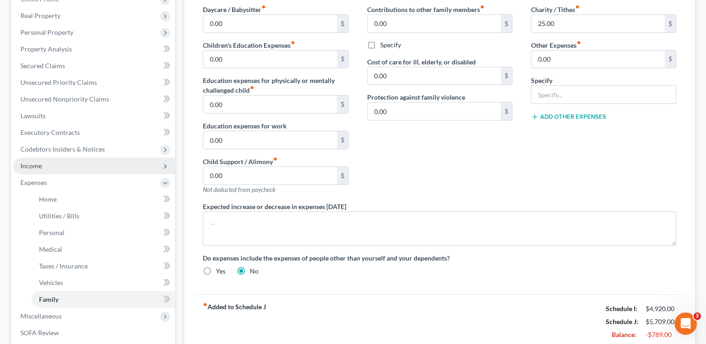
click at [44, 159] on span "Income" at bounding box center [94, 166] width 162 height 17
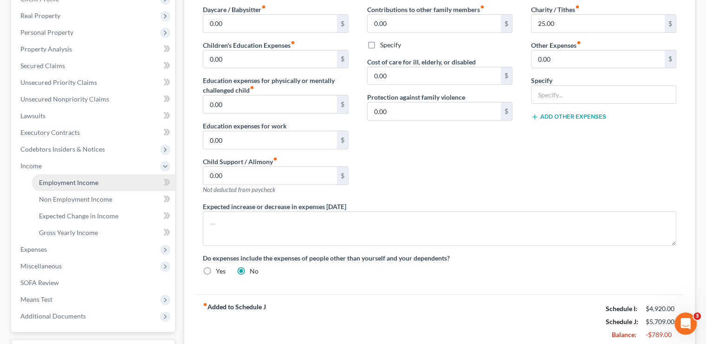
click at [74, 177] on link "Employment Income" at bounding box center [103, 183] width 143 height 17
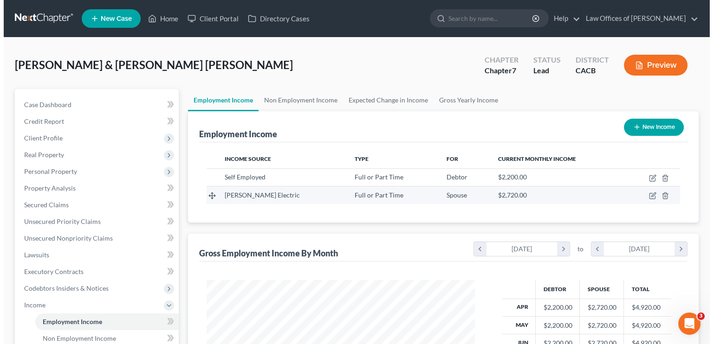
scroll to position [165, 286]
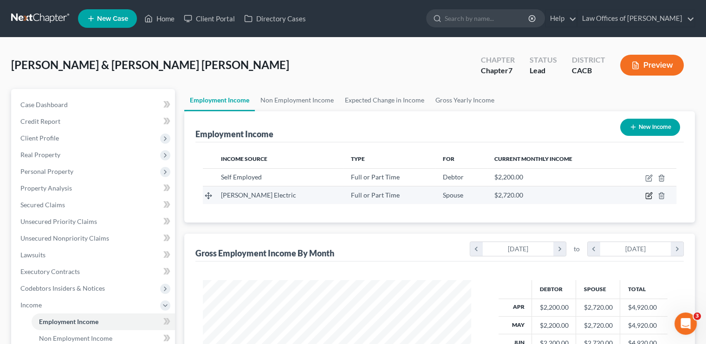
click at [647, 194] on icon "button" at bounding box center [648, 195] width 7 height 7
select select "0"
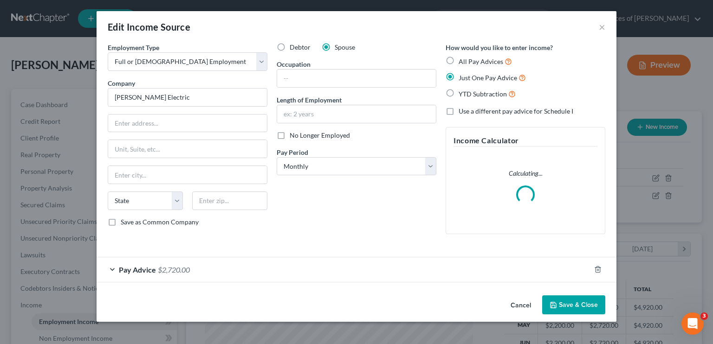
scroll to position [165, 290]
click at [191, 270] on div "Pay Advice $2,720.00" at bounding box center [344, 270] width 494 height 25
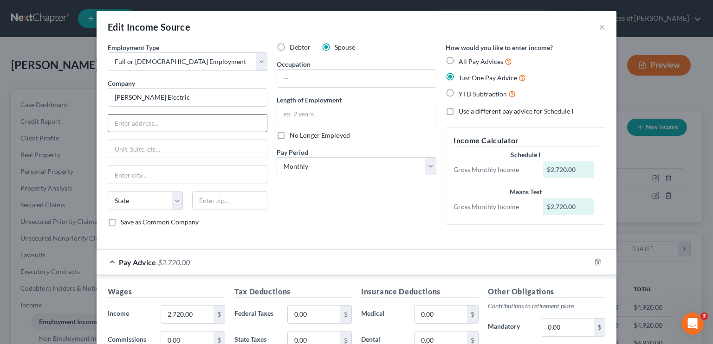
click at [123, 123] on input "text" at bounding box center [187, 124] width 159 height 18
type input "1660 Scenic Avenue"
type input "Costa Mesa"
select select "4"
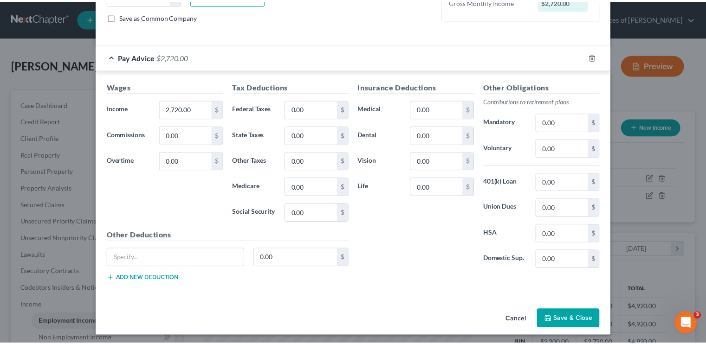
scroll to position [206, 0]
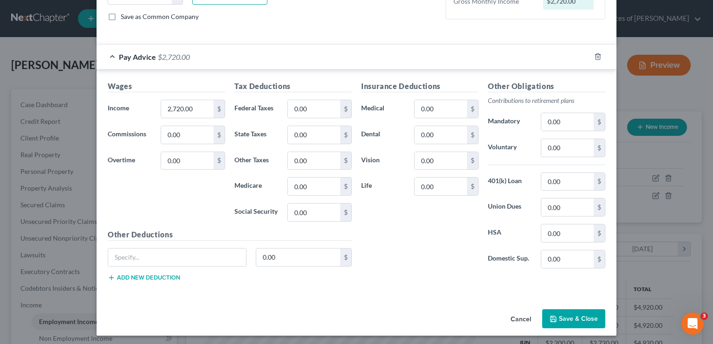
type input "92626"
click at [582, 324] on button "Save & Close" at bounding box center [573, 319] width 63 height 19
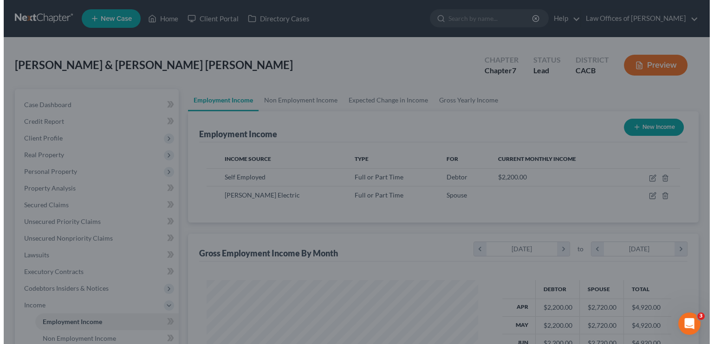
scroll to position [463977, 463856]
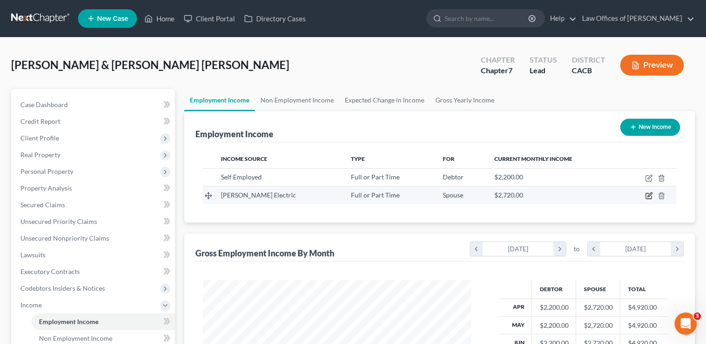
click at [646, 192] on icon "button" at bounding box center [648, 195] width 7 height 7
select select "0"
select select "4"
select select "0"
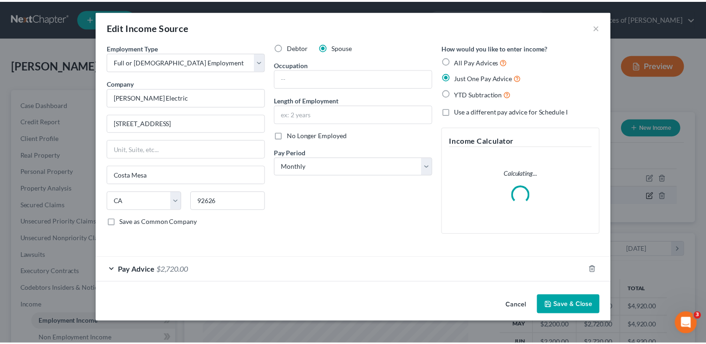
scroll to position [165, 290]
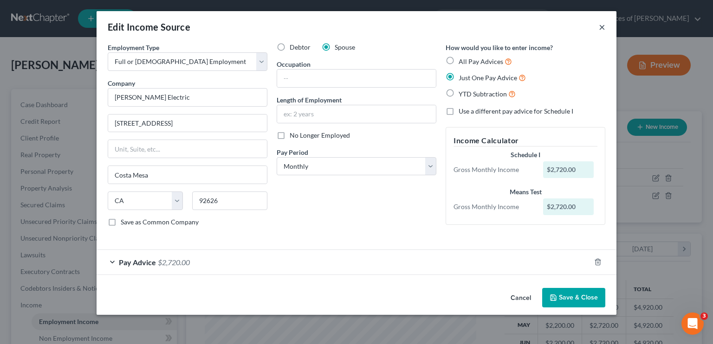
click at [601, 28] on button "×" at bounding box center [602, 26] width 6 height 11
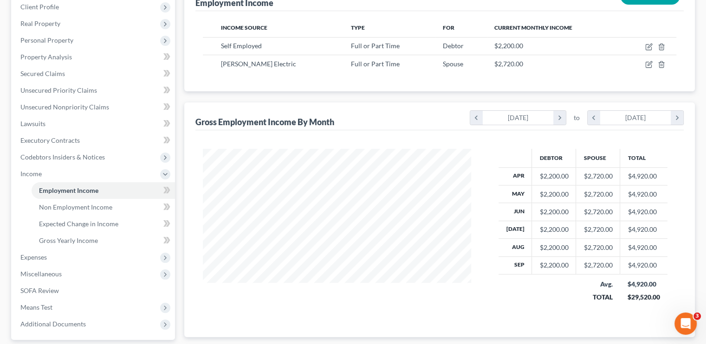
scroll to position [139, 0]
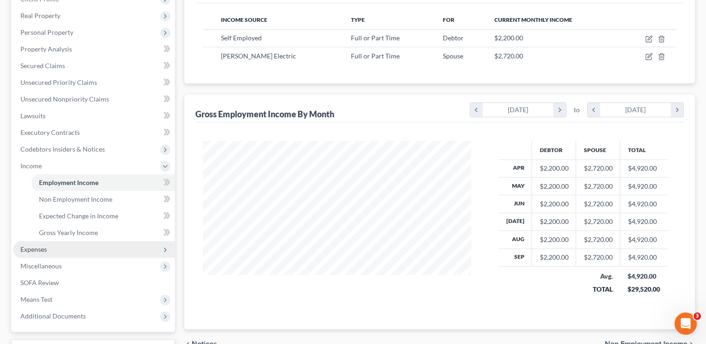
click at [55, 250] on span "Expenses" at bounding box center [94, 249] width 162 height 17
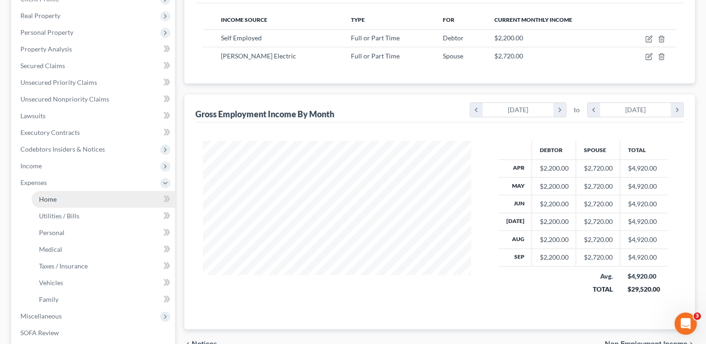
click at [61, 202] on link "Home" at bounding box center [103, 199] width 143 height 17
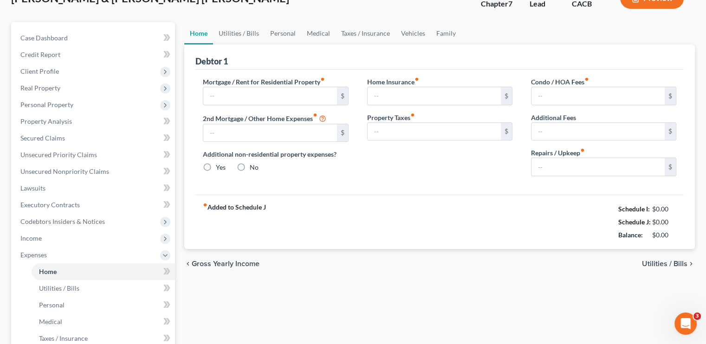
type input "2,830.00"
type input "0.00"
radio input "true"
type input "0.00"
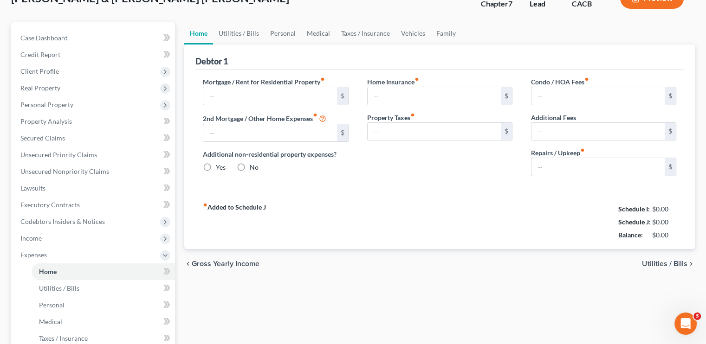
type input "0.00"
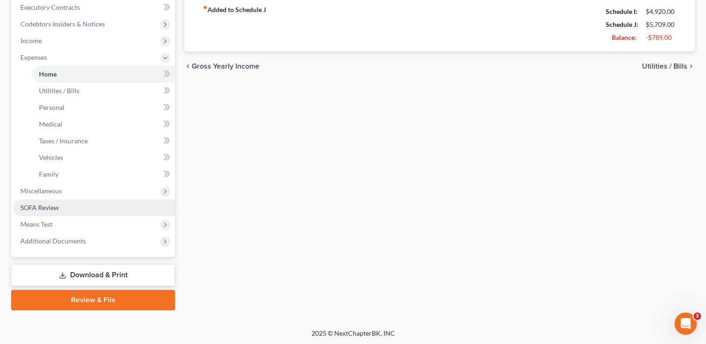
scroll to position [265, 0]
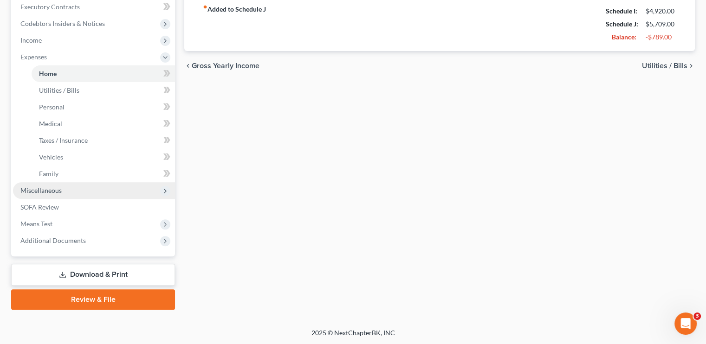
click at [58, 186] on span "Miscellaneous" at bounding box center [94, 190] width 162 height 17
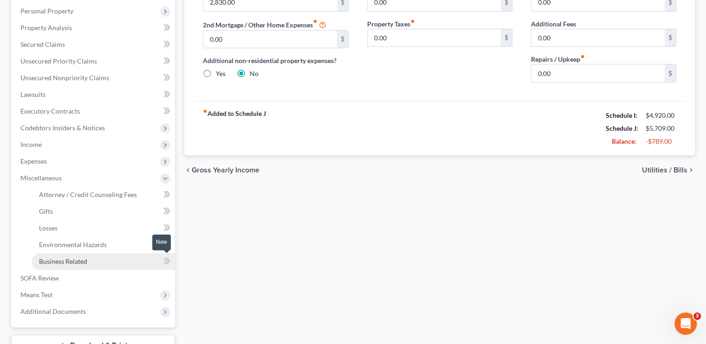
scroll to position [232, 0]
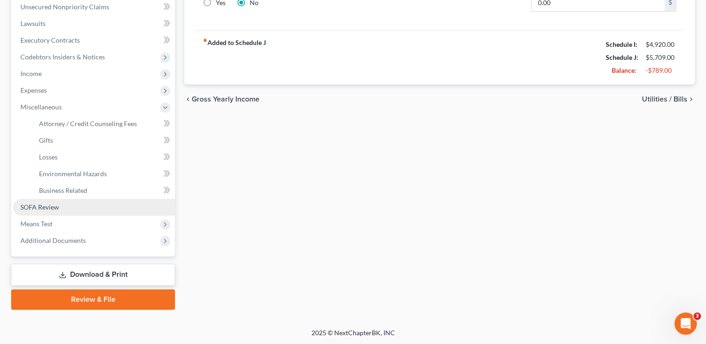
click at [33, 209] on span "SOFA Review" at bounding box center [39, 207] width 39 height 8
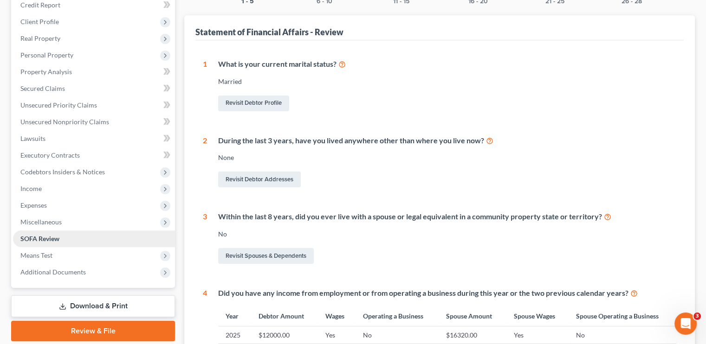
scroll to position [232, 0]
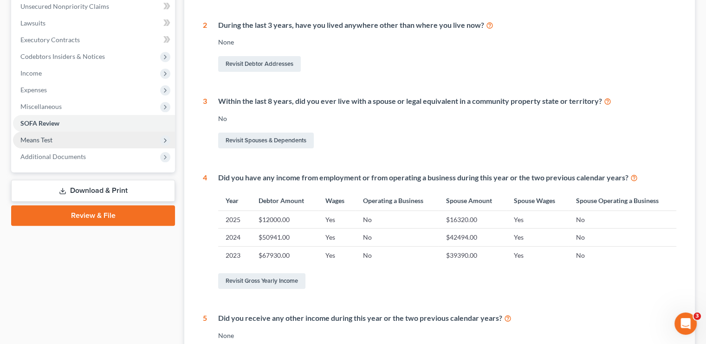
click at [30, 132] on span "Means Test" at bounding box center [94, 140] width 162 height 17
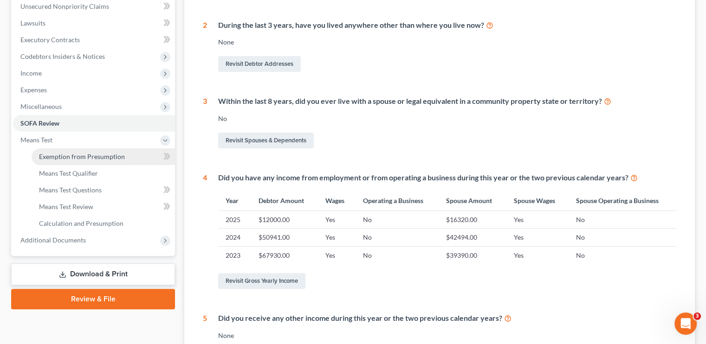
click at [79, 157] on span "Exemption from Presumption" at bounding box center [82, 157] width 86 height 8
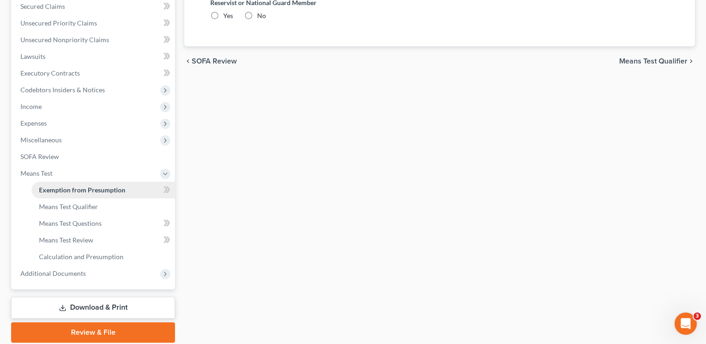
radio input "true"
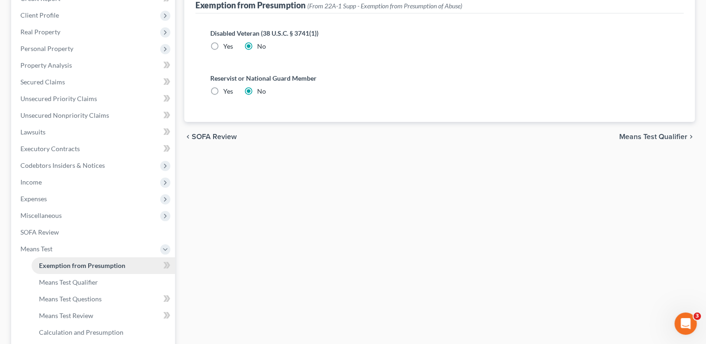
scroll to position [186, 0]
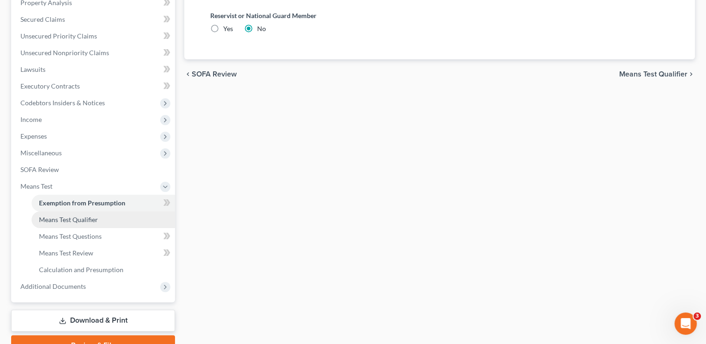
click at [93, 221] on span "Means Test Qualifier" at bounding box center [68, 220] width 59 height 8
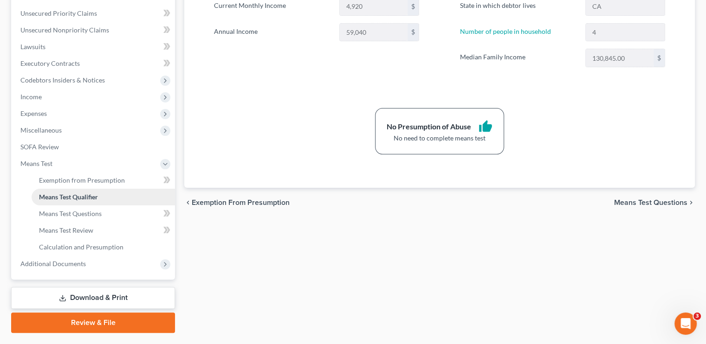
scroll to position [232, 0]
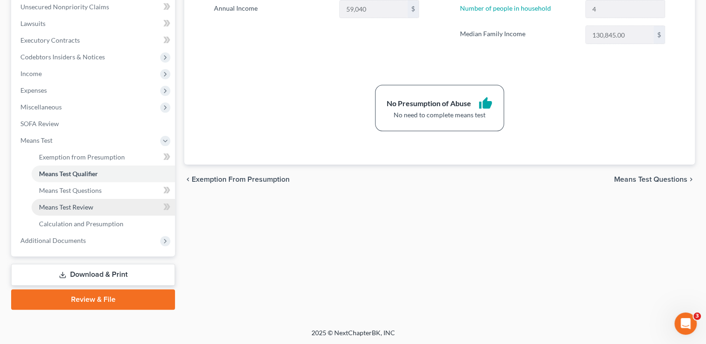
click at [88, 209] on span "Means Test Review" at bounding box center [66, 207] width 54 height 8
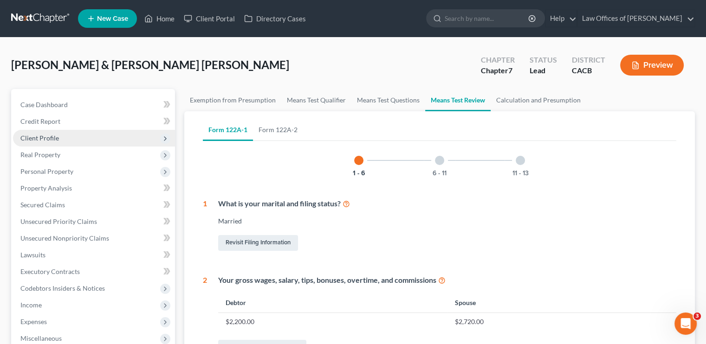
click at [50, 130] on span "Client Profile" at bounding box center [94, 138] width 162 height 17
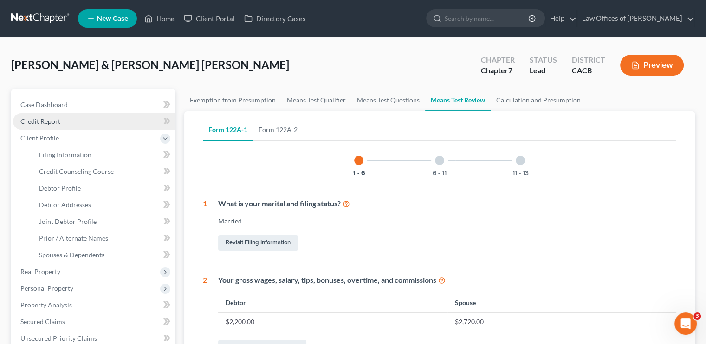
click at [59, 119] on span "Credit Report" at bounding box center [40, 121] width 40 height 8
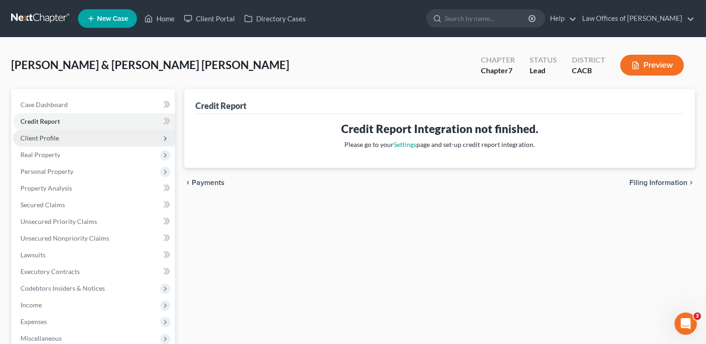
click at [56, 136] on span "Client Profile" at bounding box center [39, 138] width 39 height 8
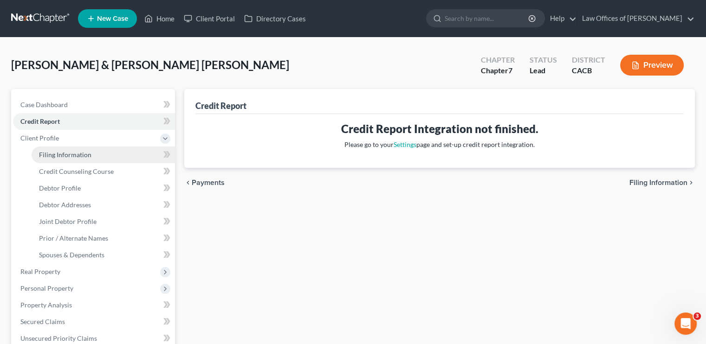
click at [75, 150] on link "Filing Information" at bounding box center [103, 155] width 143 height 17
select select "1"
select select "0"
select select "7"
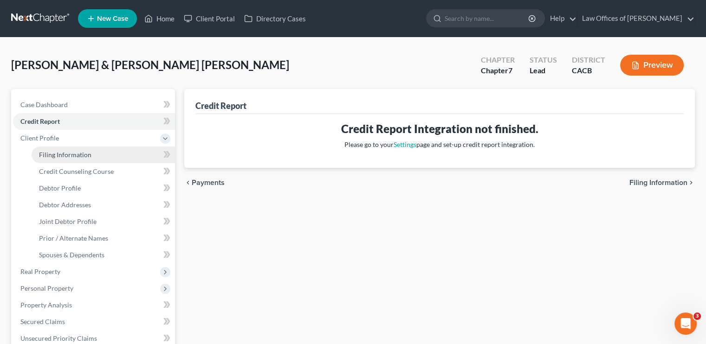
select select "0"
select select "4"
select select "0"
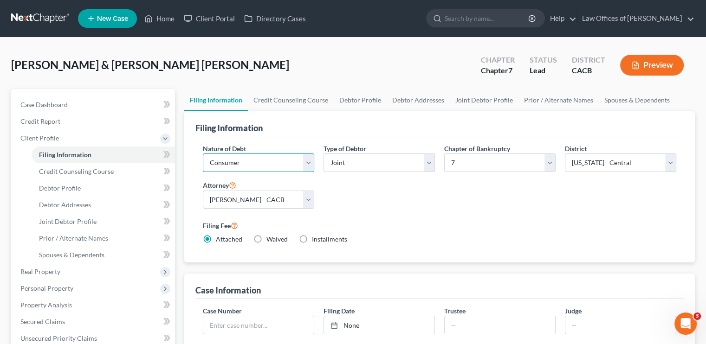
click at [236, 167] on select "Select Business Consumer Other" at bounding box center [258, 163] width 111 height 19
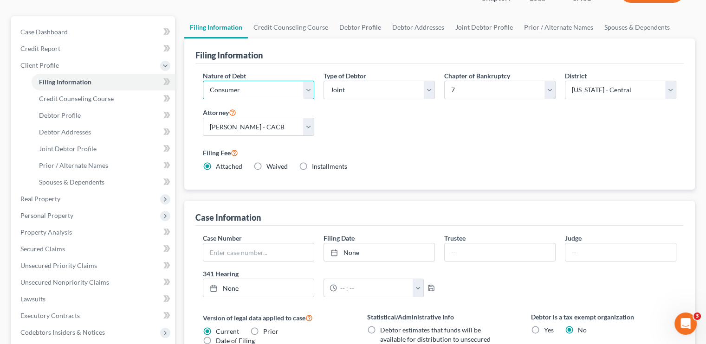
scroll to position [93, 0]
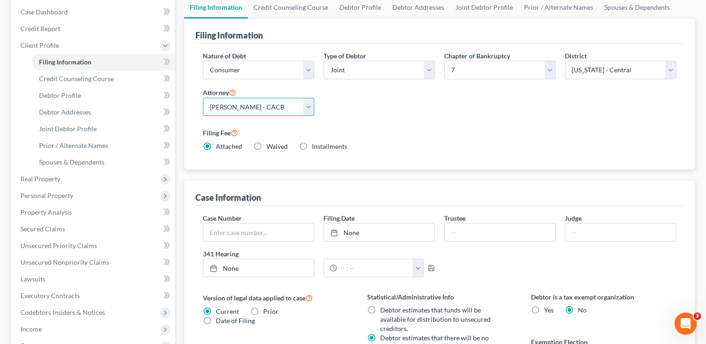
click at [253, 110] on select "Select Steven A. Alexander - CACB" at bounding box center [258, 107] width 111 height 19
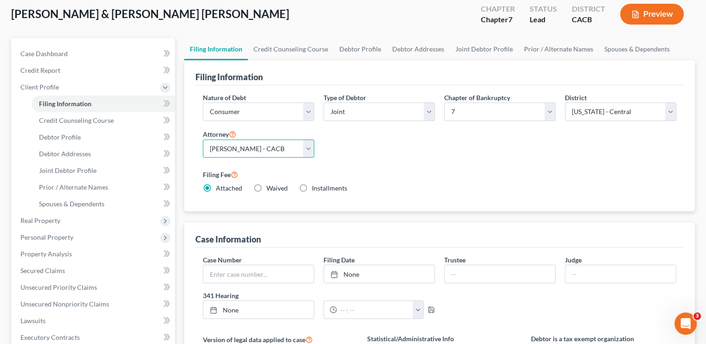
scroll to position [17, 0]
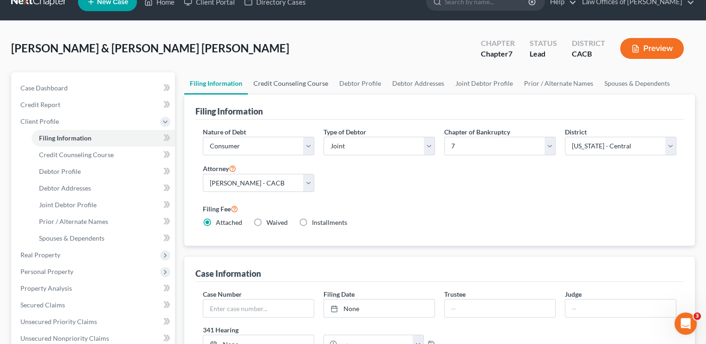
click at [298, 84] on link "Credit Counseling Course" at bounding box center [291, 83] width 86 height 22
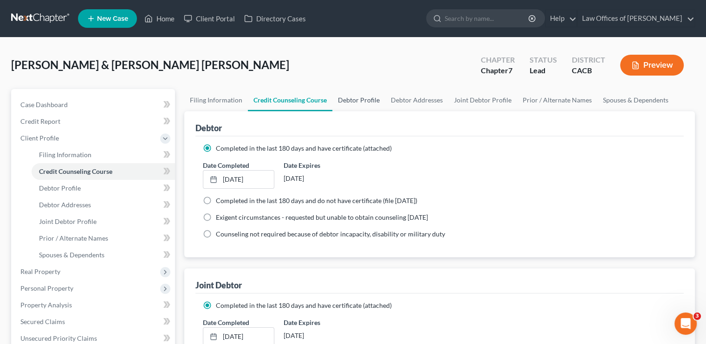
click at [368, 93] on link "Debtor Profile" at bounding box center [358, 100] width 53 height 22
select select "1"
select select "3"
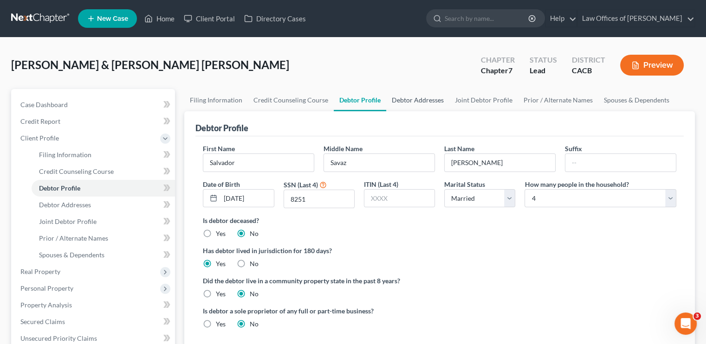
click at [423, 97] on link "Debtor Addresses" at bounding box center [417, 100] width 63 height 22
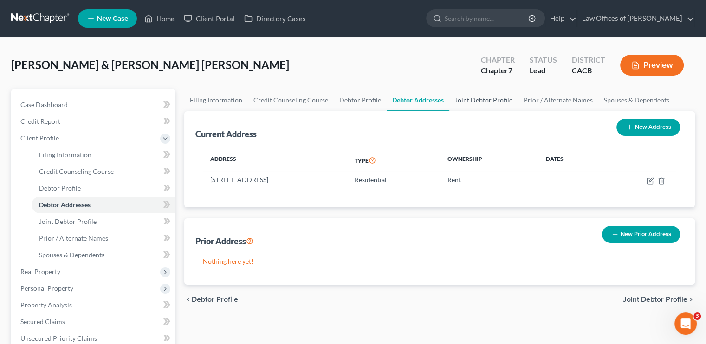
click at [479, 100] on link "Joint Debtor Profile" at bounding box center [483, 100] width 69 height 22
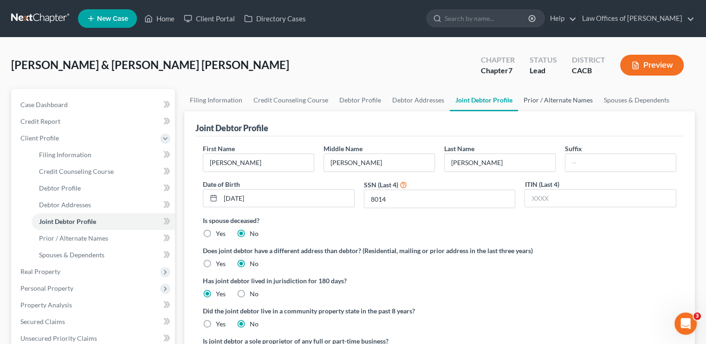
click at [526, 98] on link "Prior / Alternate Names" at bounding box center [558, 100] width 80 height 22
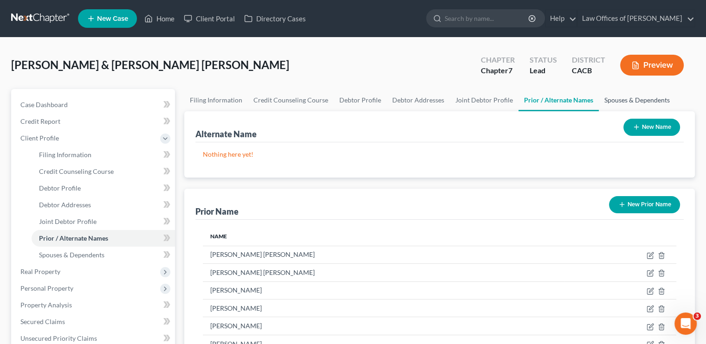
click at [631, 98] on link "Spouses & Dependents" at bounding box center [637, 100] width 77 height 22
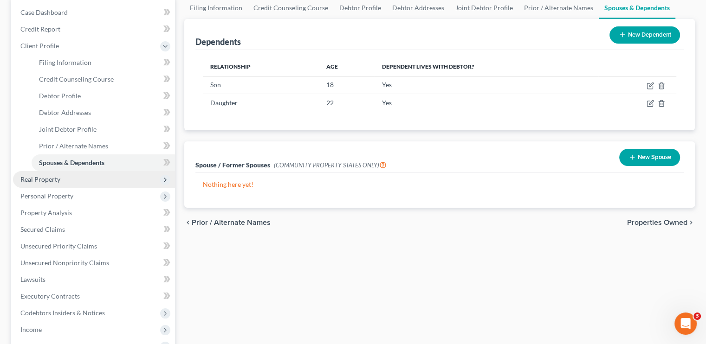
scroll to position [93, 0]
click at [66, 181] on span "Real Property" at bounding box center [94, 179] width 162 height 17
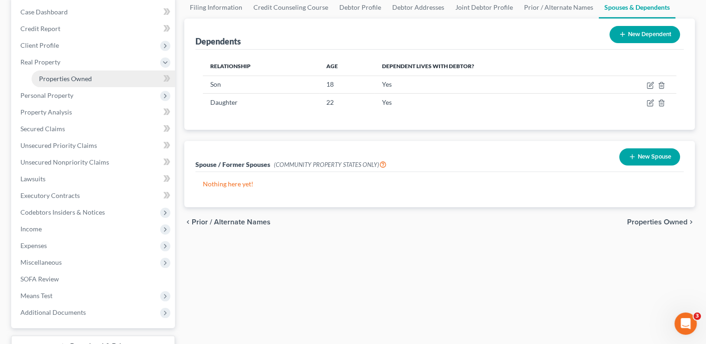
click at [69, 76] on span "Properties Owned" at bounding box center [65, 79] width 53 height 8
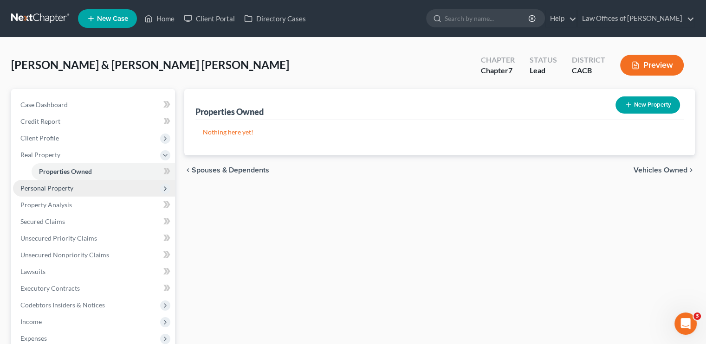
click at [53, 181] on span "Personal Property" at bounding box center [94, 188] width 162 height 17
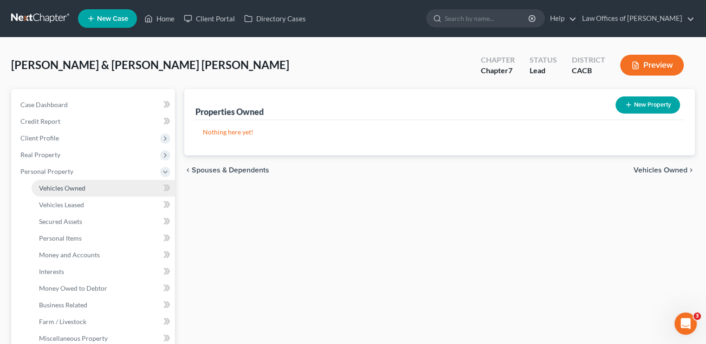
click at [74, 183] on link "Vehicles Owned" at bounding box center [103, 188] width 143 height 17
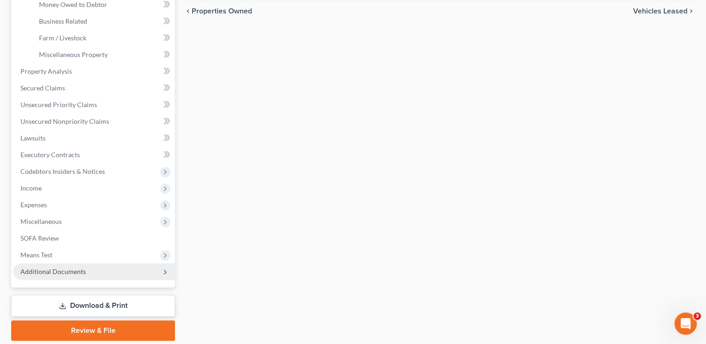
scroll to position [315, 0]
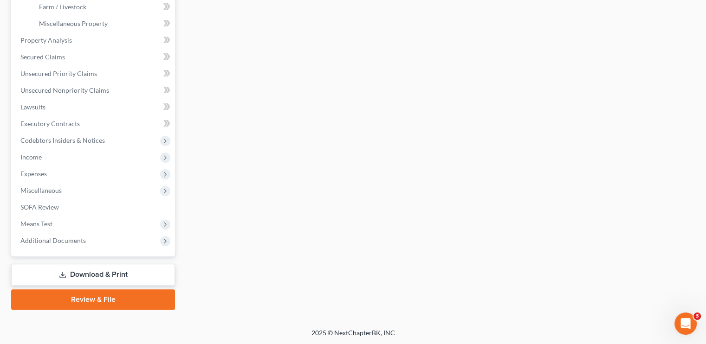
click at [104, 267] on link "Download & Print" at bounding box center [93, 275] width 164 height 22
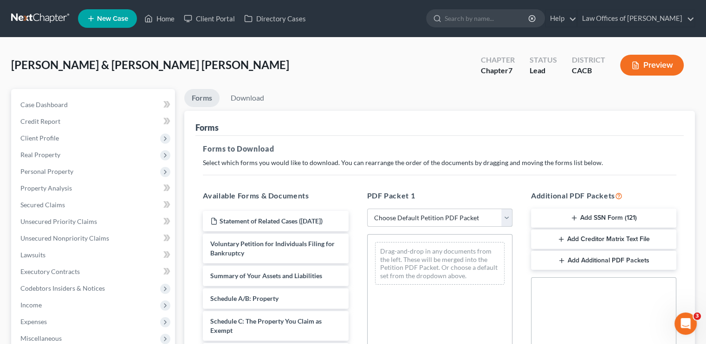
click at [480, 221] on select "Choose Default Petition PDF Packet Complete Bankruptcy Petition (all forms and …" at bounding box center [439, 218] width 145 height 19
select select "5"
click at [367, 209] on select "Choose Default Petition PDF Packet Complete Bankruptcy Petition (all forms and …" at bounding box center [439, 218] width 145 height 19
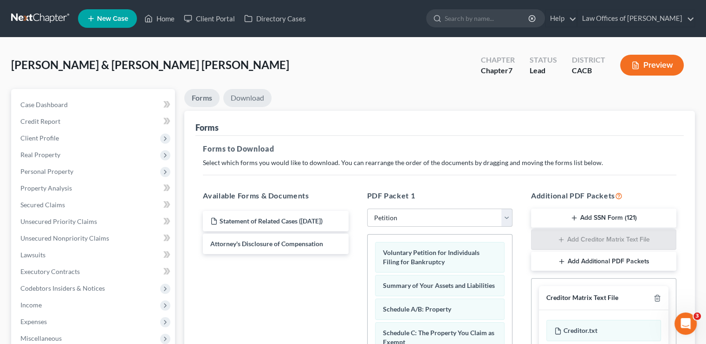
click at [252, 100] on link "Download" at bounding box center [247, 98] width 48 height 18
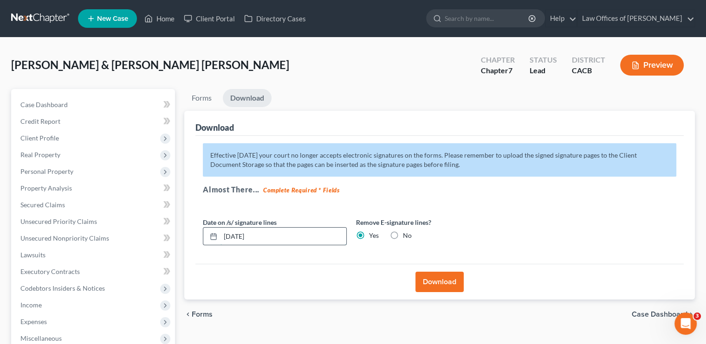
click at [240, 236] on input "10/13/2025" at bounding box center [283, 237] width 126 height 18
click at [240, 235] on input "10/13/2025" at bounding box center [283, 237] width 126 height 18
click at [442, 285] on button "Download" at bounding box center [439, 282] width 48 height 20
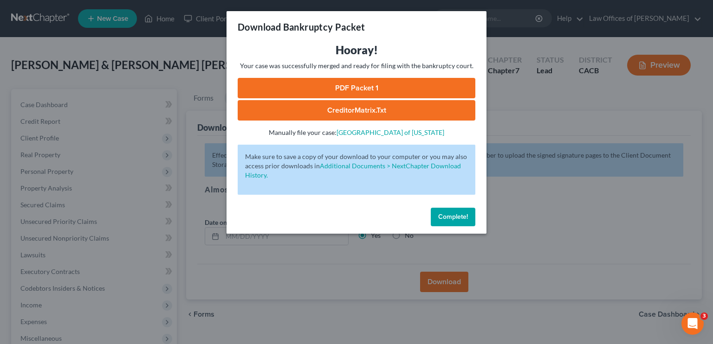
click at [345, 86] on link "PDF Packet 1" at bounding box center [357, 88] width 238 height 20
click at [453, 209] on button "Complete!" at bounding box center [453, 217] width 45 height 19
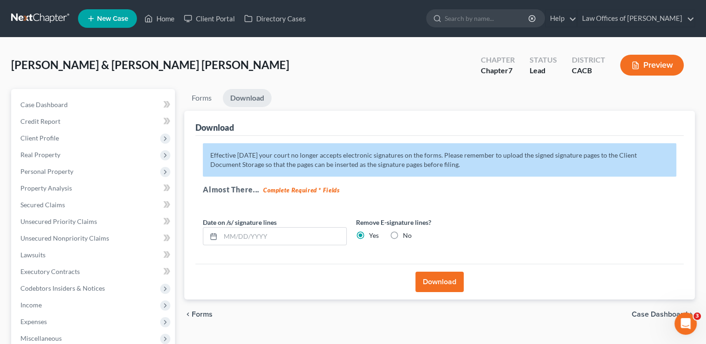
click at [454, 220] on label "Remove E-signature lines?" at bounding box center [428, 223] width 144 height 10
click at [130, 176] on span "Personal Property" at bounding box center [94, 171] width 162 height 17
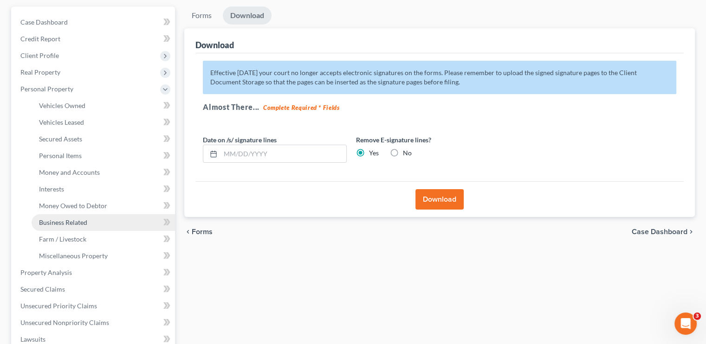
scroll to position [93, 0]
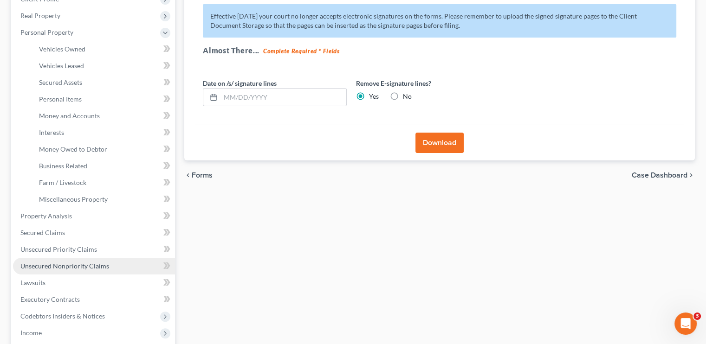
click at [60, 265] on span "Unsecured Nonpriority Claims" at bounding box center [64, 266] width 89 height 8
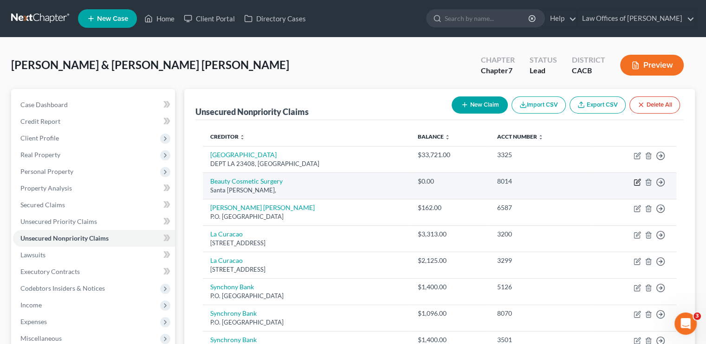
click at [639, 181] on icon "button" at bounding box center [638, 181] width 4 height 4
select select "1"
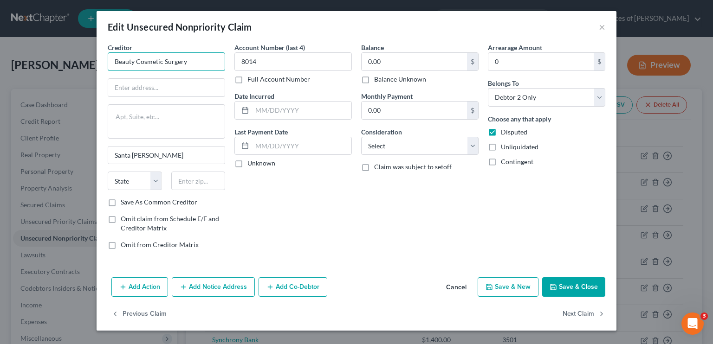
click at [115, 61] on input "Beauty Cosmetic Surgery" at bounding box center [166, 61] width 117 height 19
type input "Chugay Cosmetic Surgery"
click at [568, 284] on button "Save & Close" at bounding box center [573, 287] width 63 height 19
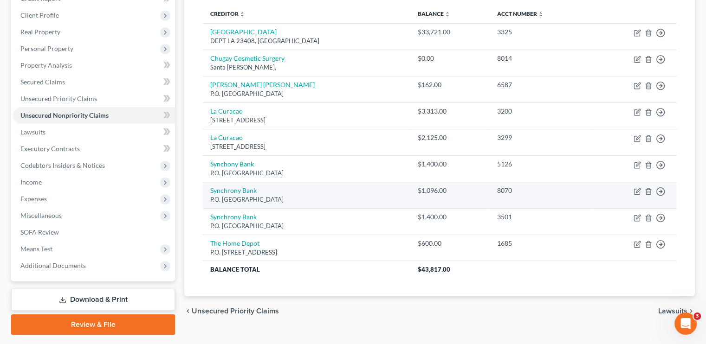
scroll to position [55, 0]
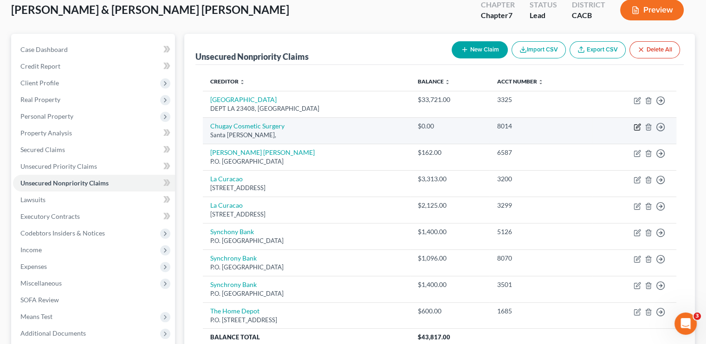
click at [634, 126] on icon "button" at bounding box center [637, 126] width 7 height 7
select select "1"
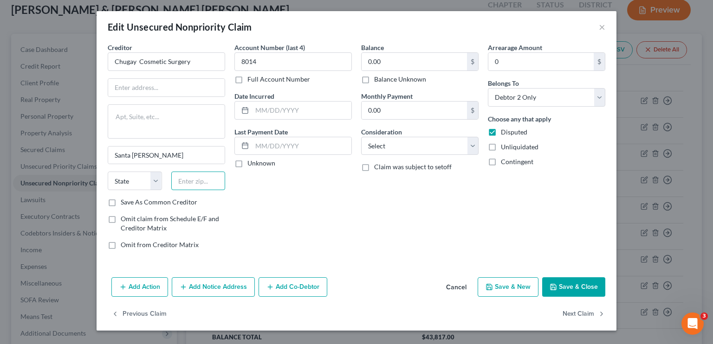
click at [192, 185] on input "text" at bounding box center [198, 181] width 54 height 19
click at [289, 187] on div "Account Number (last 4) 8014 Full Account Number Date Incurred Last Payment Dat…" at bounding box center [293, 150] width 127 height 214
click at [394, 146] on select "Select Cable / Satellite Services Collection Agency Credit Card Debt Debt Couns…" at bounding box center [419, 146] width 117 height 19
click at [361, 137] on select "Select Cable / Satellite Services Collection Agency Credit Card Debt Debt Couns…" at bounding box center [419, 146] width 117 height 19
drag, startPoint x: 420, startPoint y: 148, endPoint x: 420, endPoint y: 137, distance: 10.7
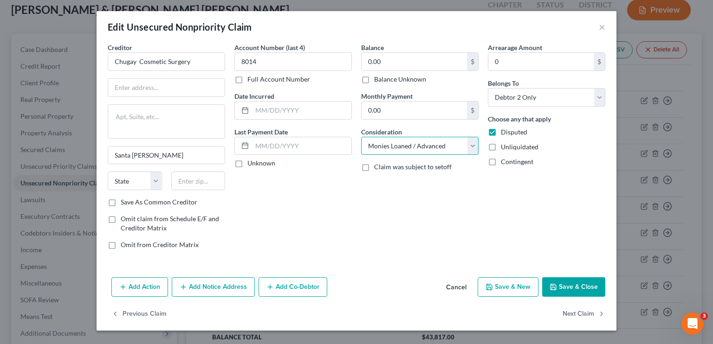
click at [420, 148] on select "Select Cable / Satellite Services Collection Agency Credit Card Debt Debt Couns…" at bounding box center [419, 146] width 117 height 19
select select "9"
click at [361, 137] on select "Select Cable / Satellite Services Collection Agency Credit Card Debt Debt Couns…" at bounding box center [419, 146] width 117 height 19
click at [420, 57] on input "0.00" at bounding box center [414, 62] width 105 height 18
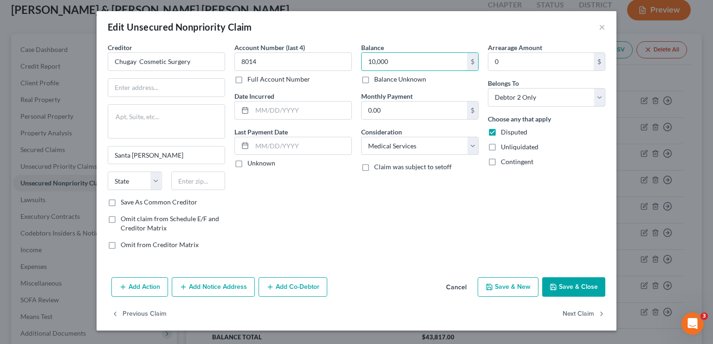
type input "10,000"
drag, startPoint x: 568, startPoint y: 285, endPoint x: 557, endPoint y: 287, distance: 11.8
click at [568, 285] on button "Save & Close" at bounding box center [573, 287] width 63 height 19
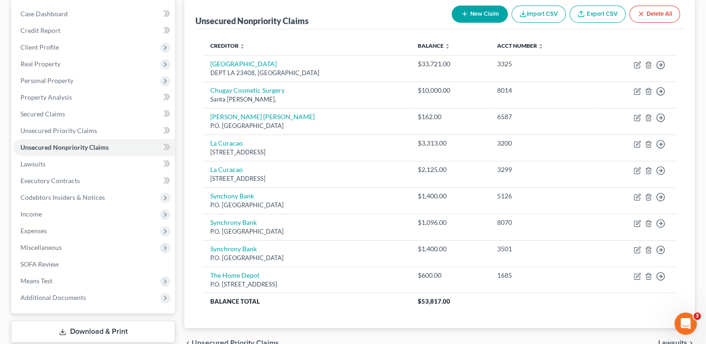
scroll to position [93, 0]
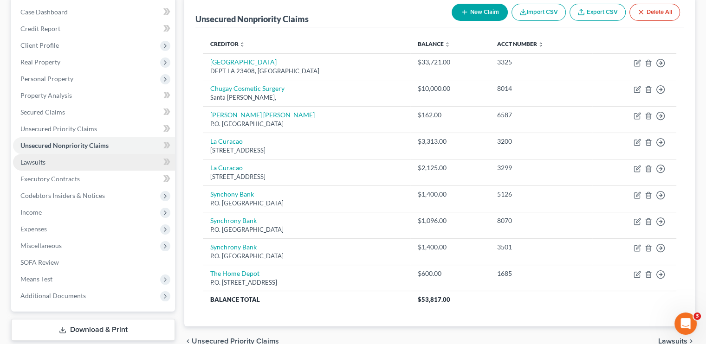
click at [62, 164] on link "Lawsuits" at bounding box center [94, 162] width 162 height 17
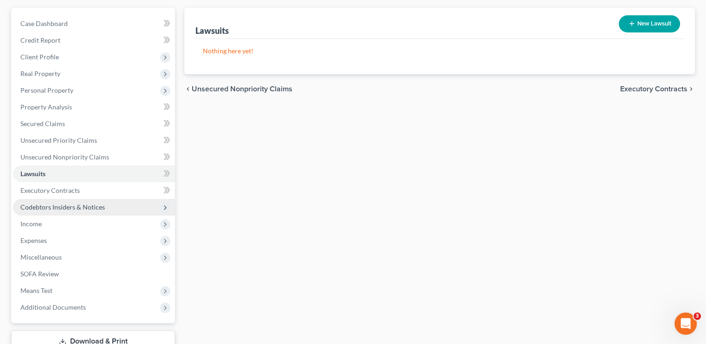
scroll to position [93, 0]
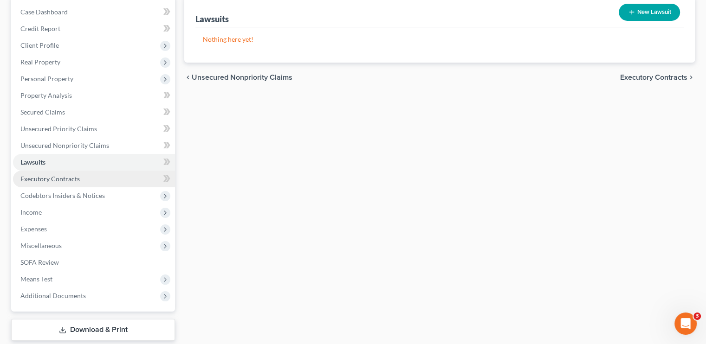
click at [25, 178] on span "Executory Contracts" at bounding box center [49, 179] width 59 height 8
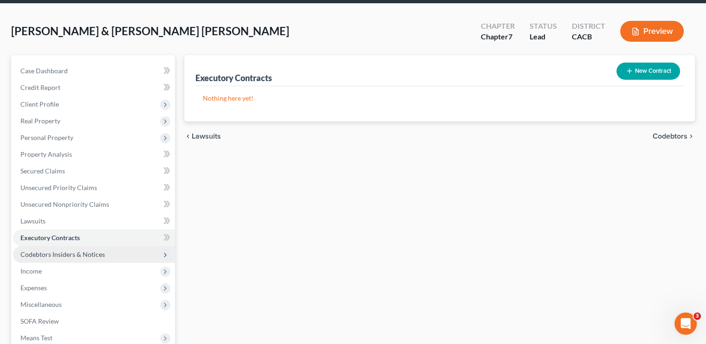
scroll to position [93, 0]
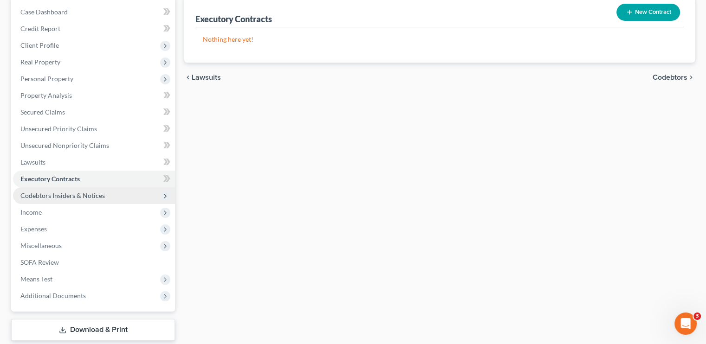
click at [82, 195] on span "Codebtors Insiders & Notices" at bounding box center [62, 196] width 84 height 8
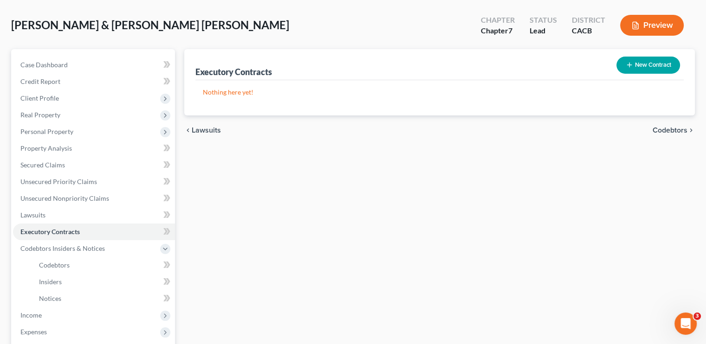
scroll to position [0, 0]
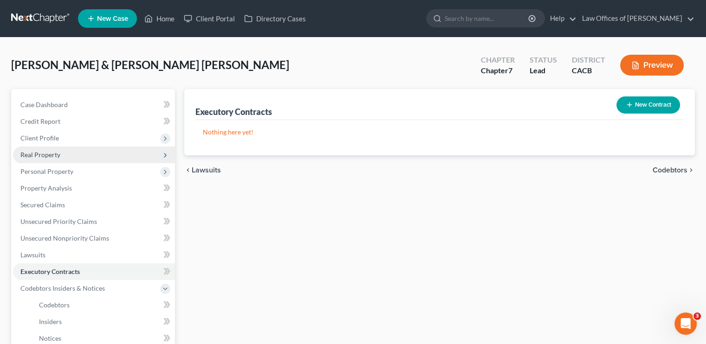
click at [48, 157] on span "Real Property" at bounding box center [40, 155] width 40 height 8
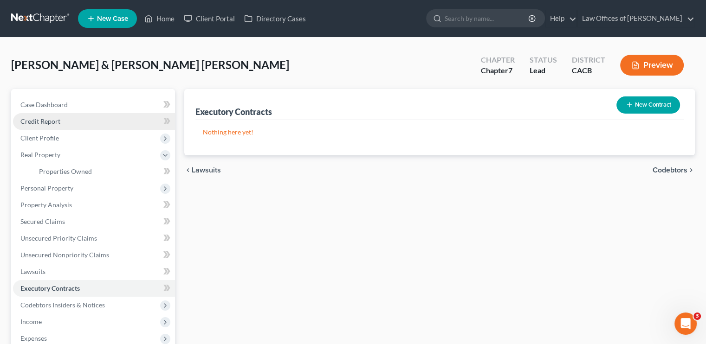
click at [59, 127] on link "Credit Report" at bounding box center [94, 121] width 162 height 17
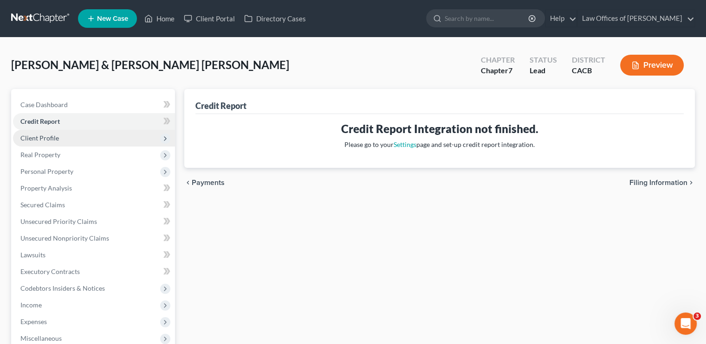
click at [70, 142] on span "Client Profile" at bounding box center [94, 138] width 162 height 17
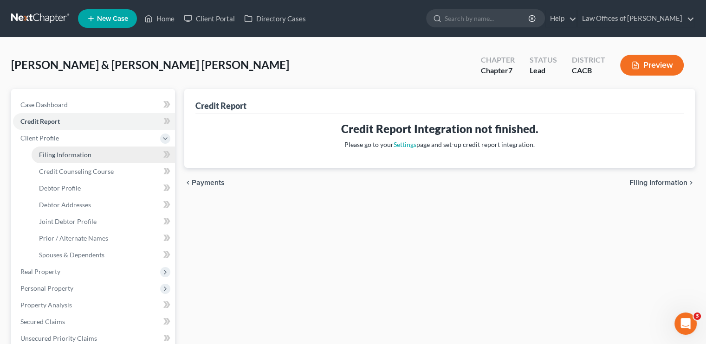
click at [90, 157] on link "Filing Information" at bounding box center [103, 155] width 143 height 17
select select "1"
select select "0"
select select "7"
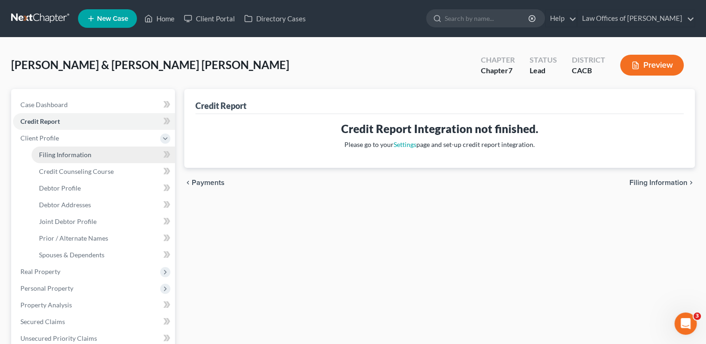
select select "0"
select select "4"
select select "0"
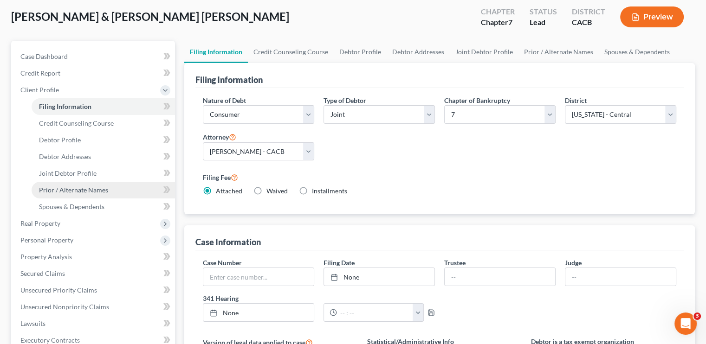
scroll to position [46, 0]
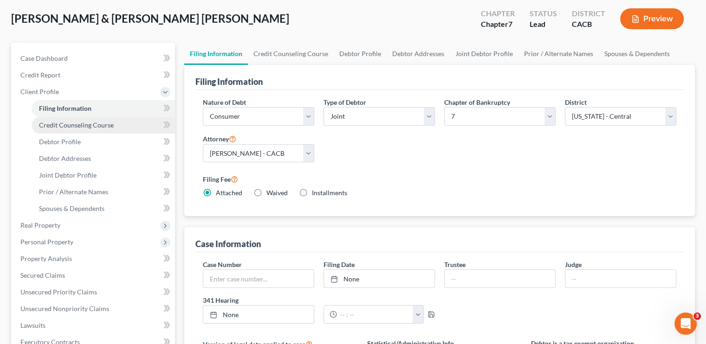
click at [63, 126] on span "Credit Counseling Course" at bounding box center [76, 125] width 75 height 8
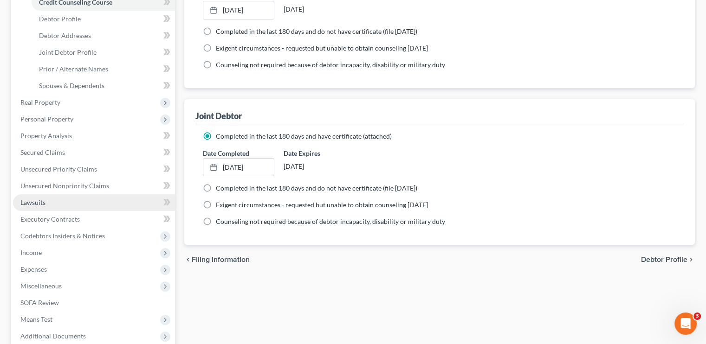
scroll to position [186, 0]
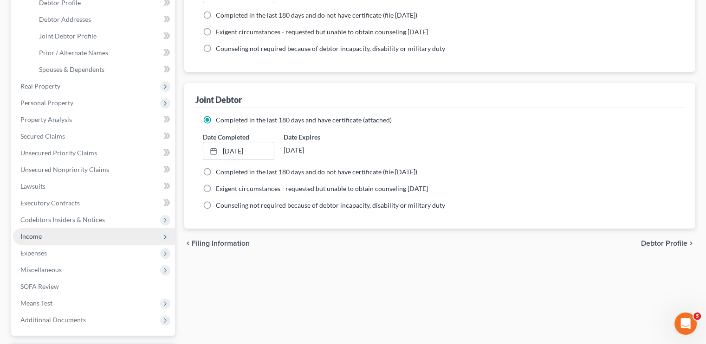
click at [34, 241] on span "Income" at bounding box center [94, 236] width 162 height 17
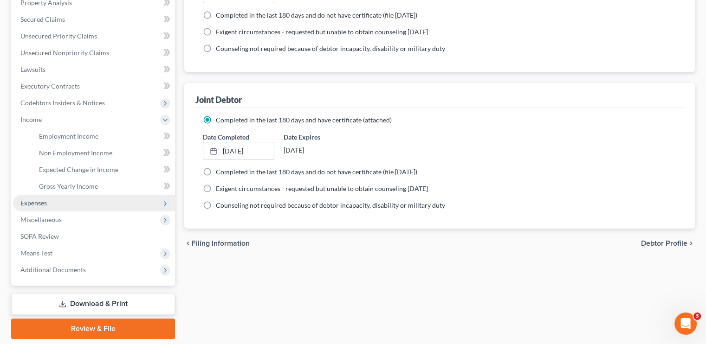
click at [48, 206] on span "Expenses" at bounding box center [94, 203] width 162 height 17
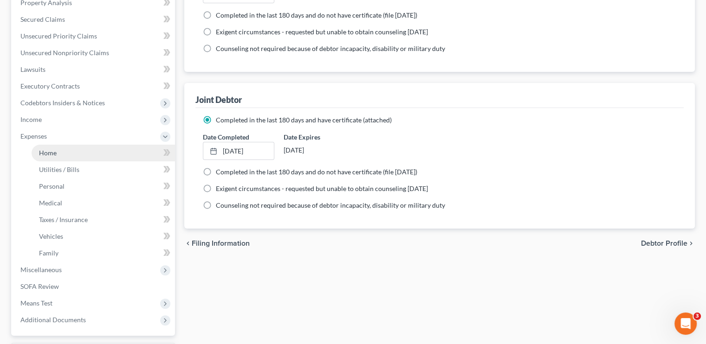
click at [55, 156] on span "Home" at bounding box center [48, 153] width 18 height 8
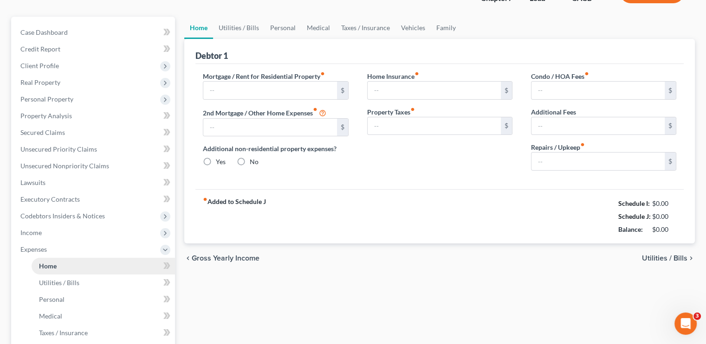
type input "2,830.00"
type input "0.00"
radio input "true"
type input "0.00"
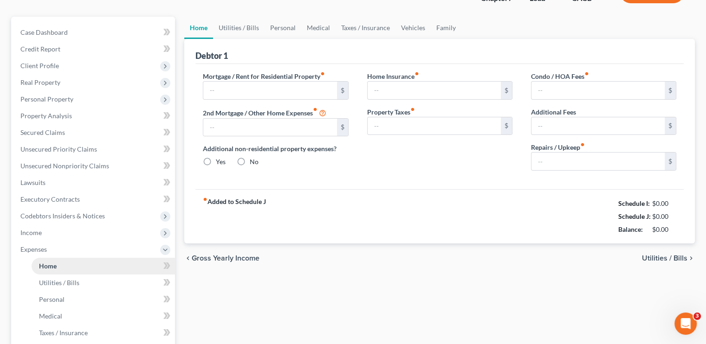
type input "0.00"
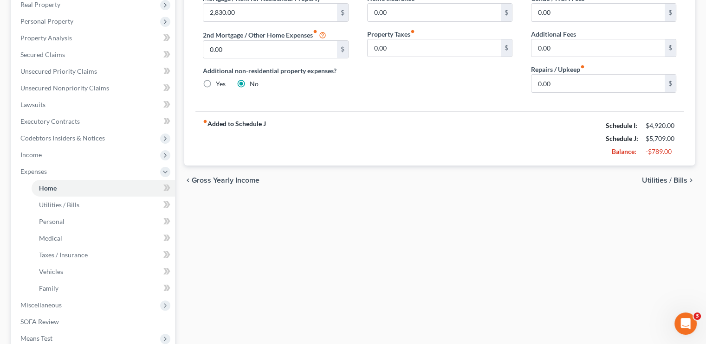
scroll to position [186, 0]
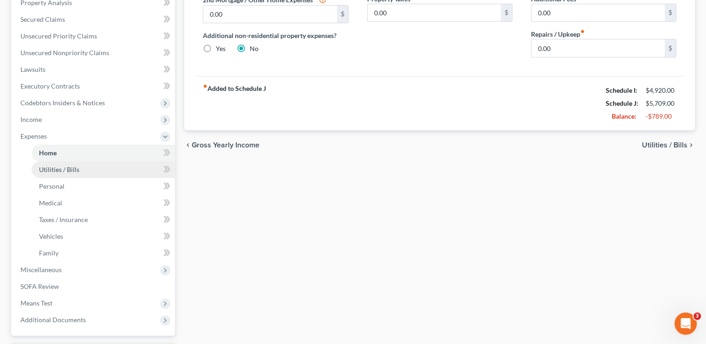
click at [52, 167] on span "Utilities / Bills" at bounding box center [59, 170] width 40 height 8
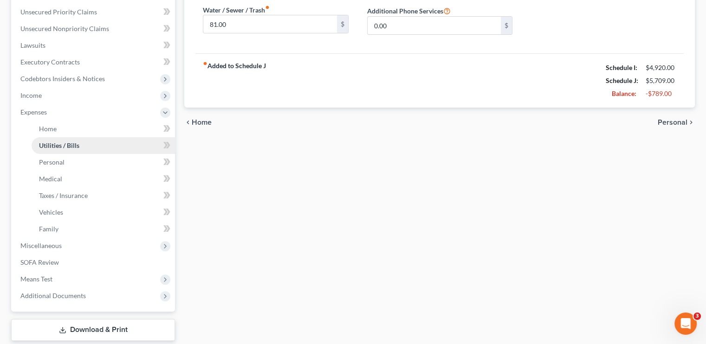
scroll to position [232, 0]
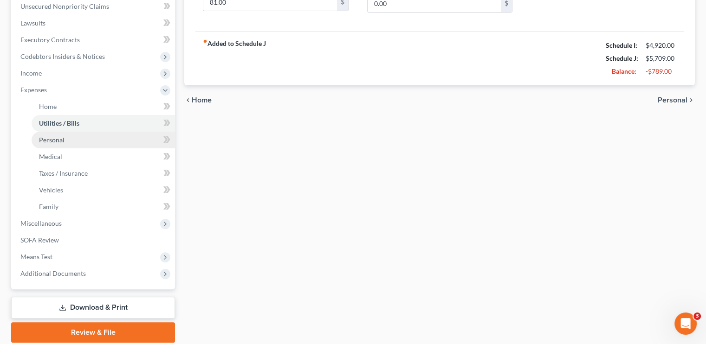
click at [62, 136] on span "Personal" at bounding box center [52, 140] width 26 height 8
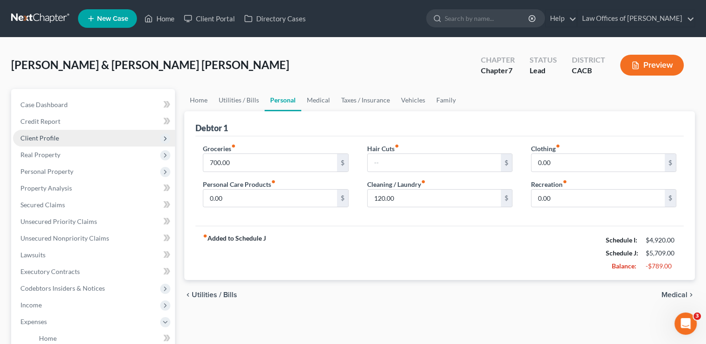
click at [44, 138] on span "Client Profile" at bounding box center [39, 138] width 39 height 8
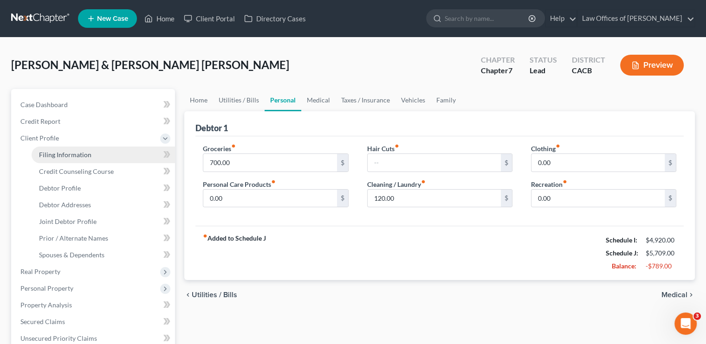
click at [53, 154] on span "Filing Information" at bounding box center [65, 155] width 52 height 8
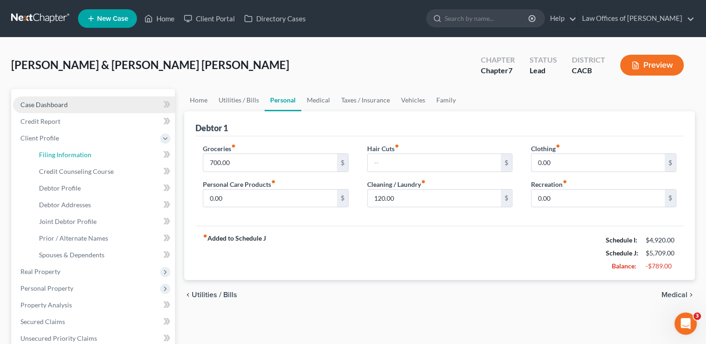
select select "1"
select select "0"
select select "7"
select select "0"
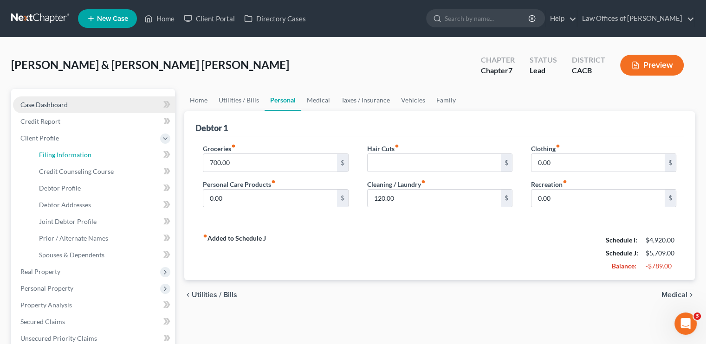
select select "4"
select select "0"
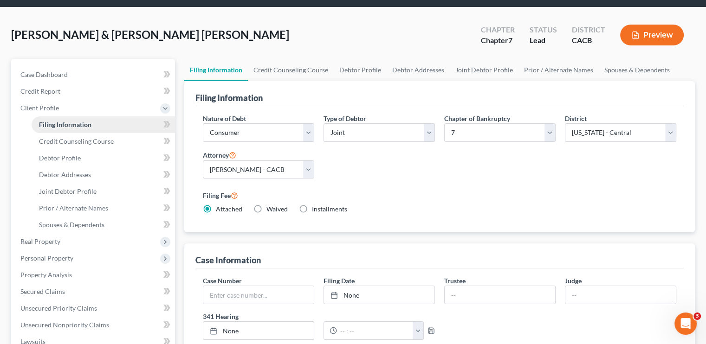
scroll to position [46, 0]
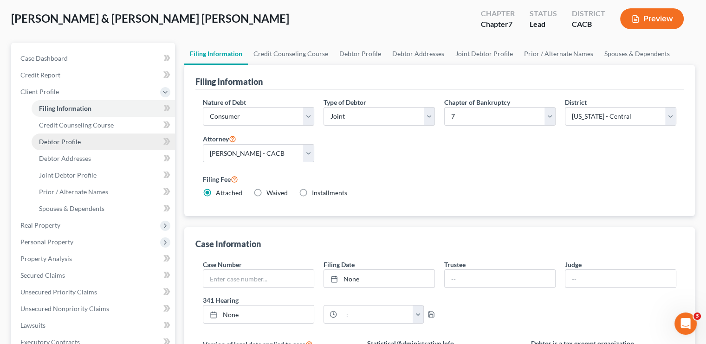
click at [49, 139] on span "Debtor Profile" at bounding box center [60, 142] width 42 height 8
select select "1"
select select "3"
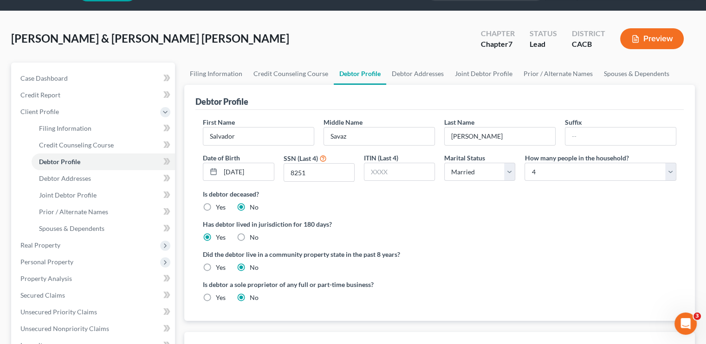
scroll to position [139, 0]
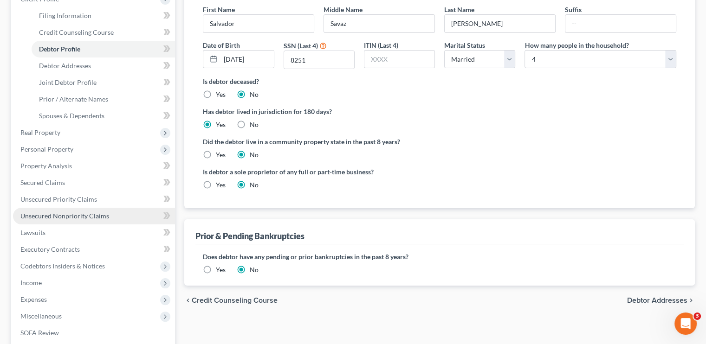
click at [60, 217] on span "Unsecured Nonpriority Claims" at bounding box center [64, 216] width 89 height 8
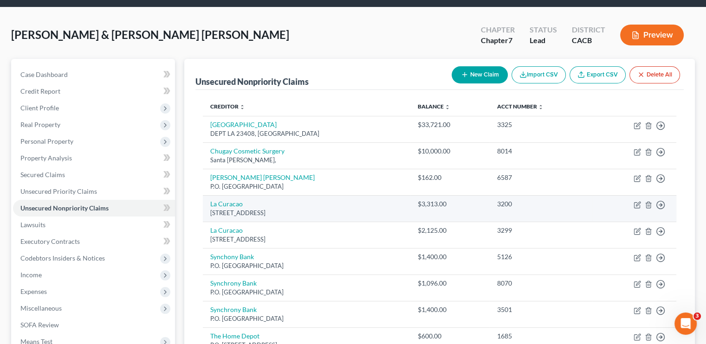
scroll to position [46, 0]
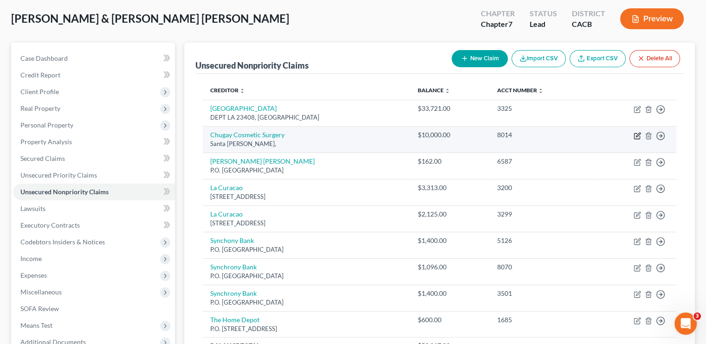
click at [636, 137] on icon "button" at bounding box center [637, 135] width 7 height 7
select select "9"
select select "1"
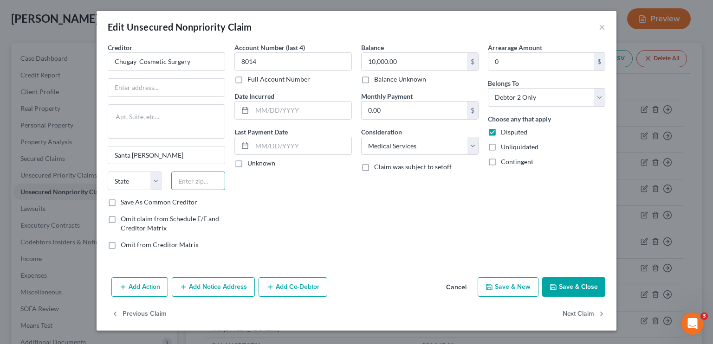
drag, startPoint x: 201, startPoint y: 180, endPoint x: 287, endPoint y: 159, distance: 88.8
click at [201, 180] on input "text" at bounding box center [198, 181] width 54 height 19
type input "92701"
click at [588, 289] on button "Save & Close" at bounding box center [573, 287] width 63 height 19
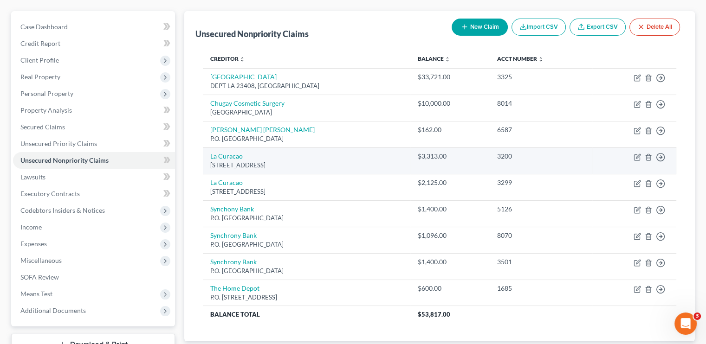
scroll to position [93, 0]
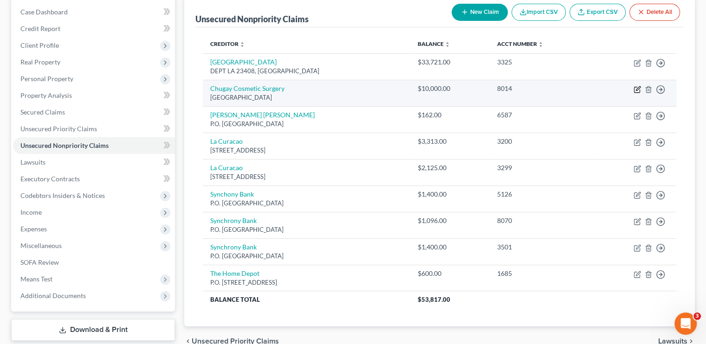
click at [636, 91] on icon "button" at bounding box center [638, 88] width 4 height 4
select select "4"
select select "9"
select select "1"
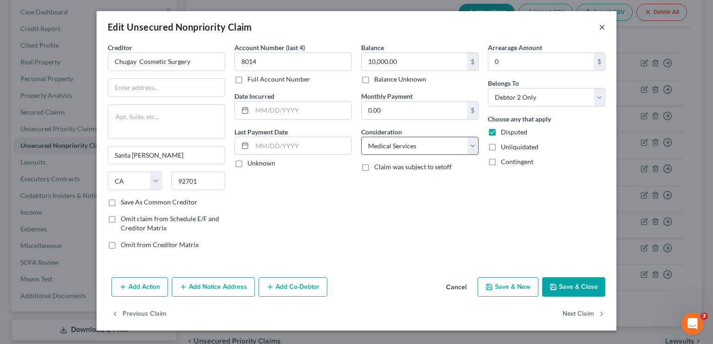
drag, startPoint x: 603, startPoint y: 26, endPoint x: 418, endPoint y: 148, distance: 221.8
click at [603, 26] on button "×" at bounding box center [602, 26] width 6 height 11
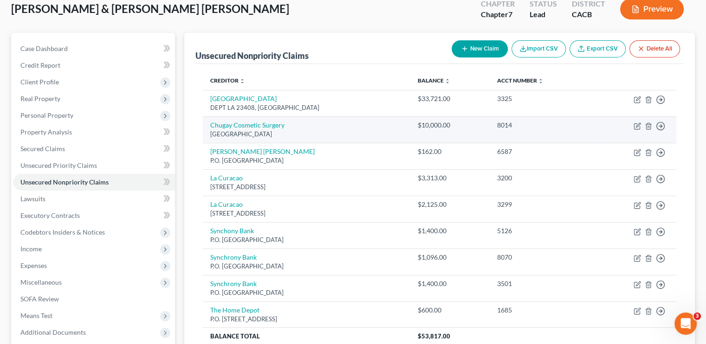
scroll to position [46, 0]
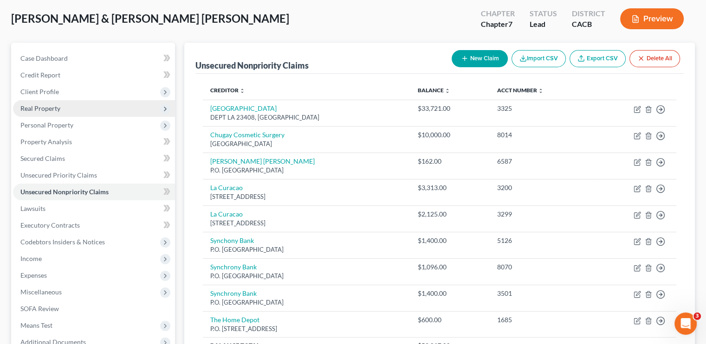
click at [52, 111] on span "Real Property" at bounding box center [40, 108] width 40 height 8
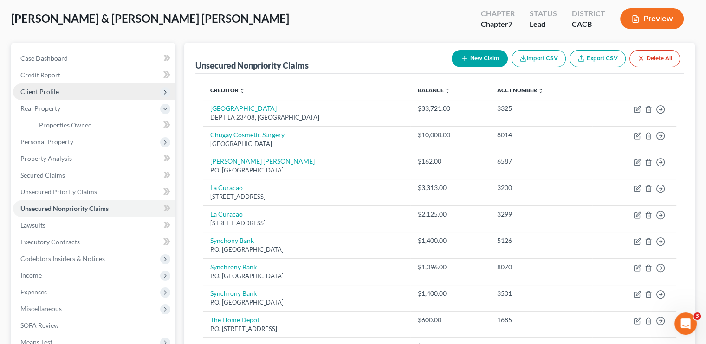
click at [48, 93] on span "Client Profile" at bounding box center [39, 92] width 39 height 8
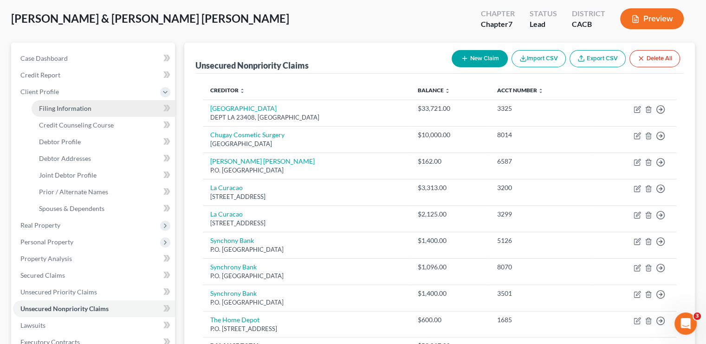
click at [54, 106] on span "Filing Information" at bounding box center [65, 108] width 52 height 8
select select "1"
select select "0"
select select "7"
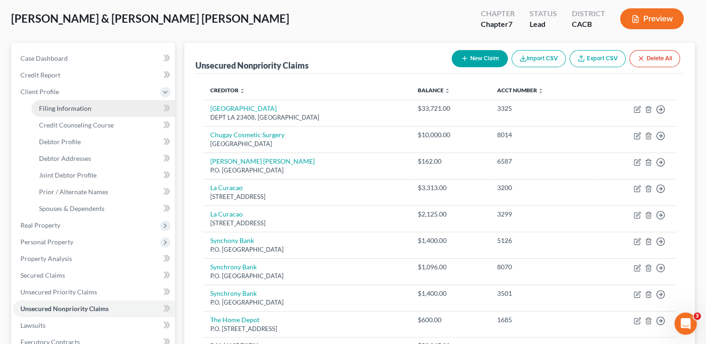
select select "0"
select select "4"
select select "0"
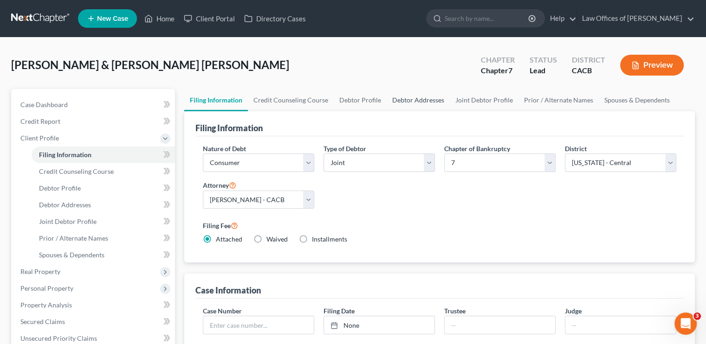
click at [422, 98] on link "Debtor Addresses" at bounding box center [418, 100] width 63 height 22
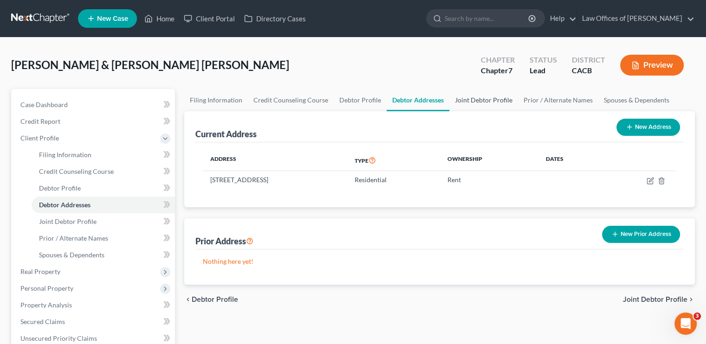
click at [466, 96] on link "Joint Debtor Profile" at bounding box center [483, 100] width 69 height 22
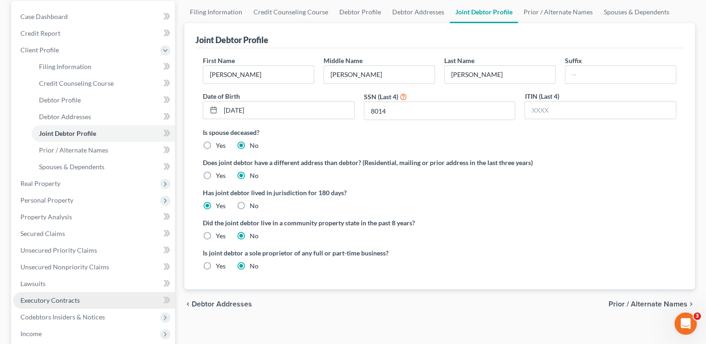
scroll to position [172, 0]
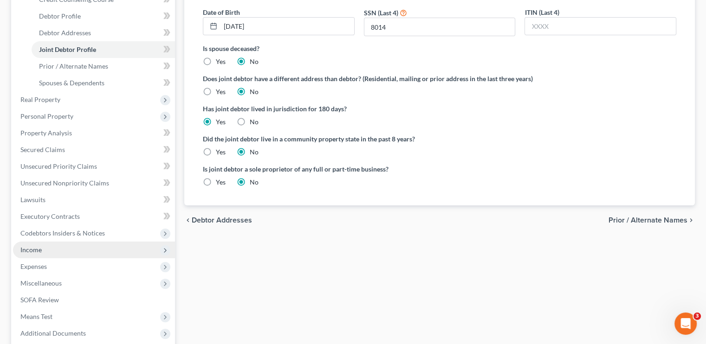
click at [38, 252] on span "Income" at bounding box center [30, 250] width 21 height 8
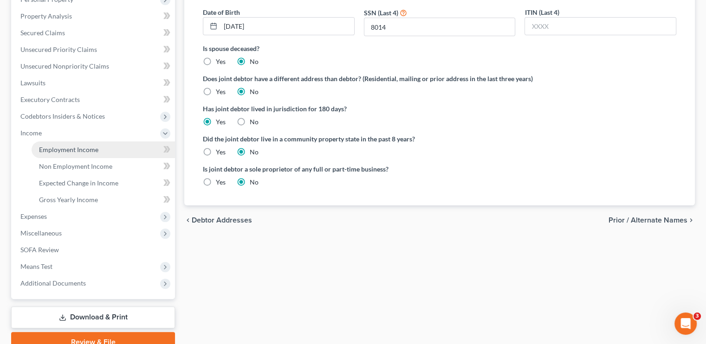
click at [76, 150] on span "Employment Income" at bounding box center [68, 150] width 59 height 8
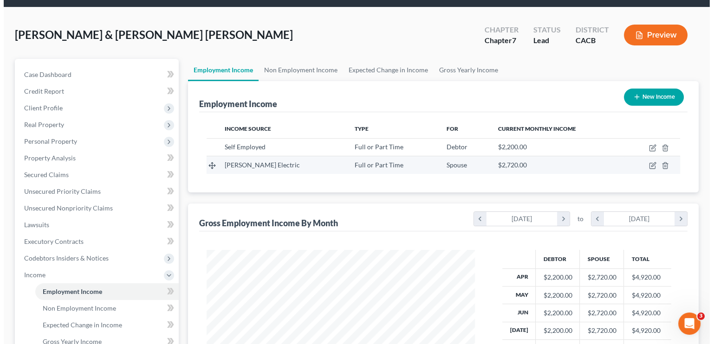
scroll to position [46, 0]
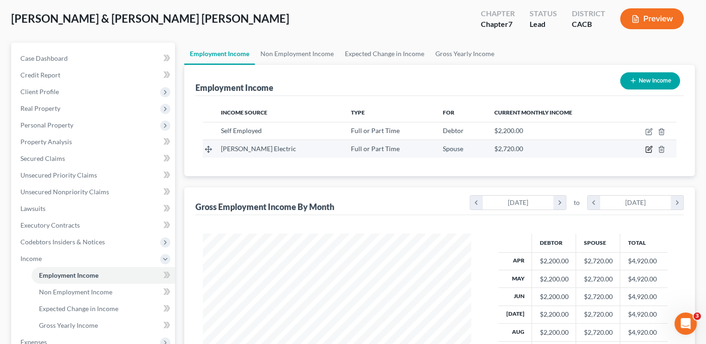
click at [651, 152] on icon "button" at bounding box center [649, 150] width 6 height 6
select select "0"
select select "4"
select select "0"
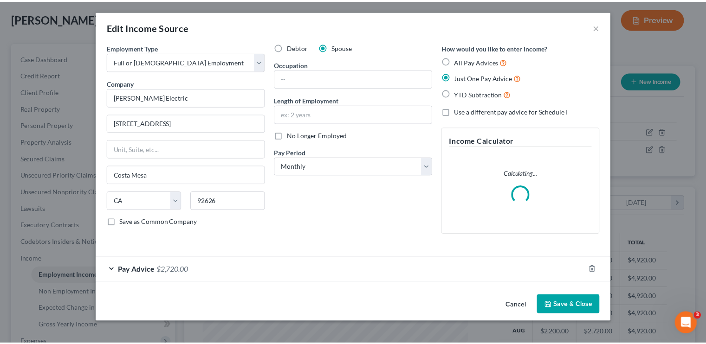
scroll to position [165, 290]
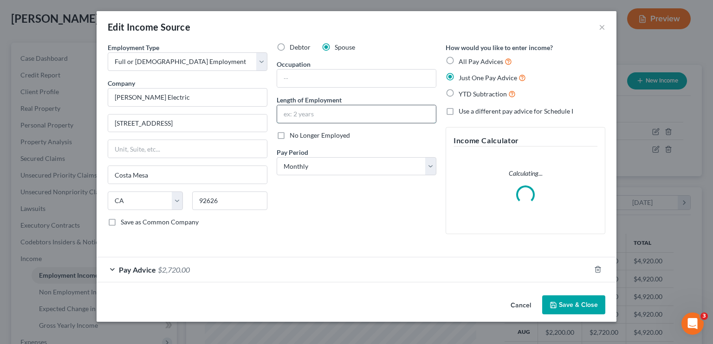
click at [312, 121] on input "text" at bounding box center [356, 114] width 159 height 18
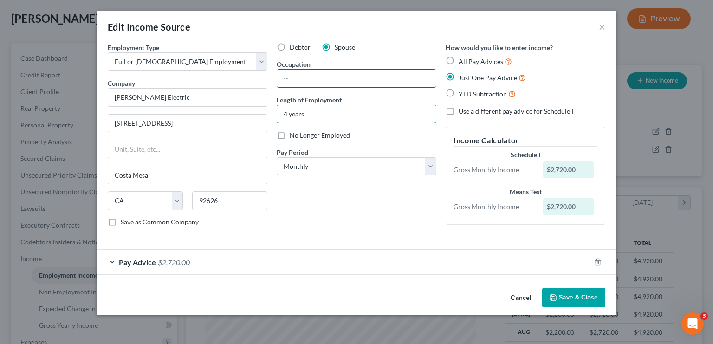
type input "4 years"
click at [314, 81] on input "text" at bounding box center [356, 79] width 159 height 18
type input "Assembler"
drag, startPoint x: 298, startPoint y: 78, endPoint x: 292, endPoint y: 75, distance: 6.9
click at [292, 75] on input "Assembler" at bounding box center [356, 79] width 159 height 18
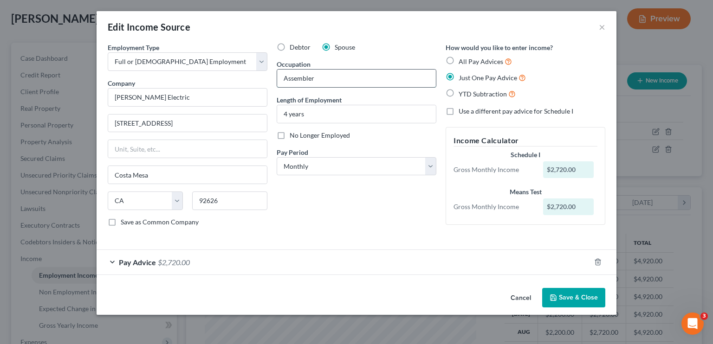
click at [306, 78] on input "Assembler" at bounding box center [356, 79] width 159 height 18
click at [303, 80] on input "Assambler" at bounding box center [356, 79] width 159 height 18
click at [336, 71] on input "Assambler" at bounding box center [356, 79] width 159 height 18
type input "Assambler"
click at [589, 303] on button "Save & Close" at bounding box center [573, 297] width 63 height 19
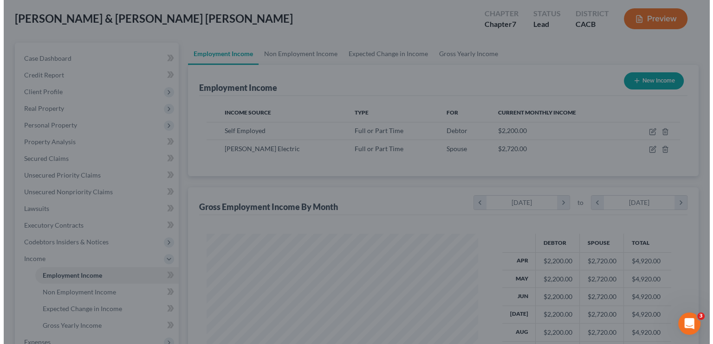
scroll to position [463977, 463856]
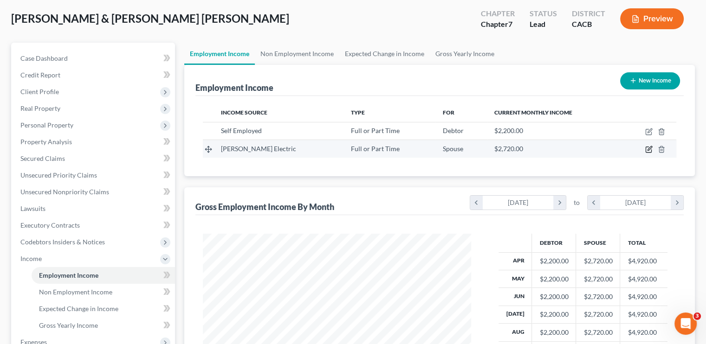
click at [651, 150] on icon "button" at bounding box center [649, 150] width 6 height 6
select select "0"
select select "4"
select select "0"
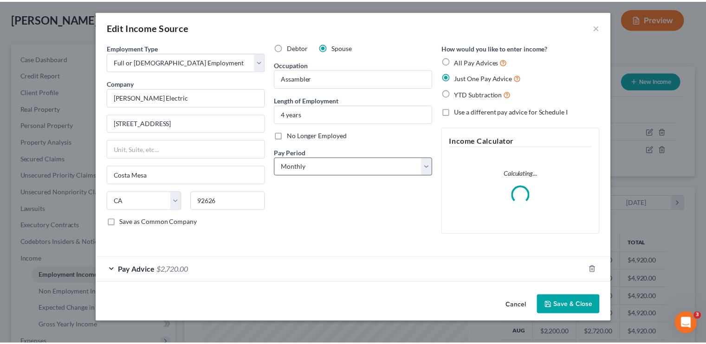
scroll to position [165, 290]
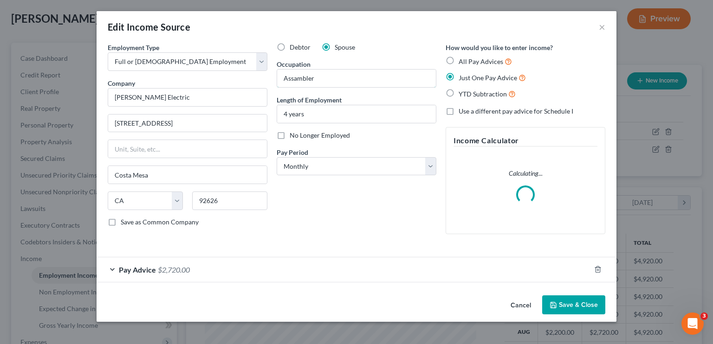
drag, startPoint x: 295, startPoint y: 78, endPoint x: 321, endPoint y: 33, distance: 52.0
click at [295, 78] on input "Assambler" at bounding box center [356, 79] width 159 height 18
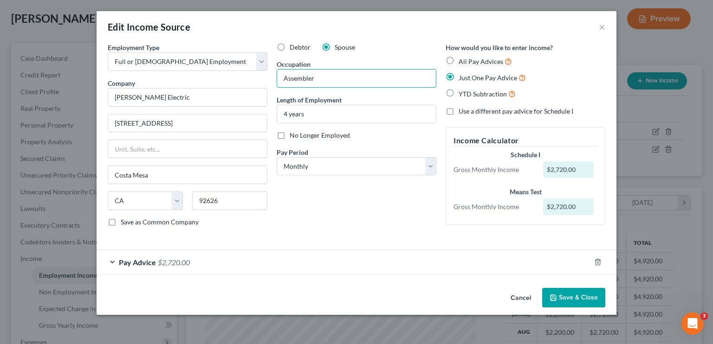
type input "Assembler"
click at [567, 296] on button "Save & Close" at bounding box center [573, 297] width 63 height 19
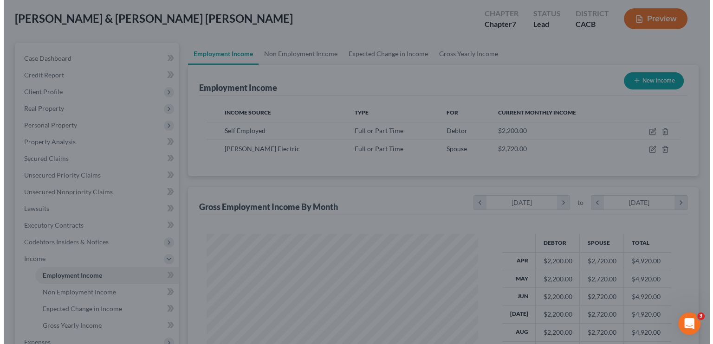
scroll to position [463977, 463856]
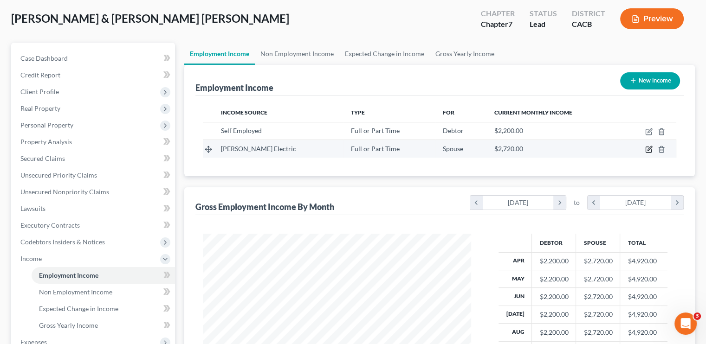
click at [647, 149] on icon "button" at bounding box center [648, 149] width 7 height 7
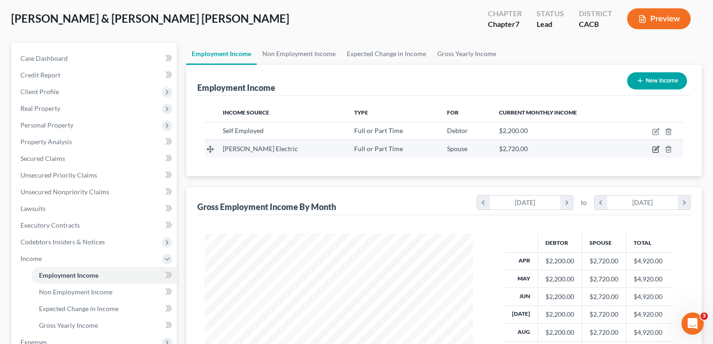
select select "0"
select select "4"
select select "0"
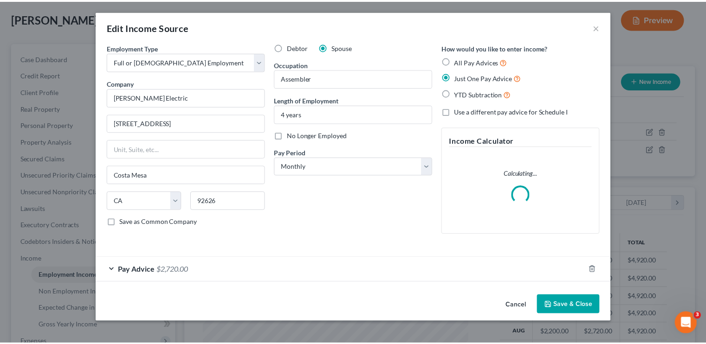
scroll to position [165, 290]
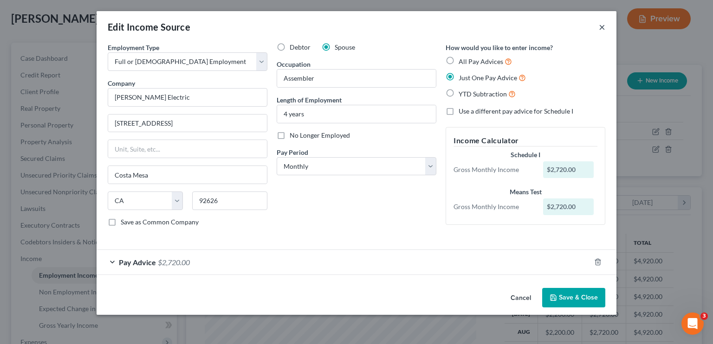
click at [599, 25] on button "×" at bounding box center [602, 26] width 6 height 11
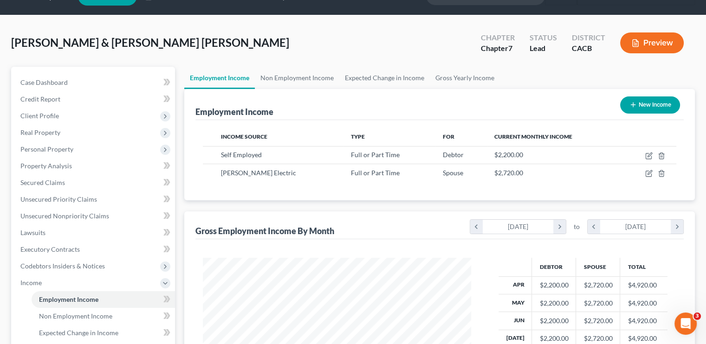
scroll to position [0, 0]
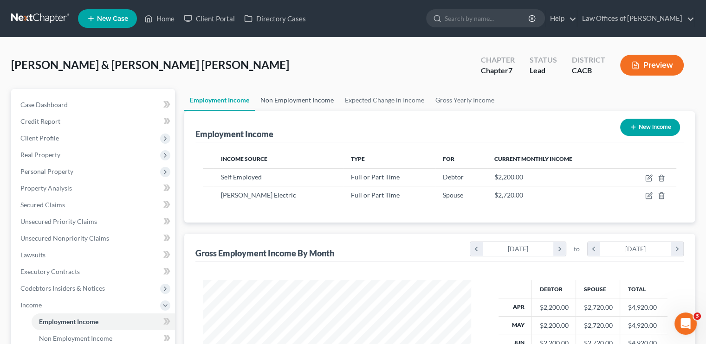
click at [317, 99] on link "Non Employment Income" at bounding box center [297, 100] width 84 height 22
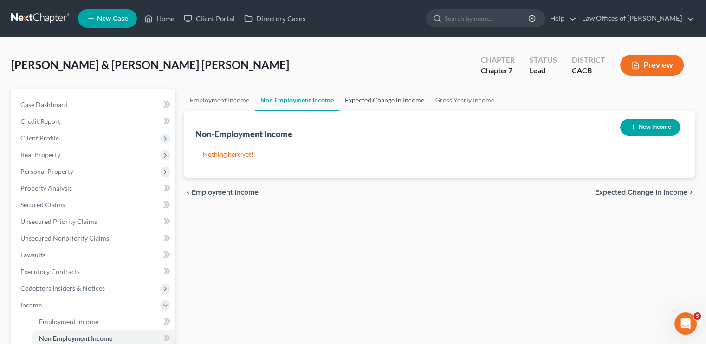
click at [353, 95] on link "Expected Change in Income" at bounding box center [384, 100] width 91 height 22
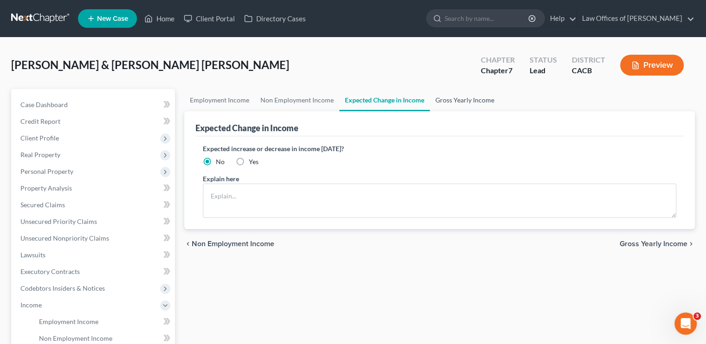
click at [453, 100] on link "Gross Yearly Income" at bounding box center [465, 100] width 70 height 22
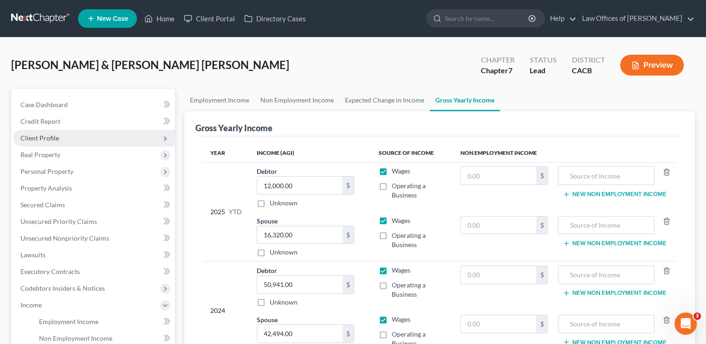
click at [43, 135] on span "Client Profile" at bounding box center [39, 138] width 39 height 8
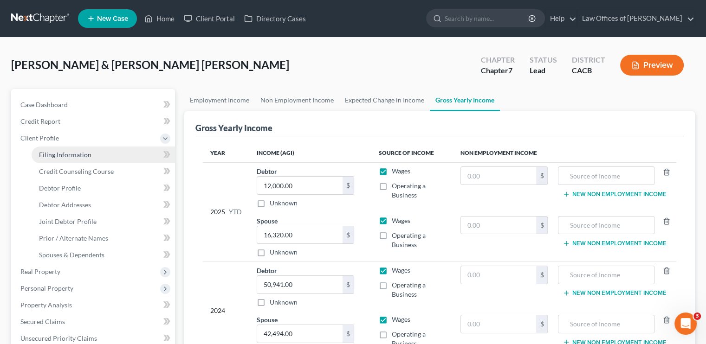
click at [54, 155] on span "Filing Information" at bounding box center [65, 155] width 52 height 8
select select "1"
select select "0"
select select "7"
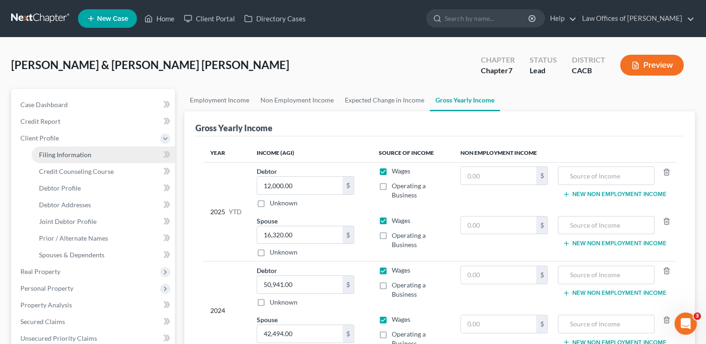
select select "0"
select select "4"
select select "0"
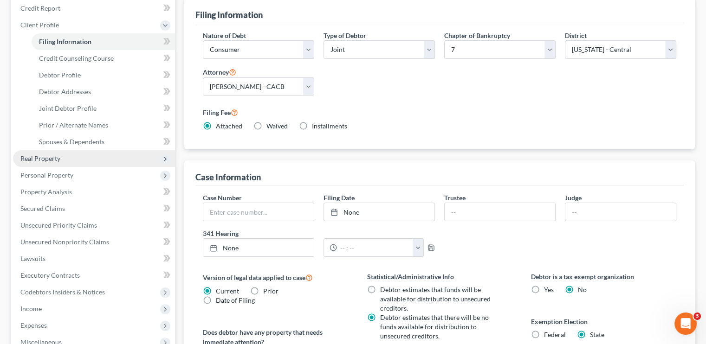
scroll to position [93, 0]
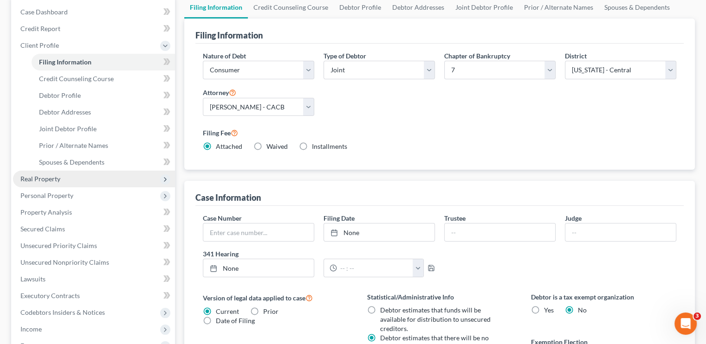
click at [58, 184] on span "Real Property" at bounding box center [94, 179] width 162 height 17
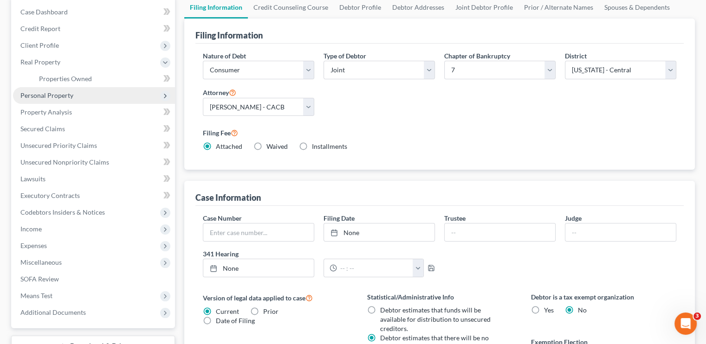
click at [61, 91] on span "Personal Property" at bounding box center [46, 95] width 53 height 8
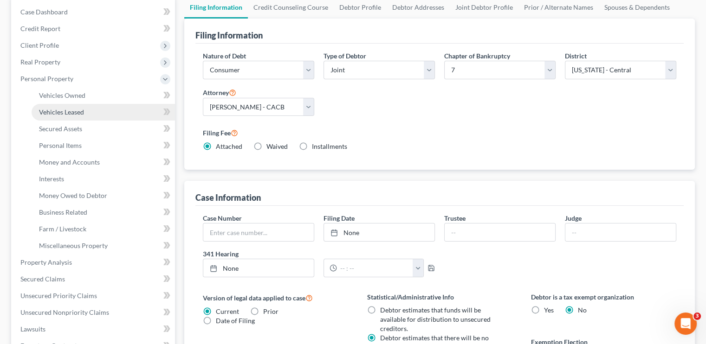
click at [65, 113] on span "Vehicles Leased" at bounding box center [61, 112] width 45 height 8
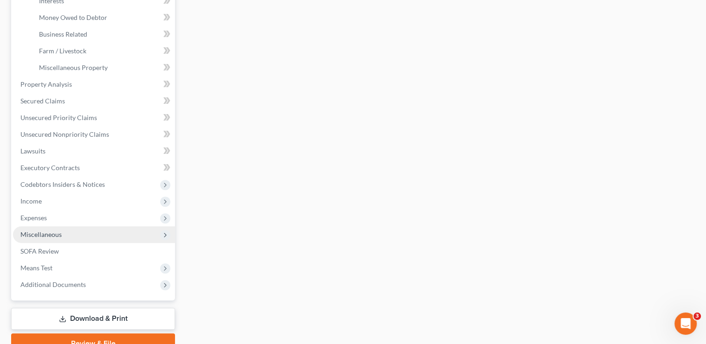
scroll to position [315, 0]
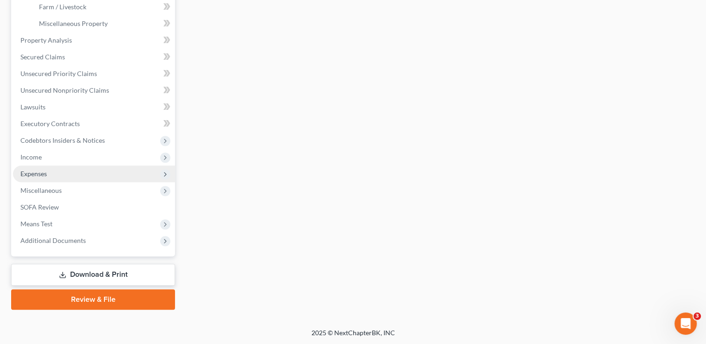
click at [51, 175] on span "Expenses" at bounding box center [94, 174] width 162 height 17
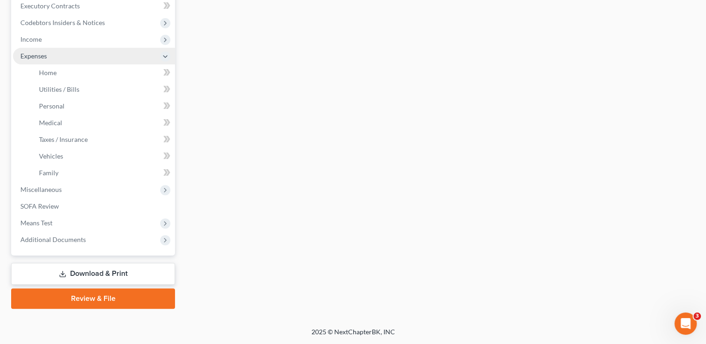
scroll to position [265, 0]
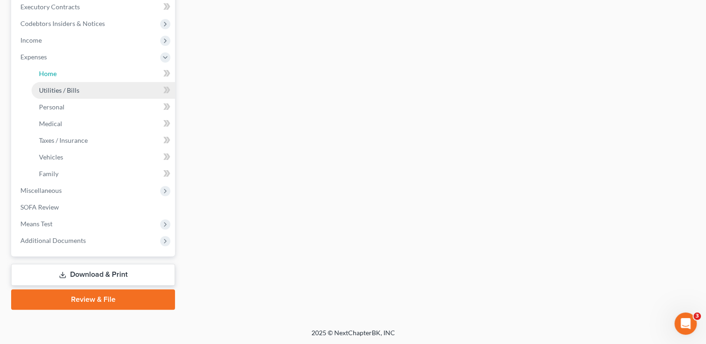
click at [61, 81] on link "Home" at bounding box center [103, 73] width 143 height 17
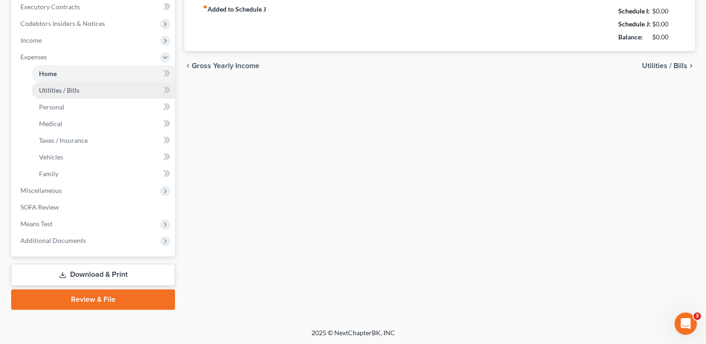
type input "2,830.00"
type input "0.00"
radio input "true"
type input "0.00"
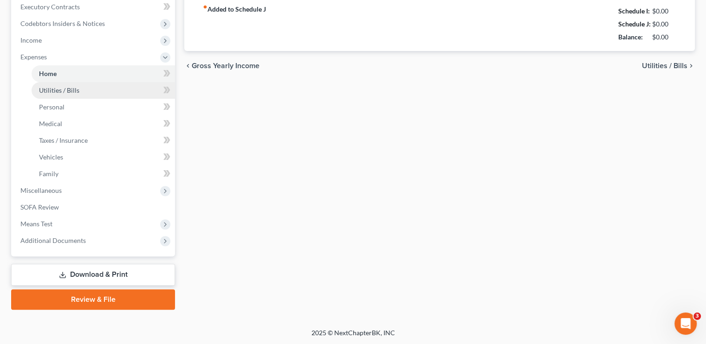
type input "0.00"
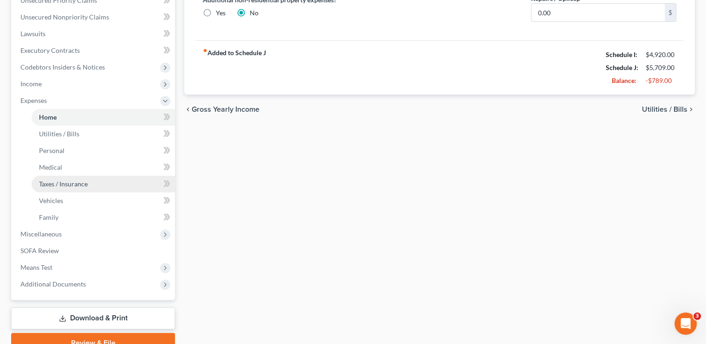
scroll to position [232, 0]
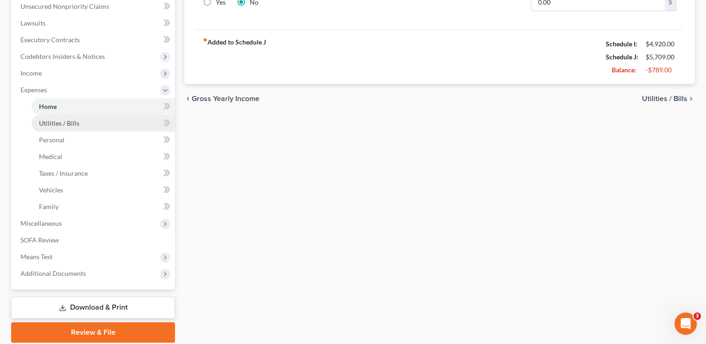
click at [65, 126] on span "Utilities / Bills" at bounding box center [59, 123] width 40 height 8
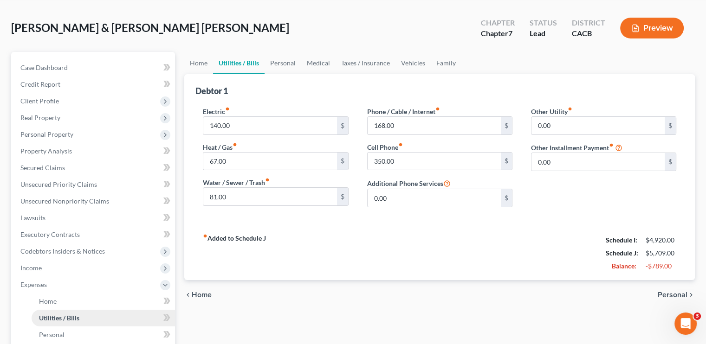
scroll to position [186, 0]
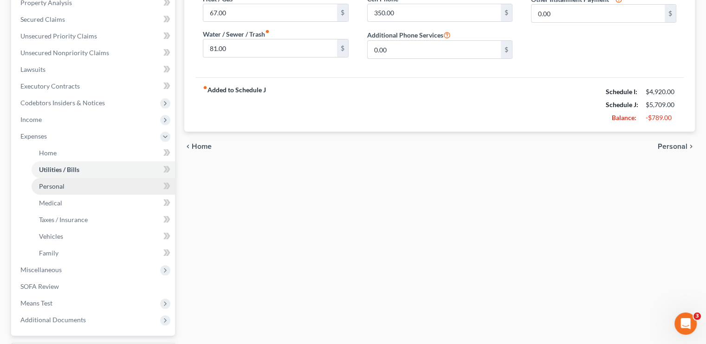
click at [61, 186] on span "Personal" at bounding box center [52, 186] width 26 height 8
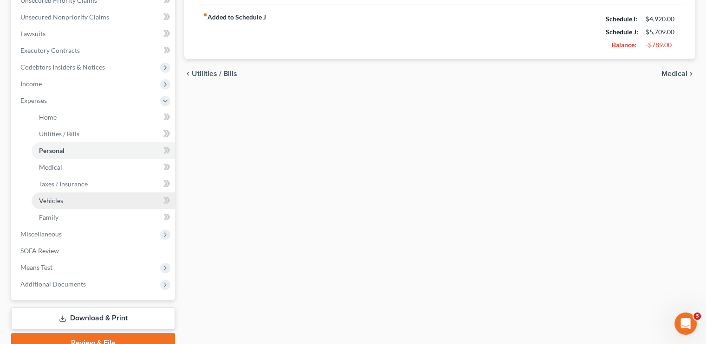
scroll to position [232, 0]
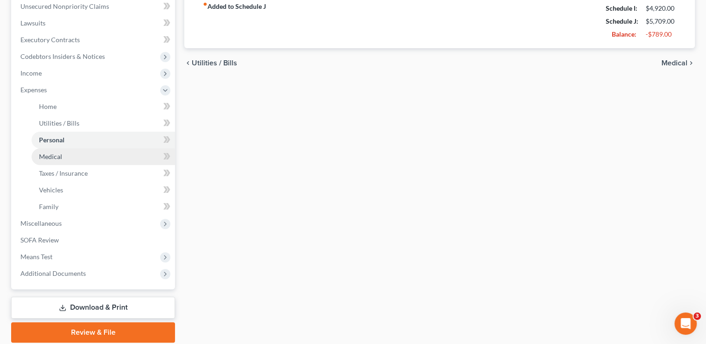
click at [58, 160] on span "Medical" at bounding box center [50, 157] width 23 height 8
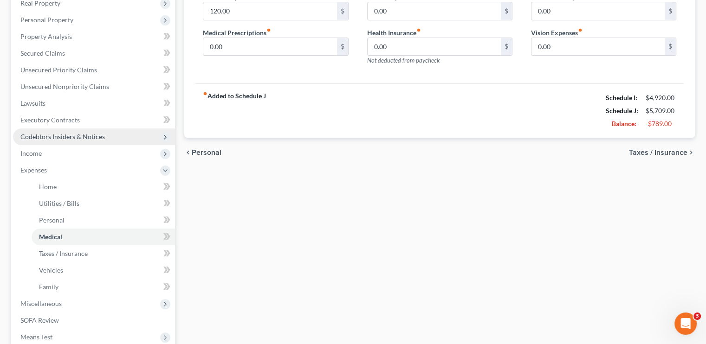
scroll to position [232, 0]
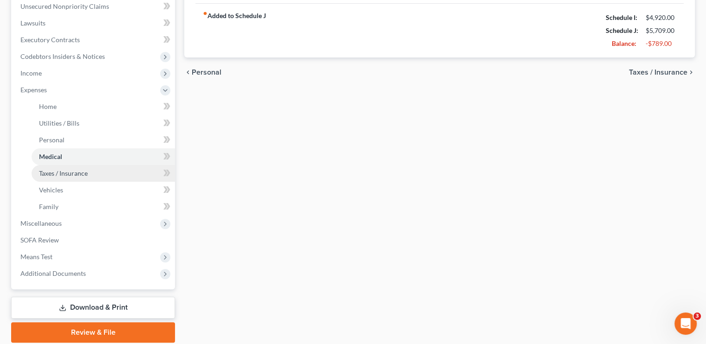
click at [77, 178] on link "Taxes / Insurance" at bounding box center [103, 173] width 143 height 17
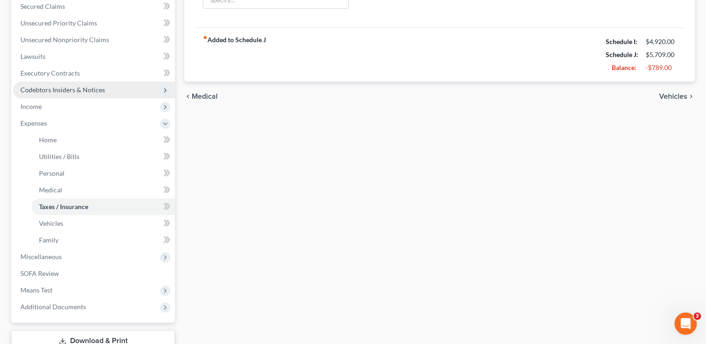
scroll to position [232, 0]
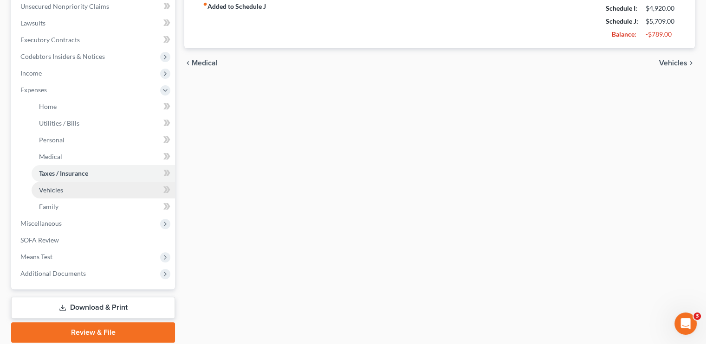
click at [66, 188] on link "Vehicles" at bounding box center [103, 190] width 143 height 17
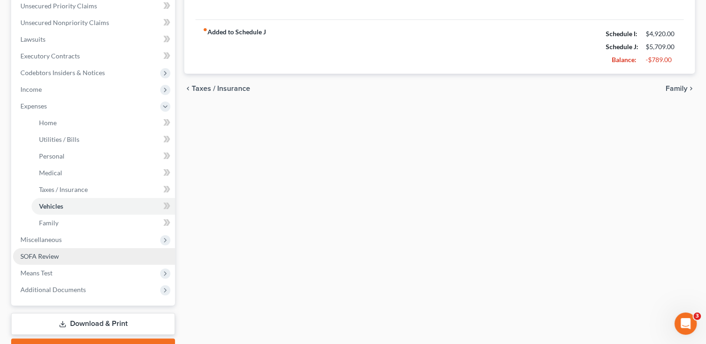
scroll to position [232, 0]
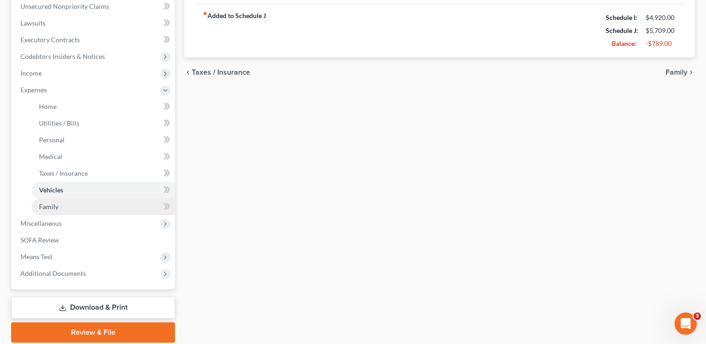
click at [63, 211] on link "Family" at bounding box center [103, 207] width 143 height 17
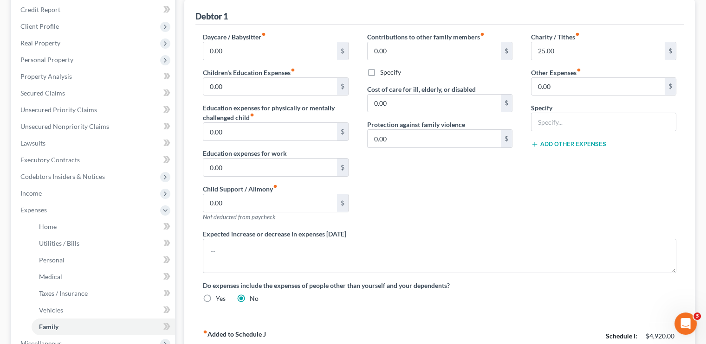
scroll to position [2, 0]
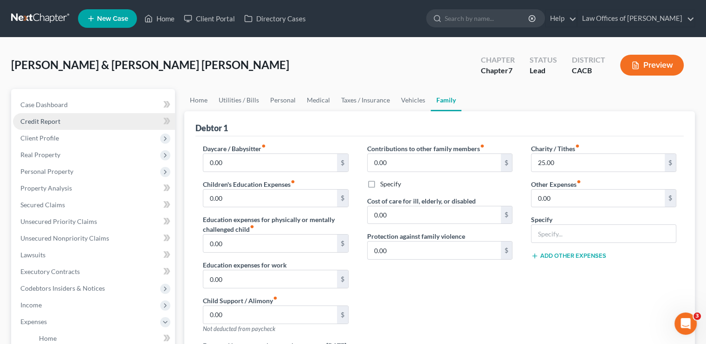
click at [66, 124] on link "Credit Report" at bounding box center [94, 121] width 162 height 17
